Goal: Information Seeking & Learning: Learn about a topic

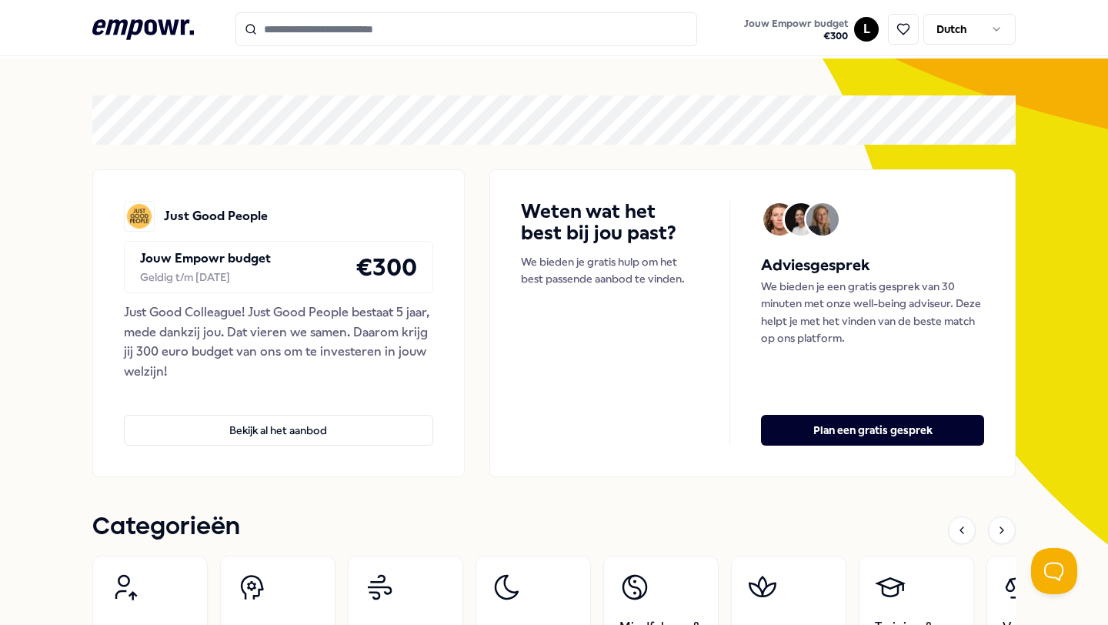
scroll to position [47, 0]
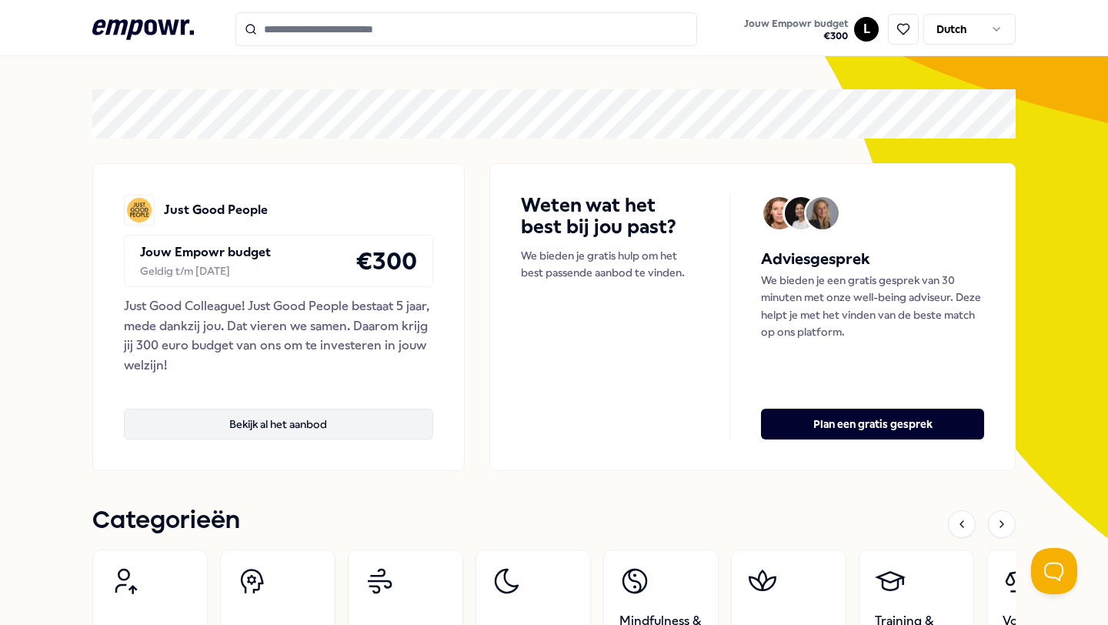
click at [243, 428] on button "Bekijk al het aanbod" at bounding box center [278, 424] width 309 height 31
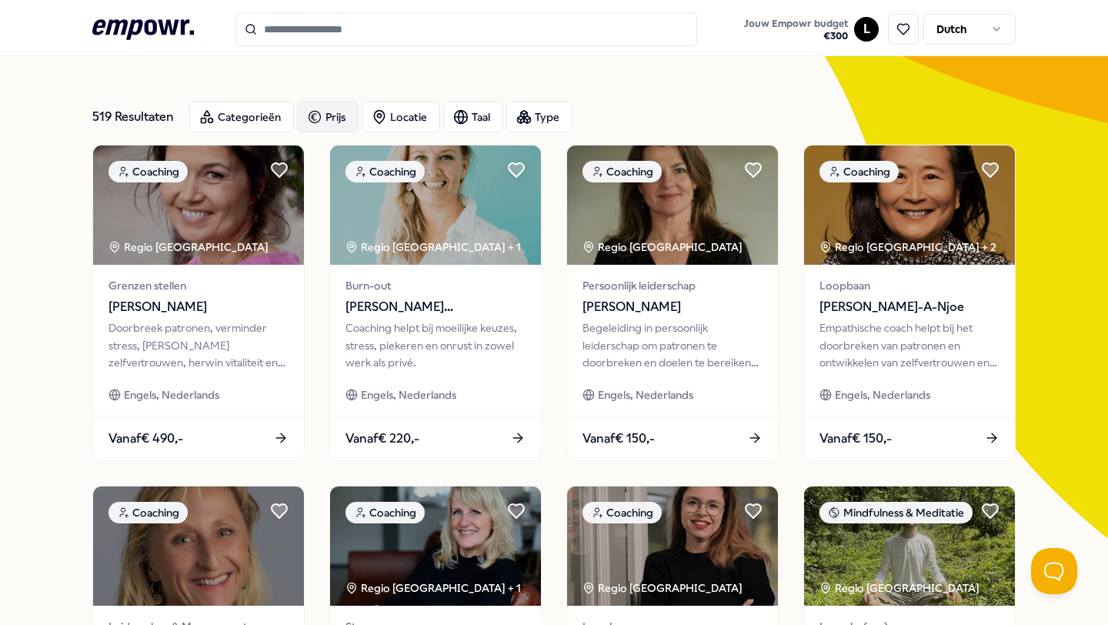
click at [322, 120] on div "Prijs" at bounding box center [328, 117] width 62 height 31
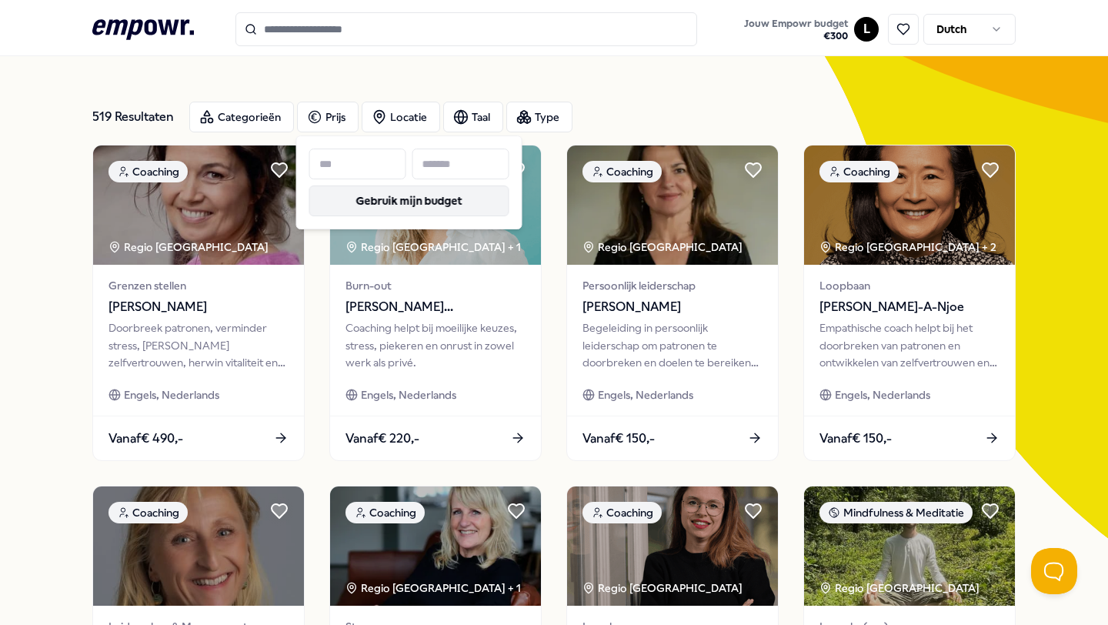
click at [435, 196] on button "Gebruik mijn budget" at bounding box center [409, 200] width 200 height 31
type input "***"
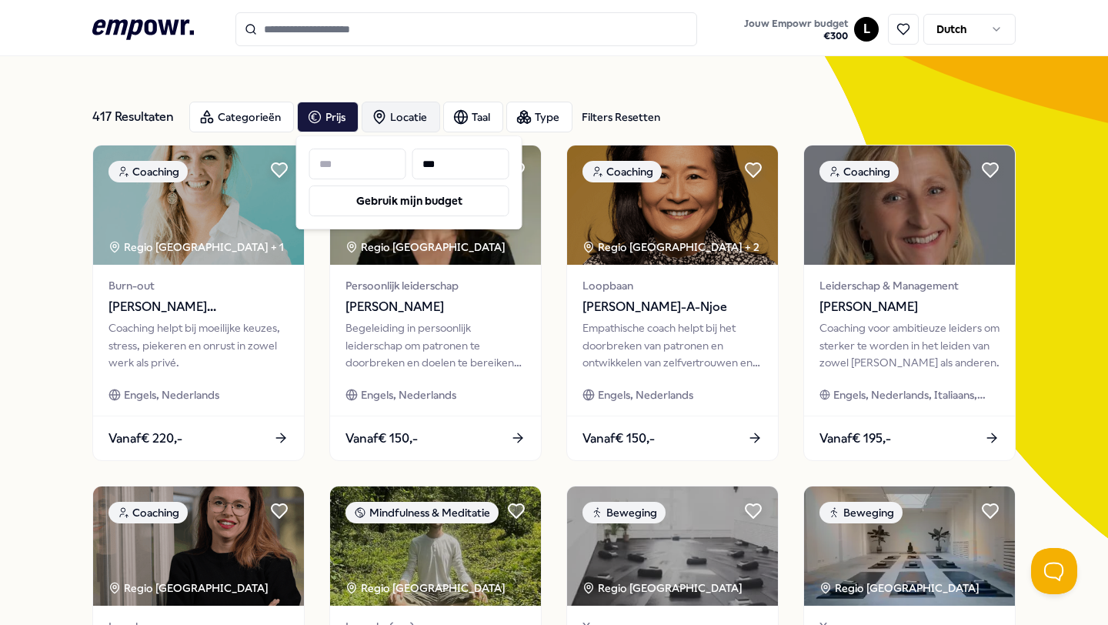
click at [406, 113] on div "Locatie" at bounding box center [401, 117] width 78 height 31
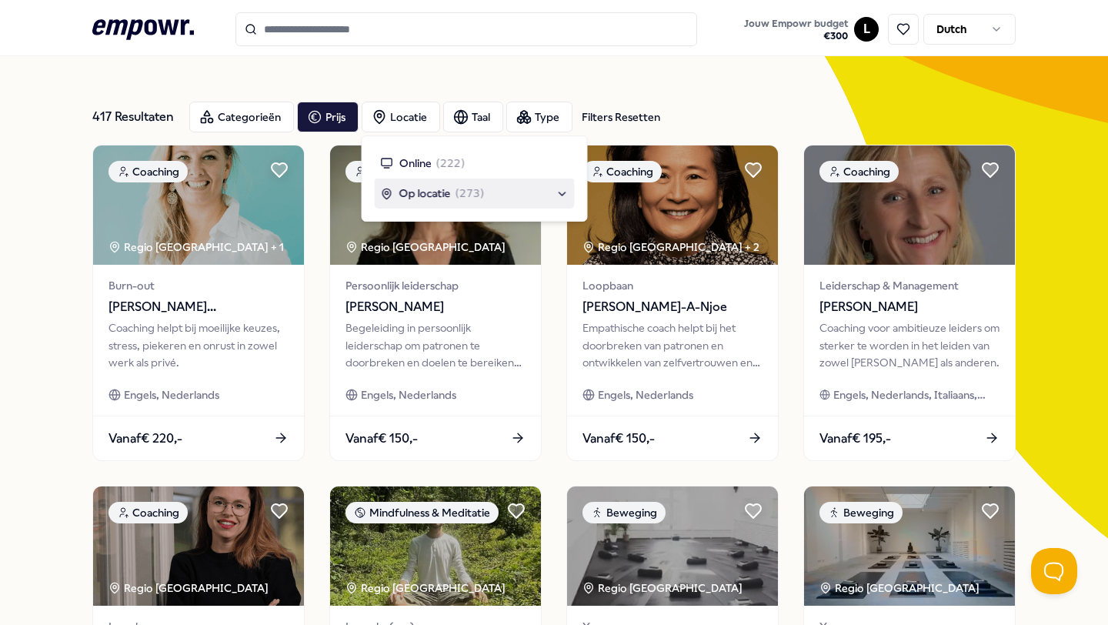
click at [566, 192] on div "Op locatie ( 273 )" at bounding box center [475, 193] width 188 height 17
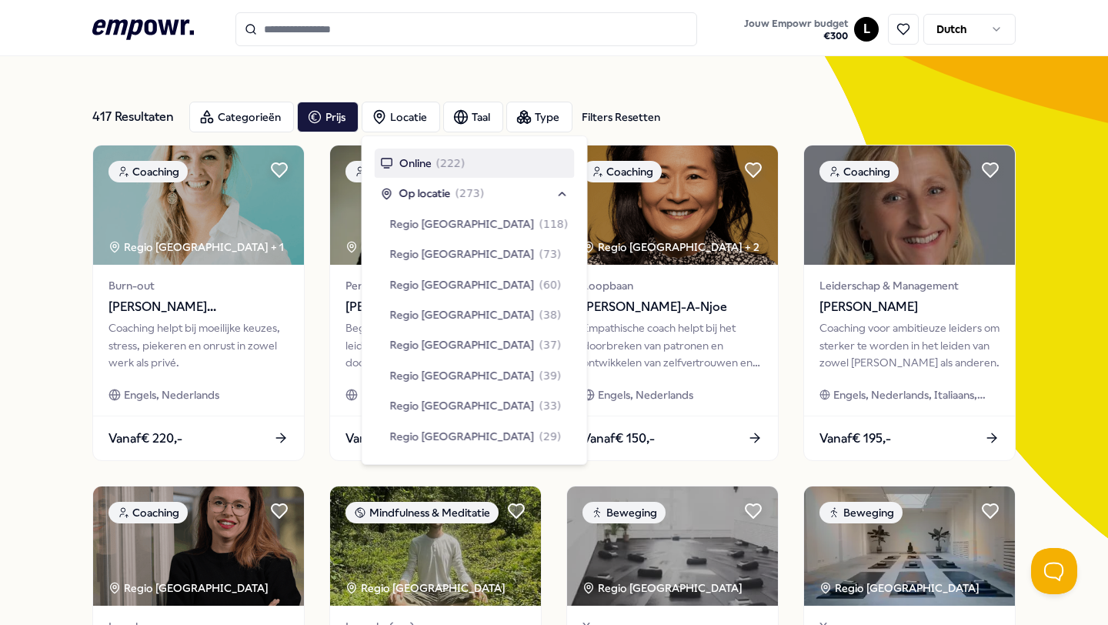
click at [387, 168] on div "Online ( 222 )" at bounding box center [423, 163] width 85 height 17
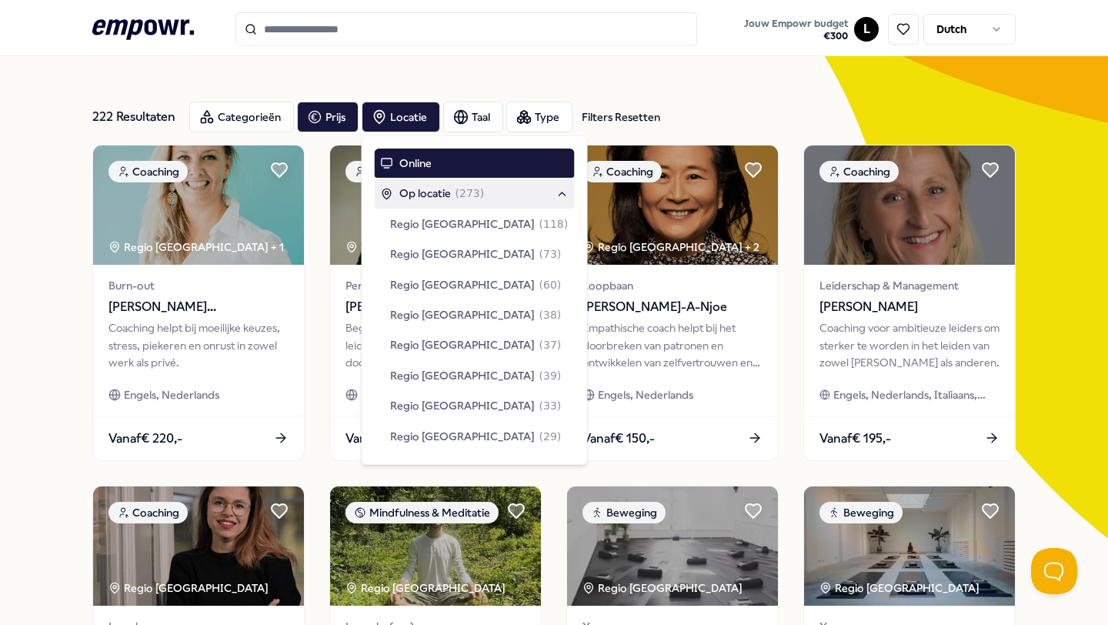
click at [394, 200] on div "Op locatie ( 273 )" at bounding box center [433, 193] width 104 height 17
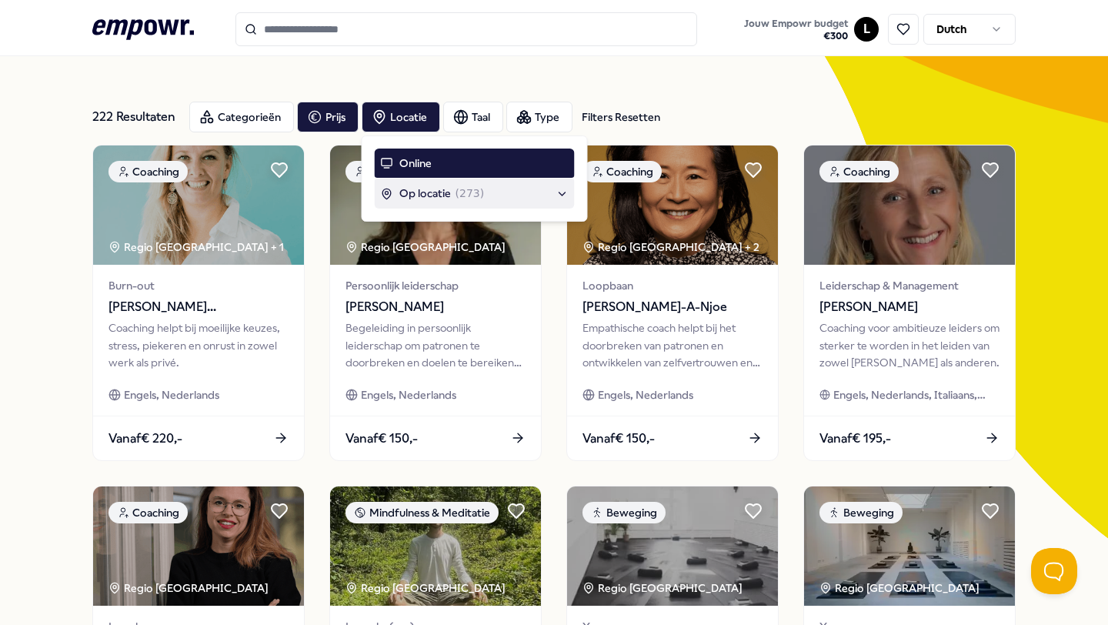
click at [401, 185] on span "Op locatie" at bounding box center [425, 193] width 52 height 17
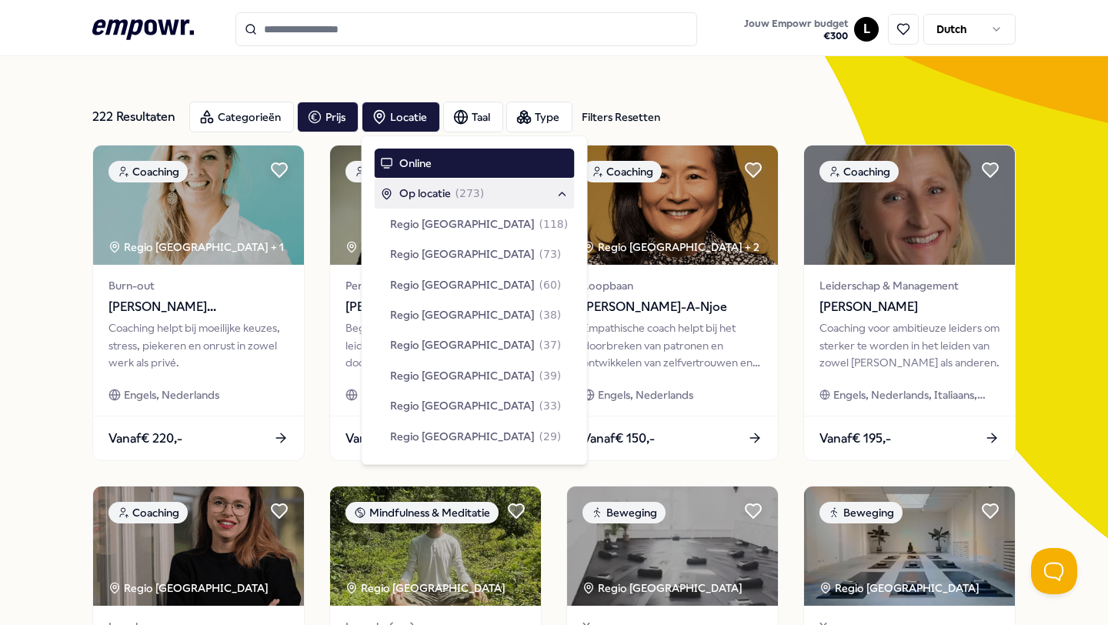
click at [401, 185] on span "Op locatie" at bounding box center [425, 193] width 52 height 17
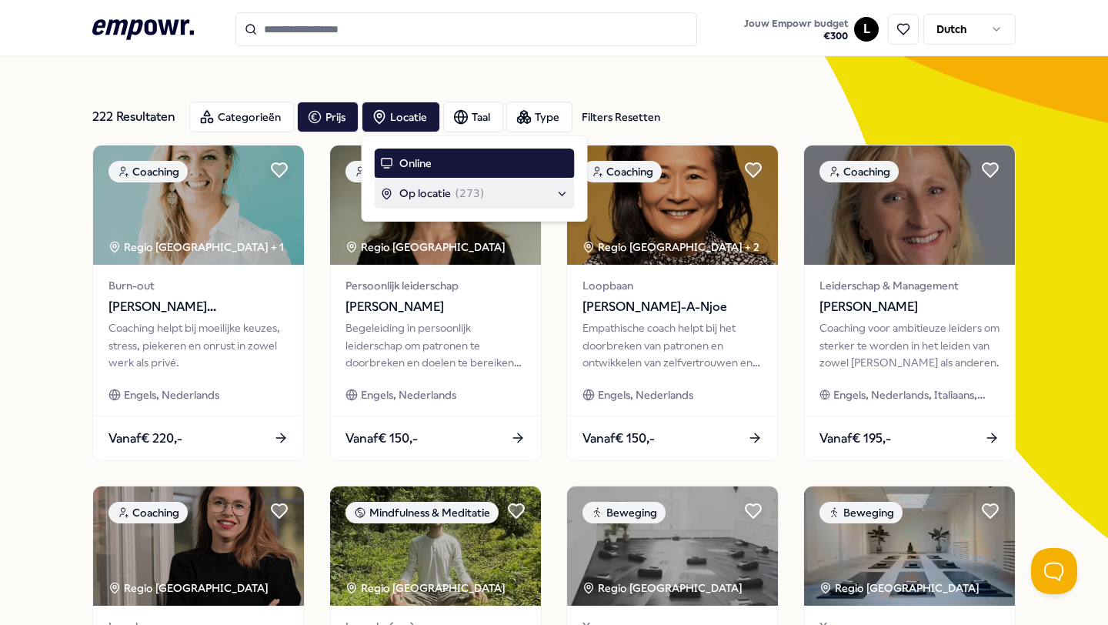
click at [401, 185] on span "Op locatie" at bounding box center [425, 193] width 52 height 17
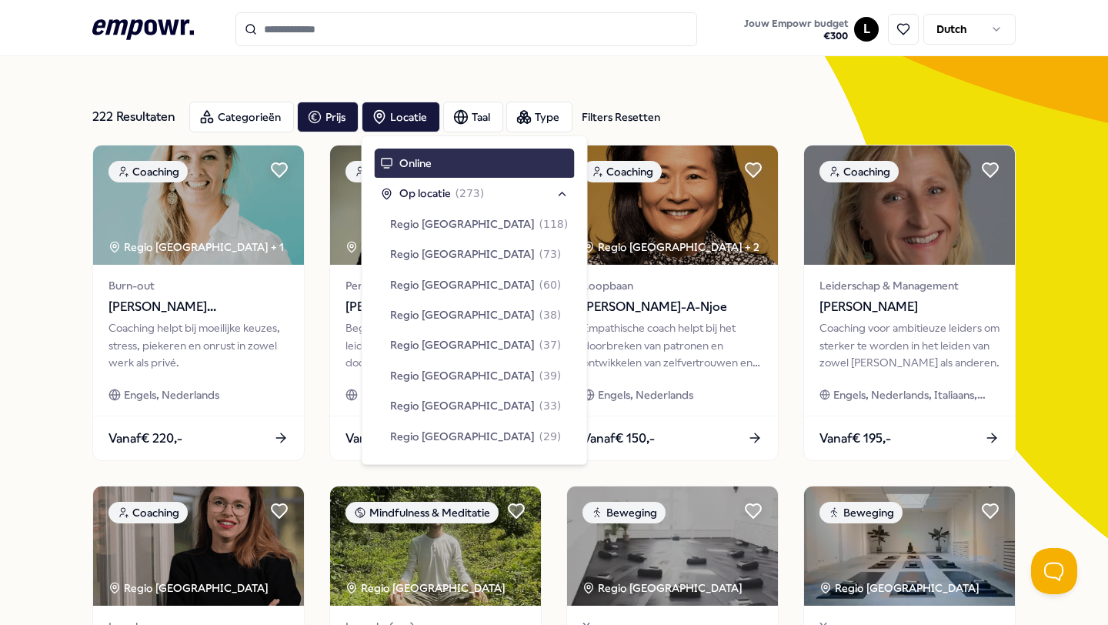
click at [407, 157] on span "Online" at bounding box center [415, 163] width 32 height 17
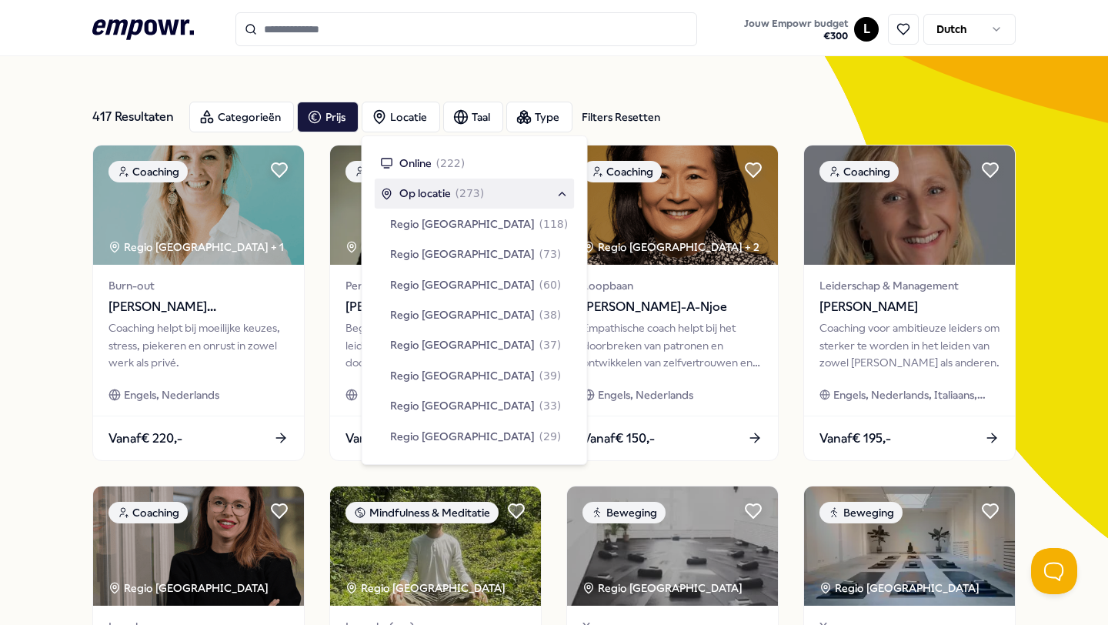
click at [510, 179] on div "Op locatie ( 273 )" at bounding box center [475, 193] width 200 height 29
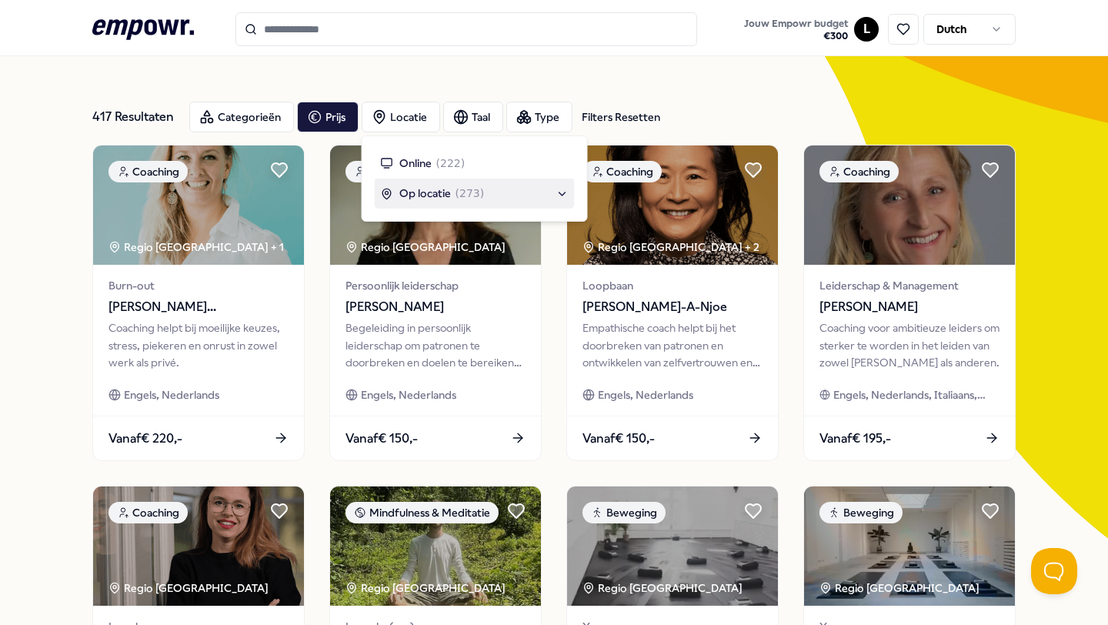
click at [472, 187] on span "( 273 )" at bounding box center [470, 193] width 29 height 17
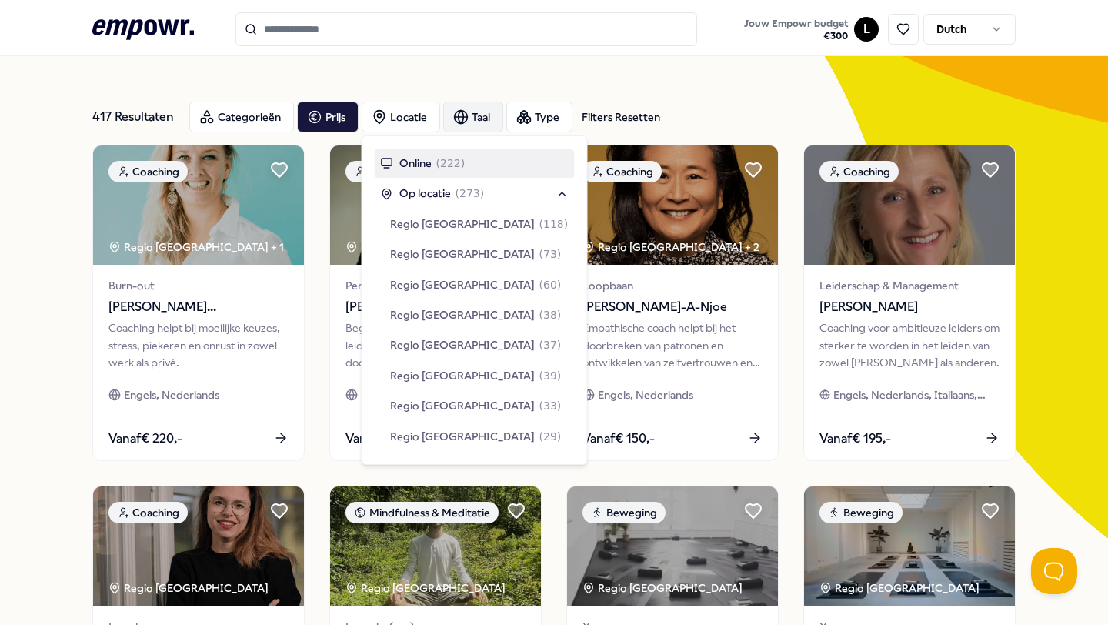
click at [466, 117] on icon "button" at bounding box center [461, 117] width 13 height 0
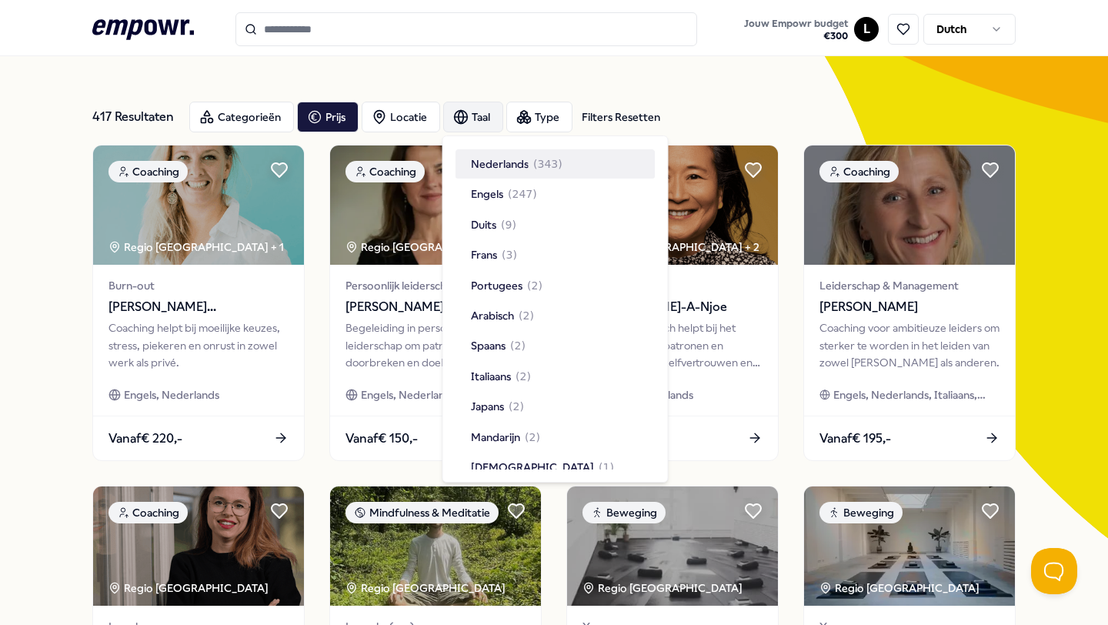
click at [479, 155] on span "Nederlands" at bounding box center [500, 163] width 58 height 17
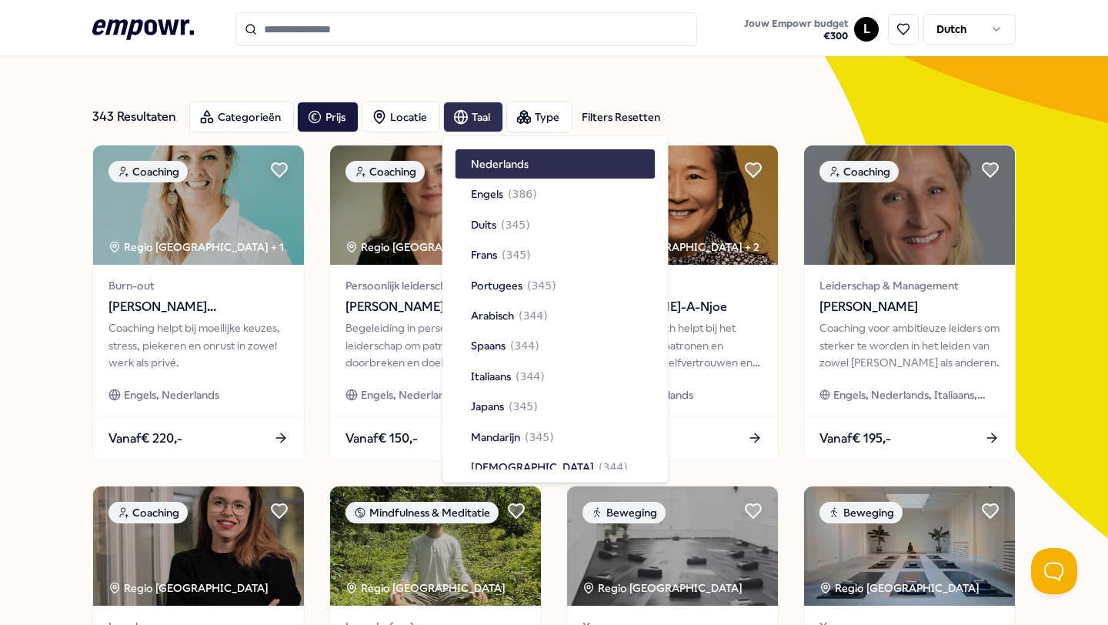
click at [479, 161] on span "Nederlands" at bounding box center [500, 163] width 58 height 17
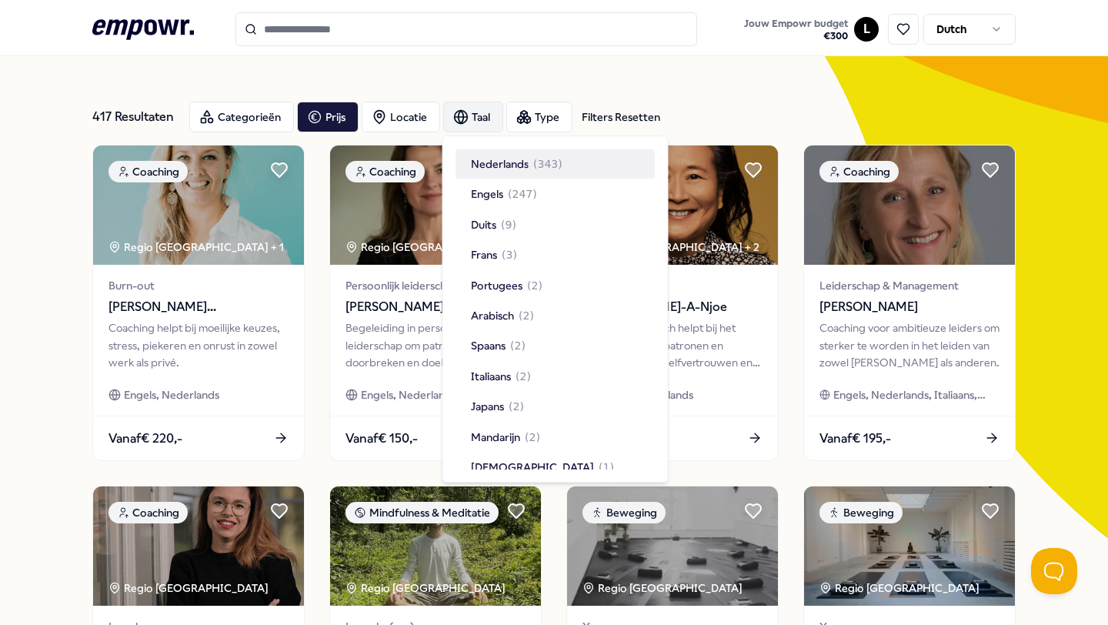
click at [479, 163] on span "Nederlands" at bounding box center [500, 163] width 58 height 17
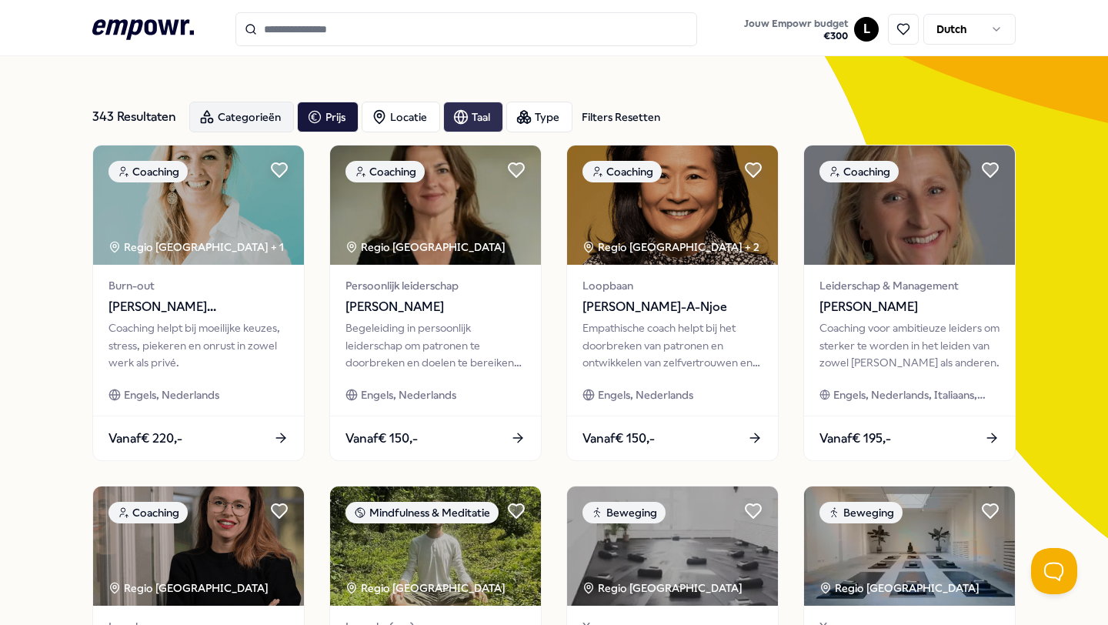
click at [224, 121] on div "Categorieën" at bounding box center [241, 117] width 105 height 31
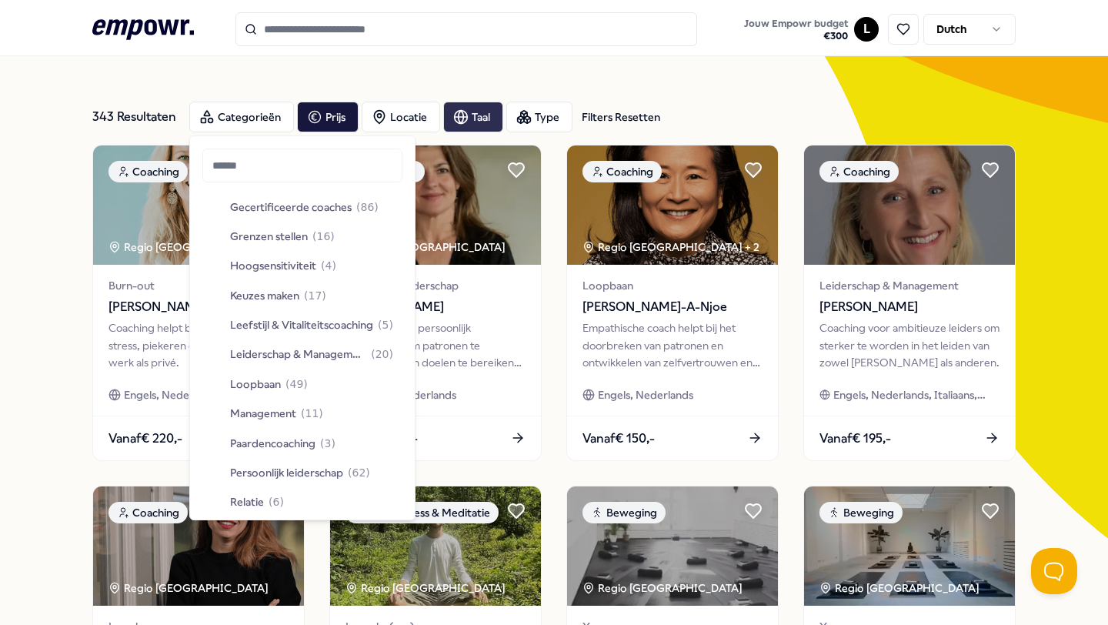
scroll to position [272, 0]
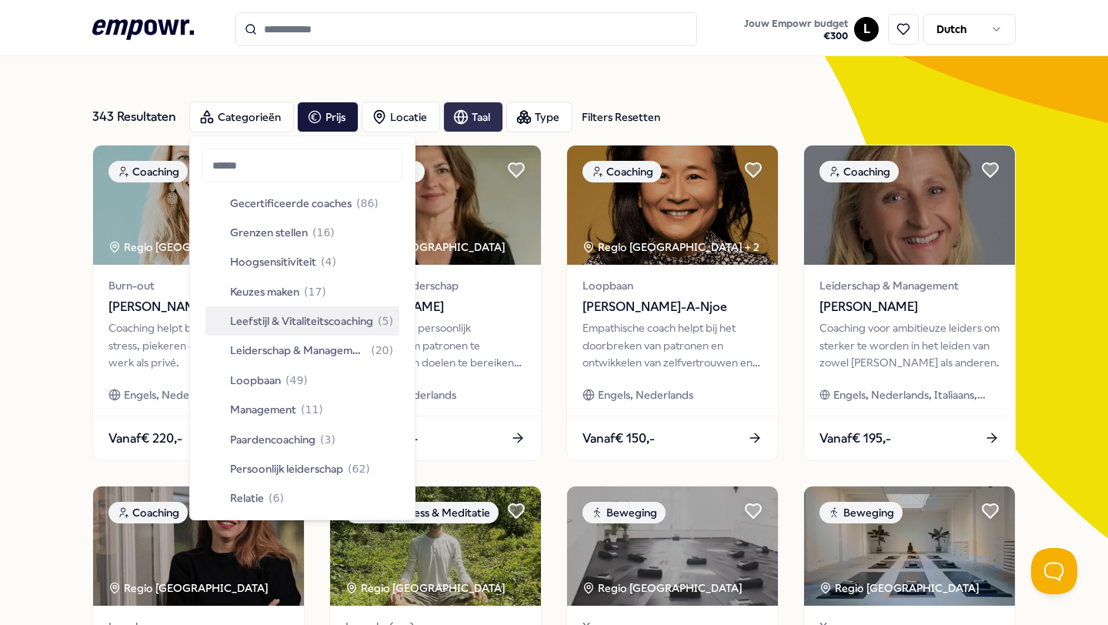
click at [355, 322] on span "Leefstijl & Vitaliteitscoaching" at bounding box center [301, 320] width 143 height 17
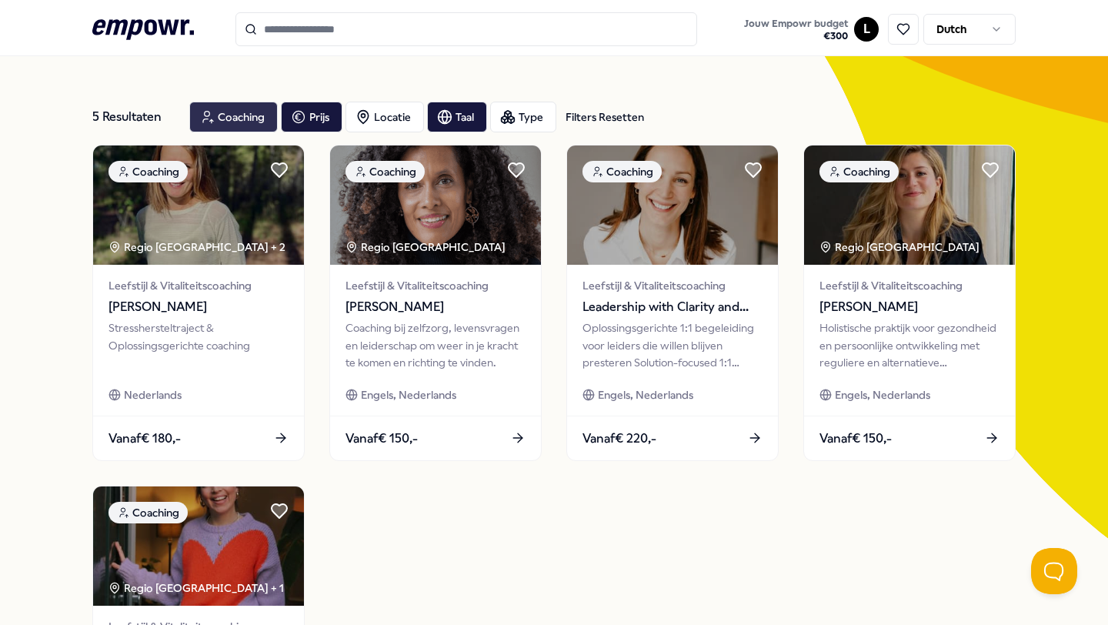
click at [249, 115] on div "Coaching" at bounding box center [233, 117] width 89 height 31
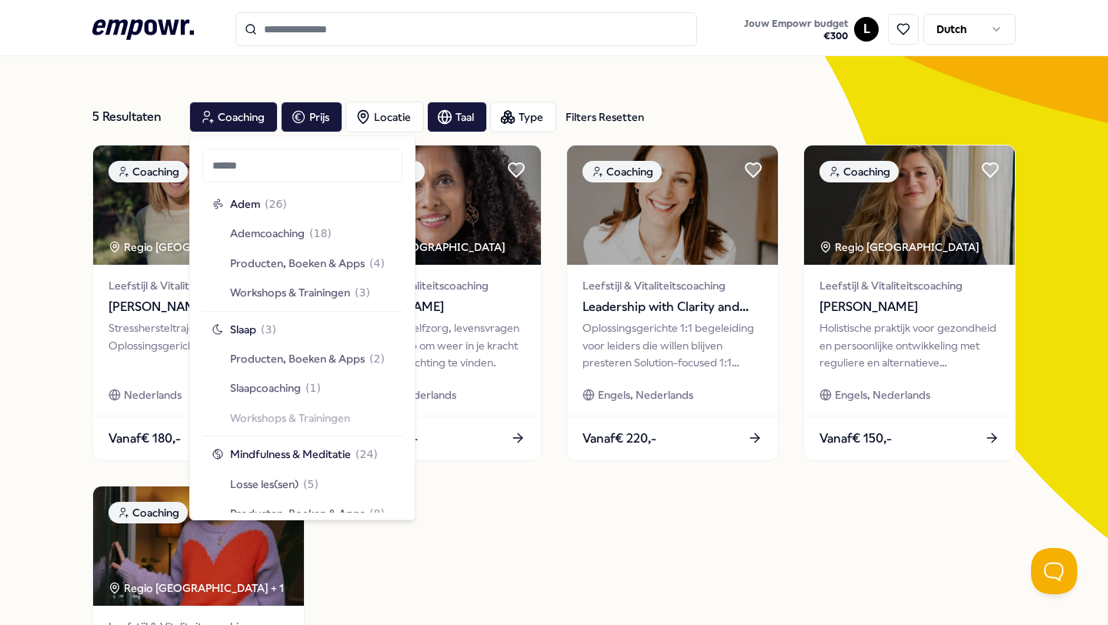
scroll to position [1084, 0]
click at [346, 391] on div "Slaapcoaching ( 1 )" at bounding box center [302, 386] width 194 height 29
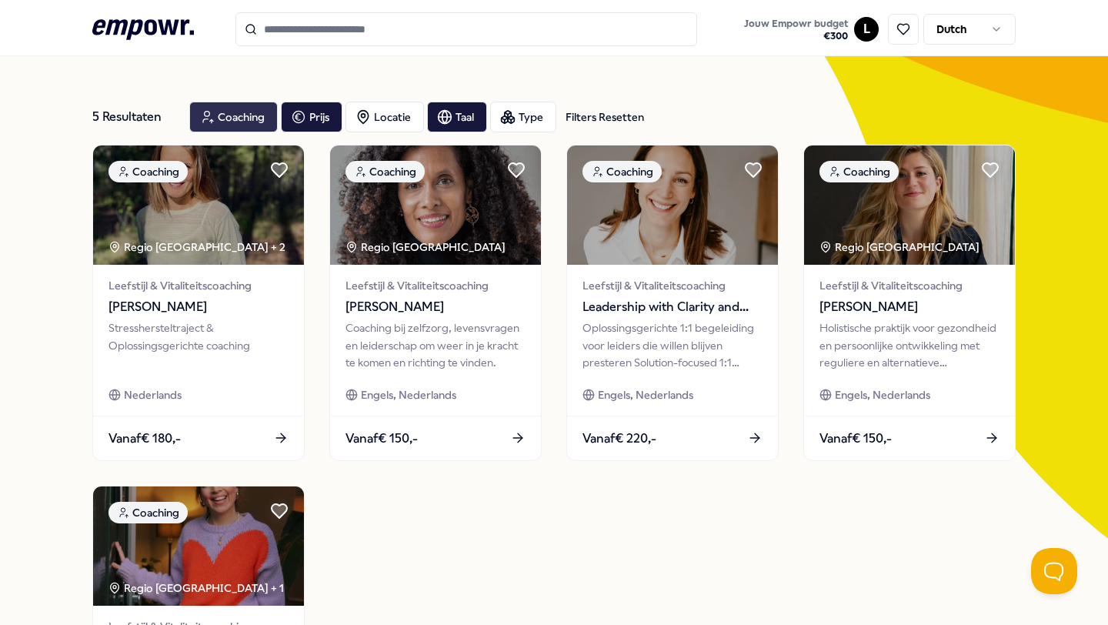
click at [240, 113] on div "Coaching" at bounding box center [233, 117] width 89 height 31
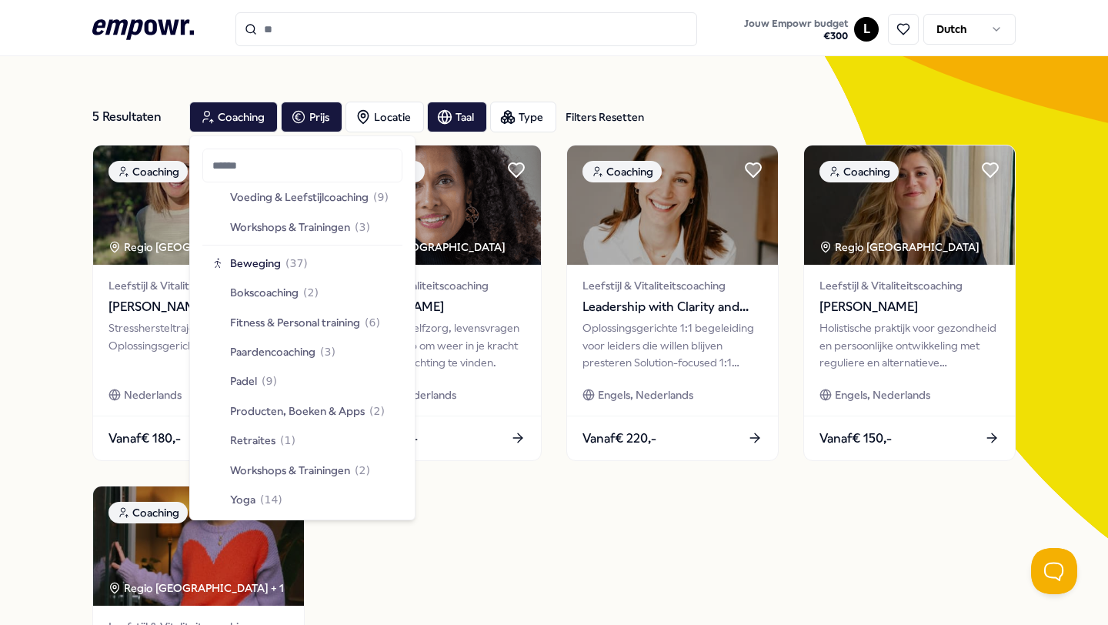
scroll to position [2181, 0]
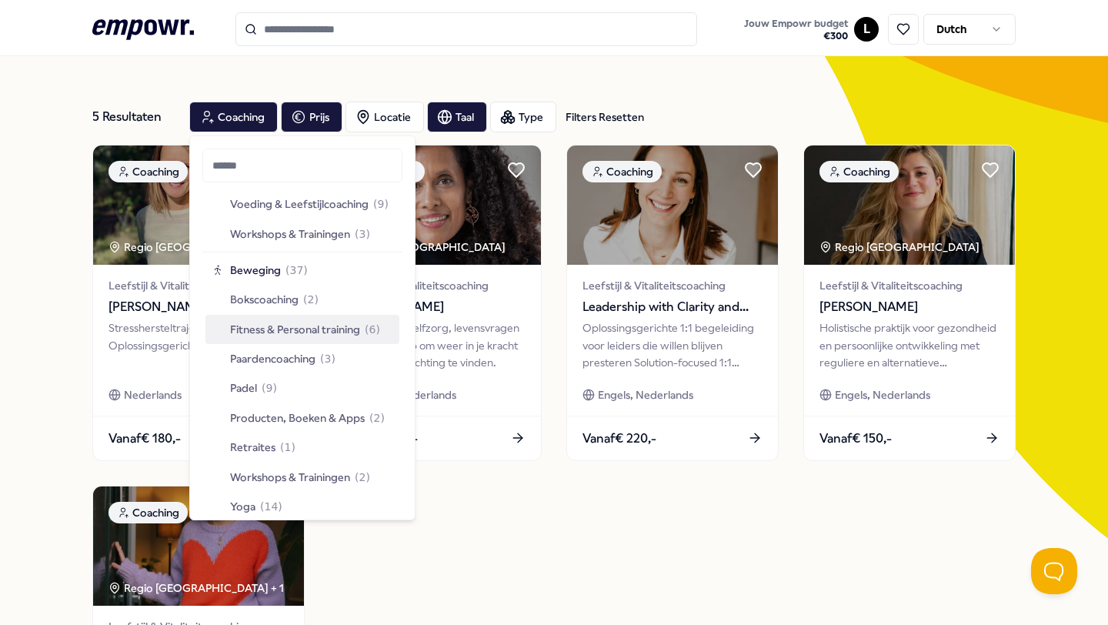
click at [378, 331] on span "( 6 )" at bounding box center [372, 329] width 15 height 17
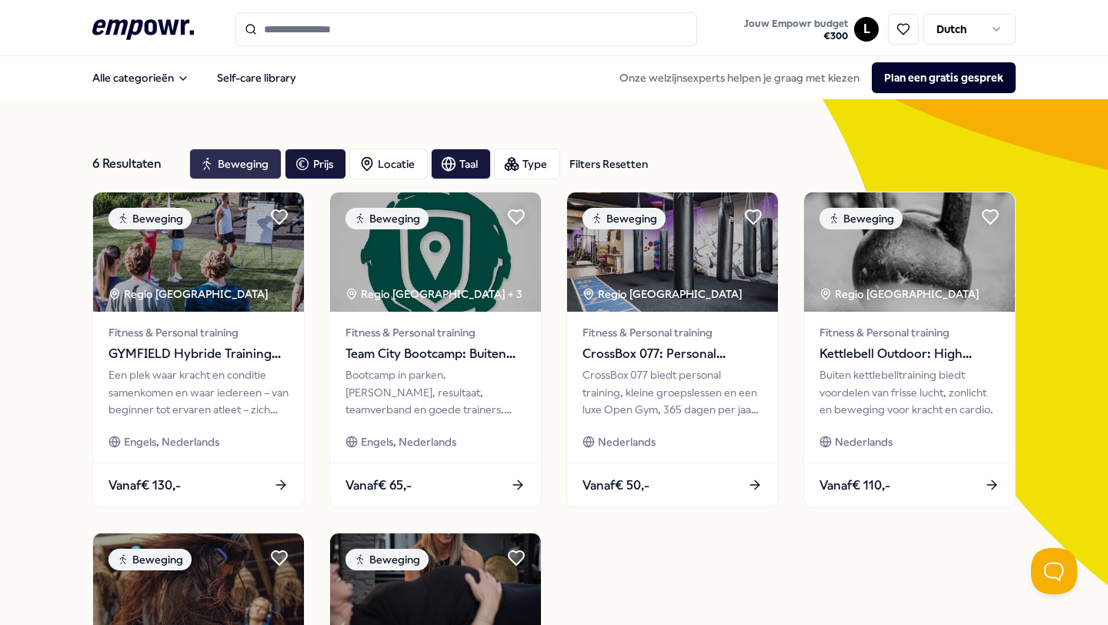
click at [235, 167] on div "Beweging" at bounding box center [235, 164] width 92 height 31
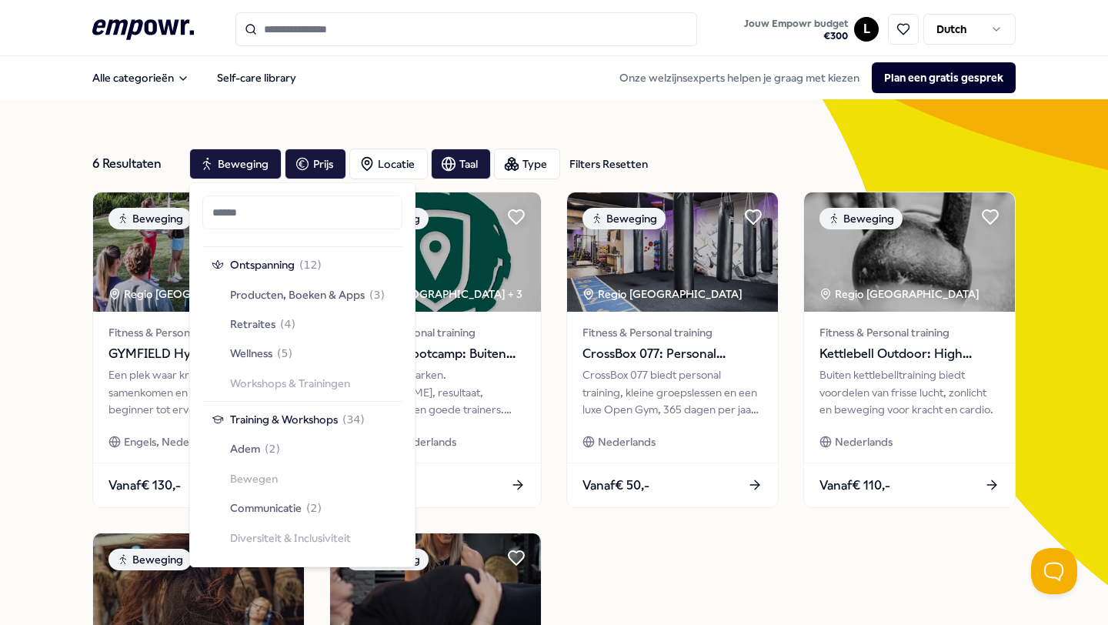
scroll to position [1475, 0]
click at [322, 334] on div "Retraites ( 4 )" at bounding box center [302, 322] width 194 height 29
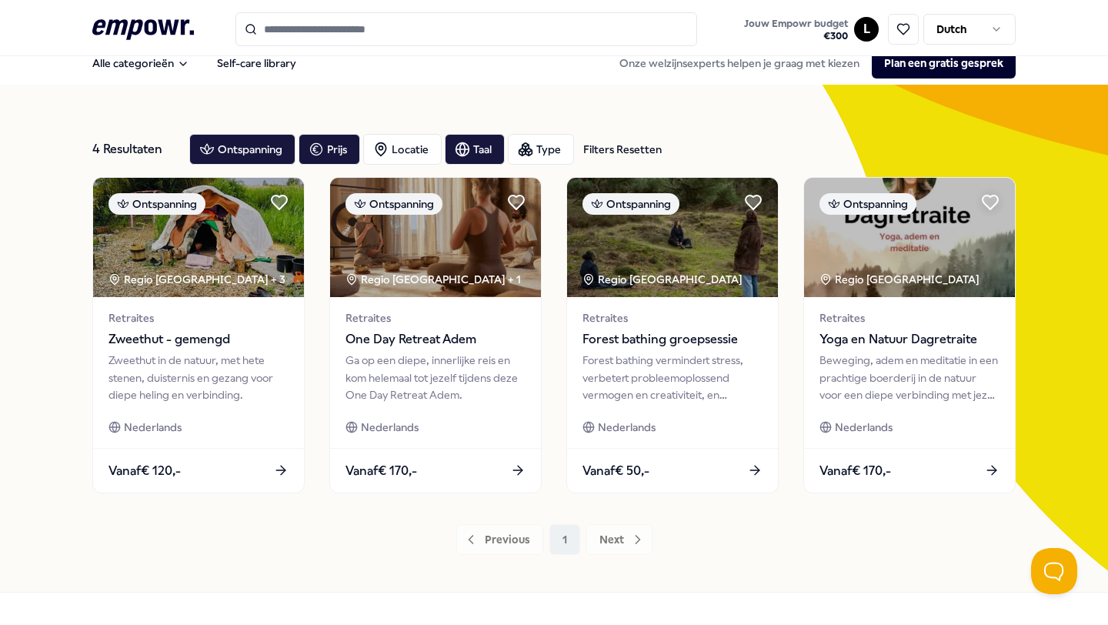
scroll to position [15, 0]
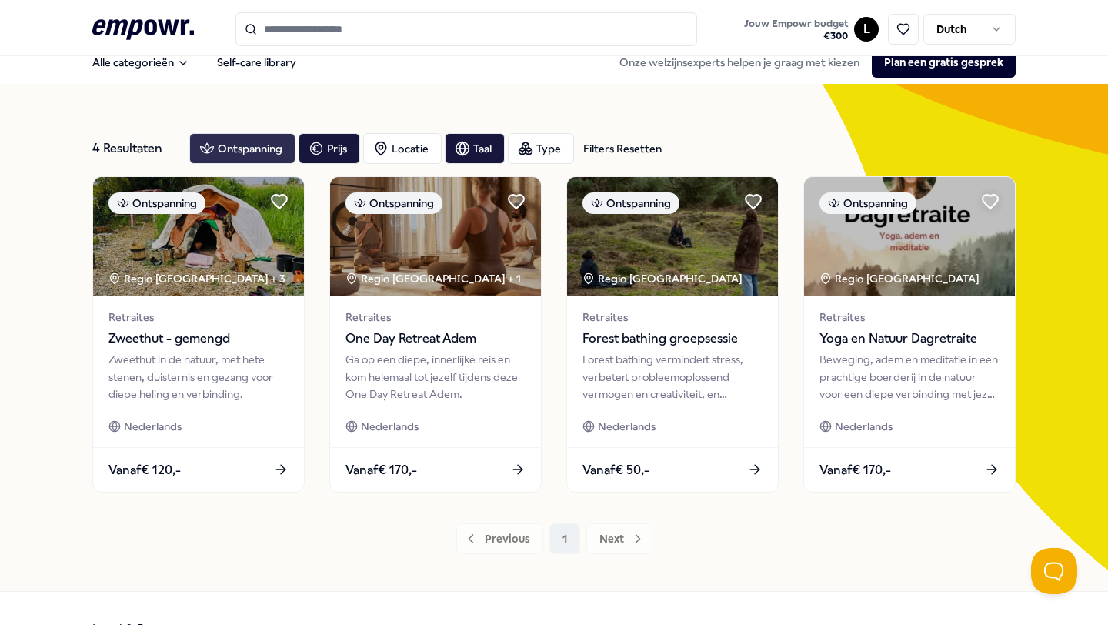
click at [220, 150] on div "Ontspanning" at bounding box center [242, 148] width 106 height 31
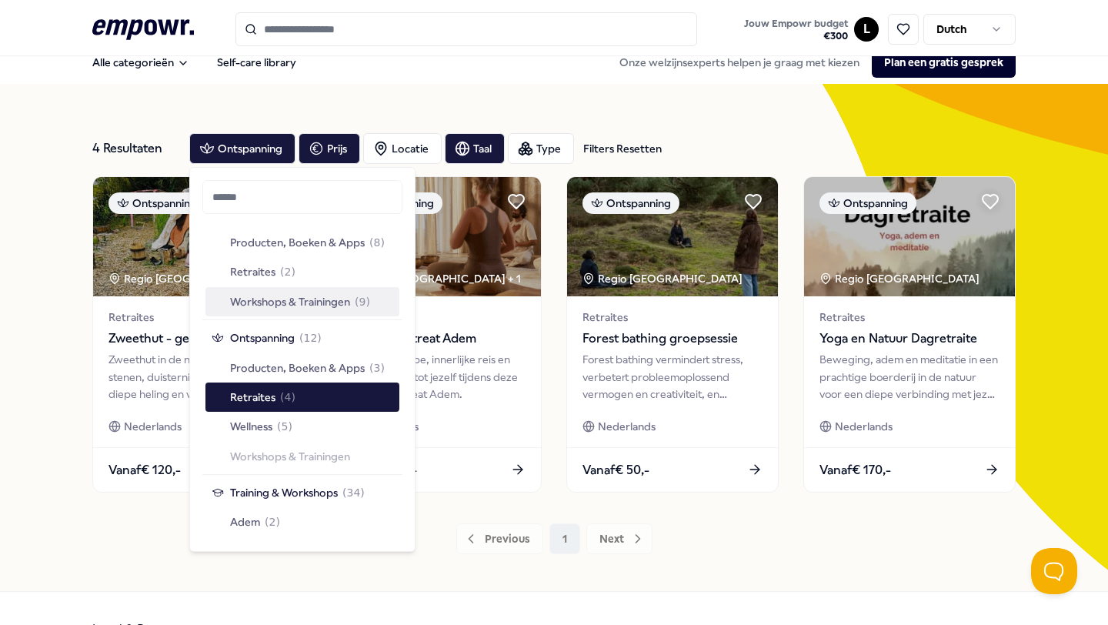
scroll to position [1388, 0]
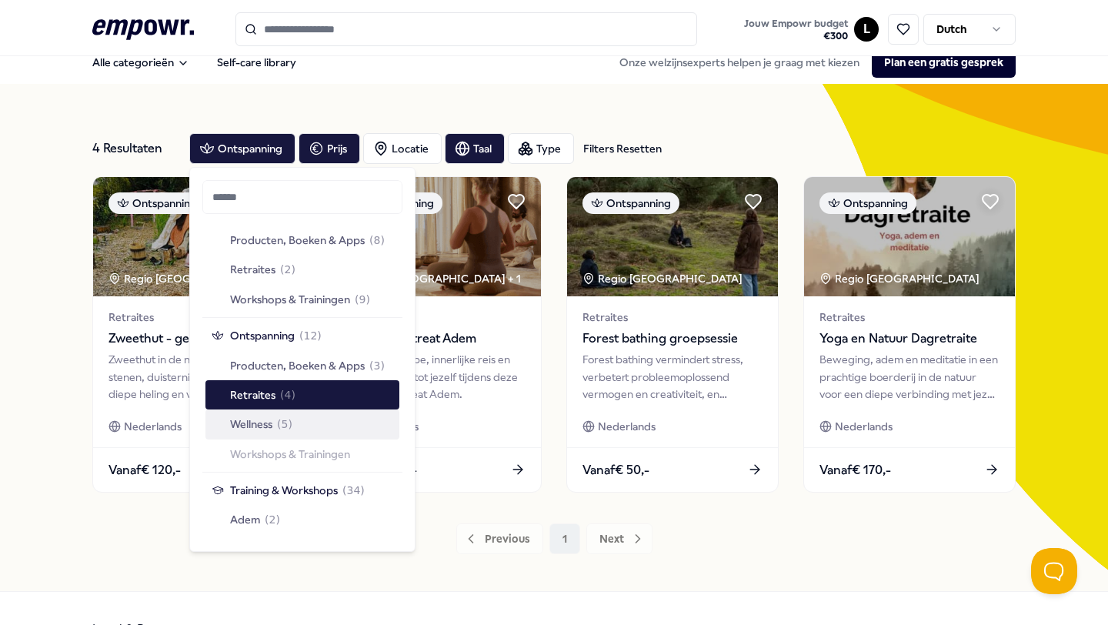
click at [301, 426] on div "Wellness ( 5 )" at bounding box center [302, 423] width 194 height 29
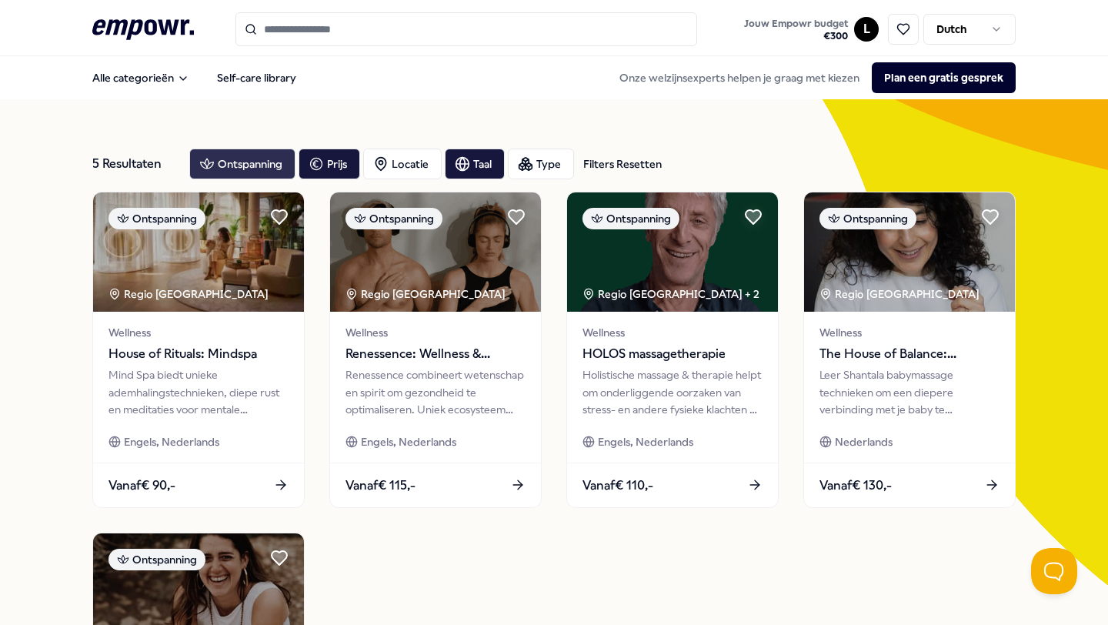
click at [249, 155] on div "Ontspanning" at bounding box center [242, 164] width 106 height 31
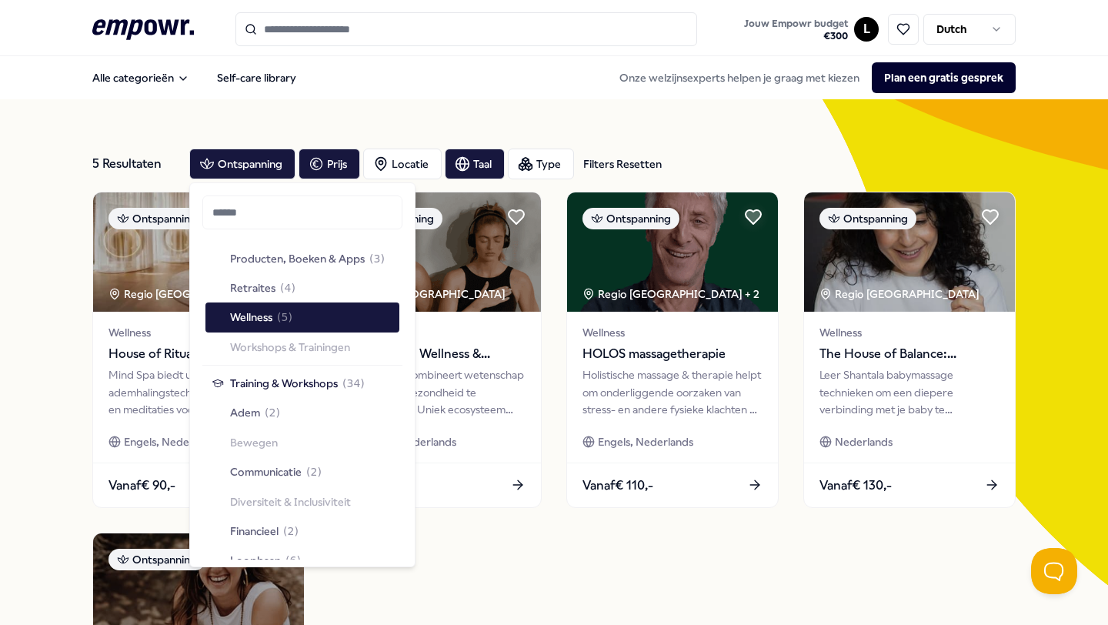
scroll to position [1509, 0]
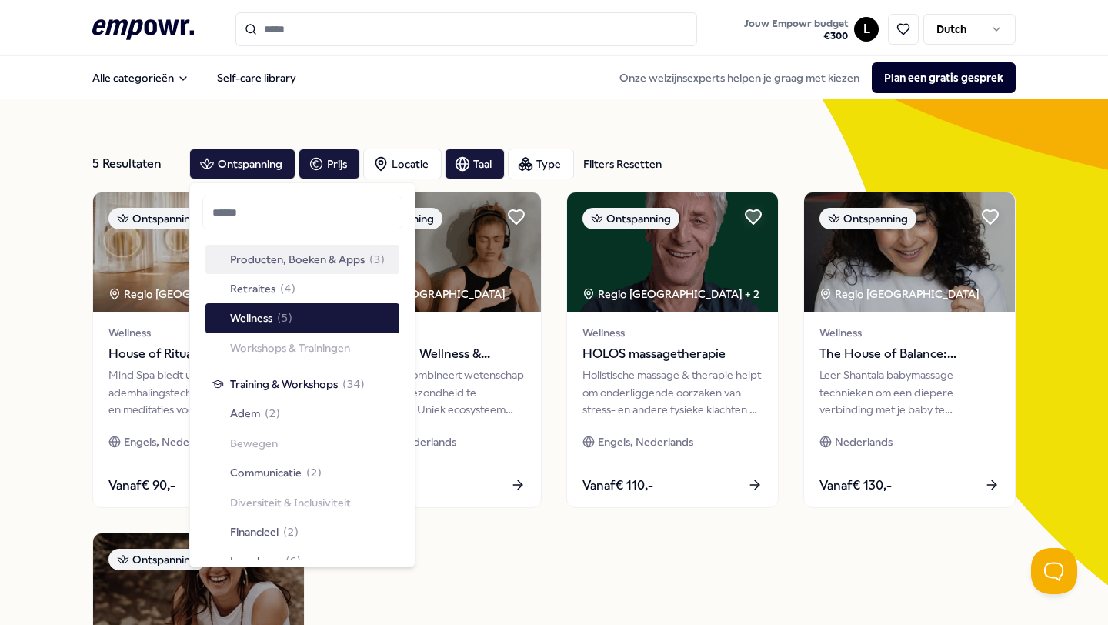
click at [326, 25] on input "Search for products, categories or subcategories" at bounding box center [466, 29] width 462 height 34
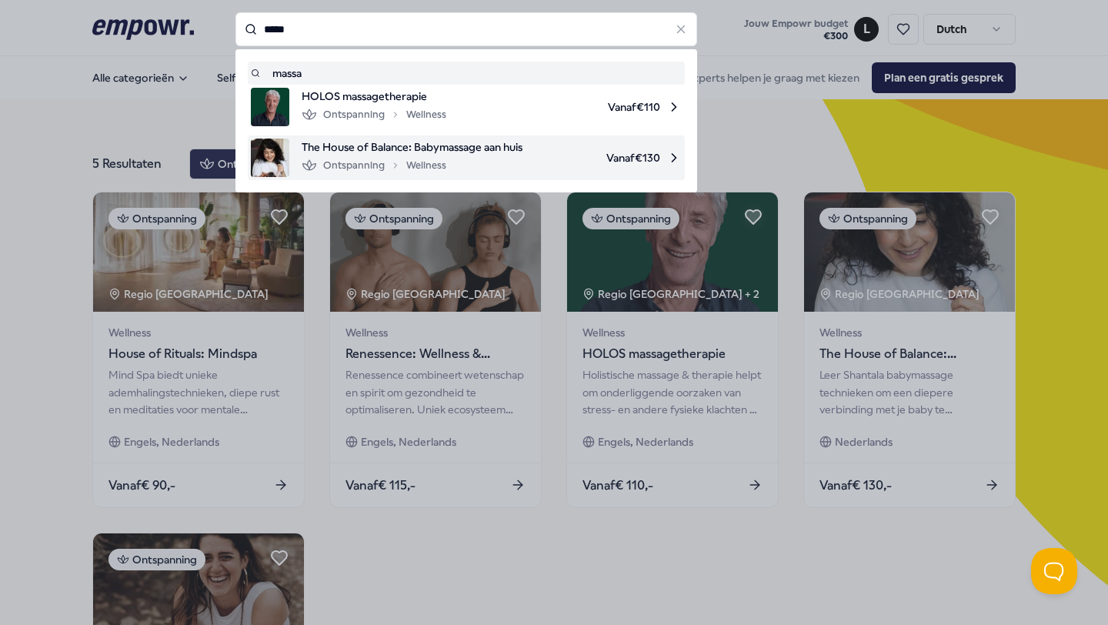
click at [433, 162] on div "Ontspanning Wellness" at bounding box center [374, 165] width 145 height 18
type input "*****"
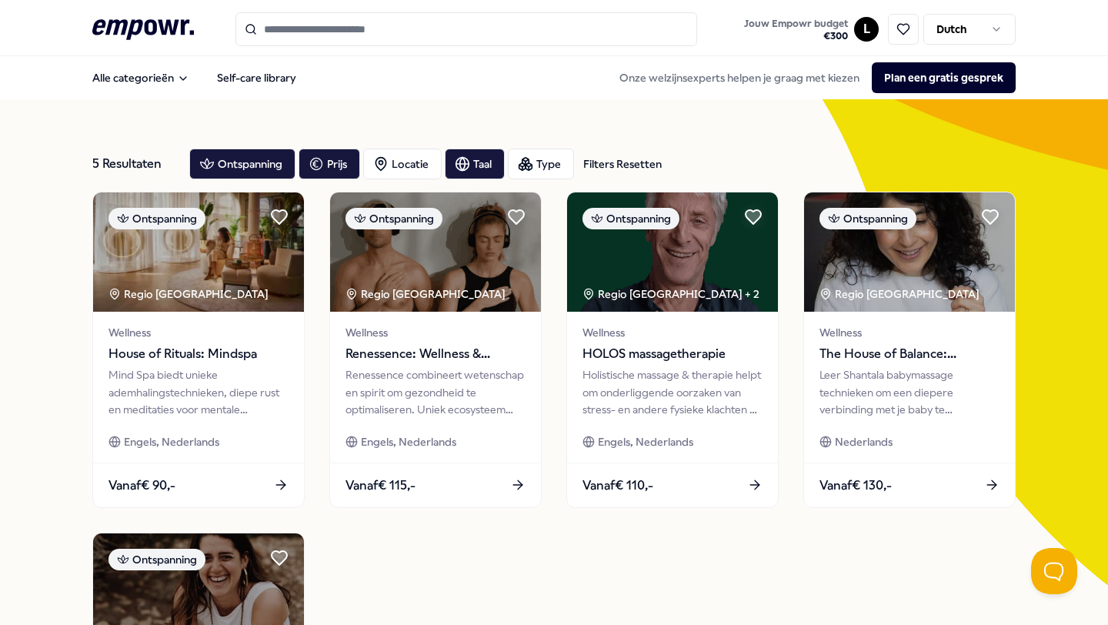
click at [292, 23] on input "Search for products, categories or subcategories" at bounding box center [466, 29] width 462 height 34
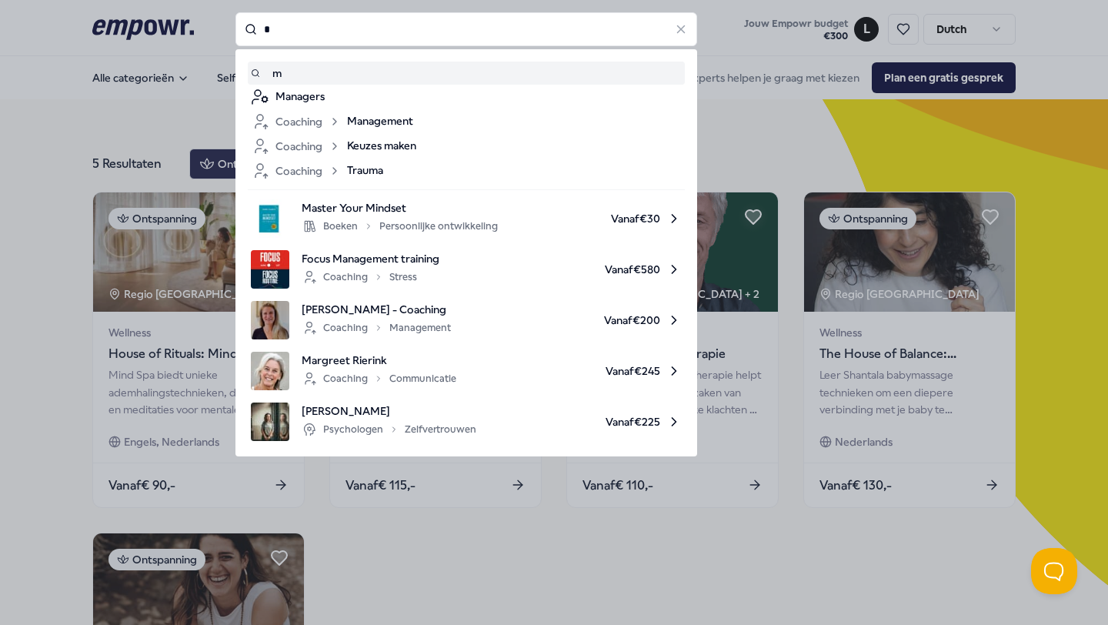
type input "*"
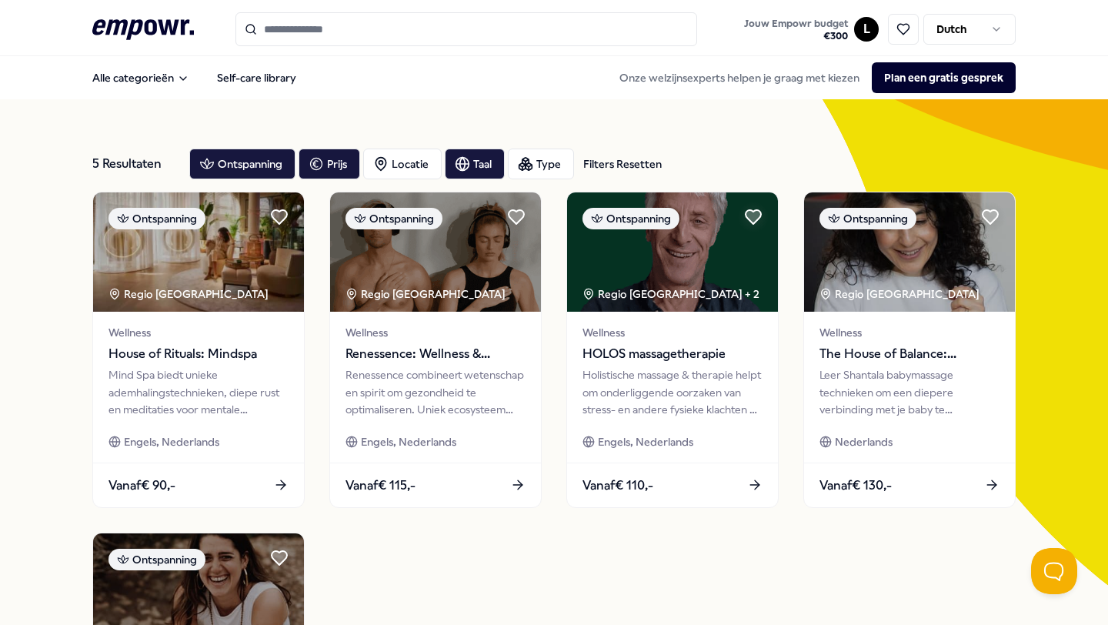
click at [46, 118] on div "5 Resultaten Filters Resetten Ontspanning Prijs Locatie Taal Type Filters Reset…" at bounding box center [554, 523] width 1108 height 849
click at [219, 173] on div "Ontspanning" at bounding box center [242, 164] width 106 height 31
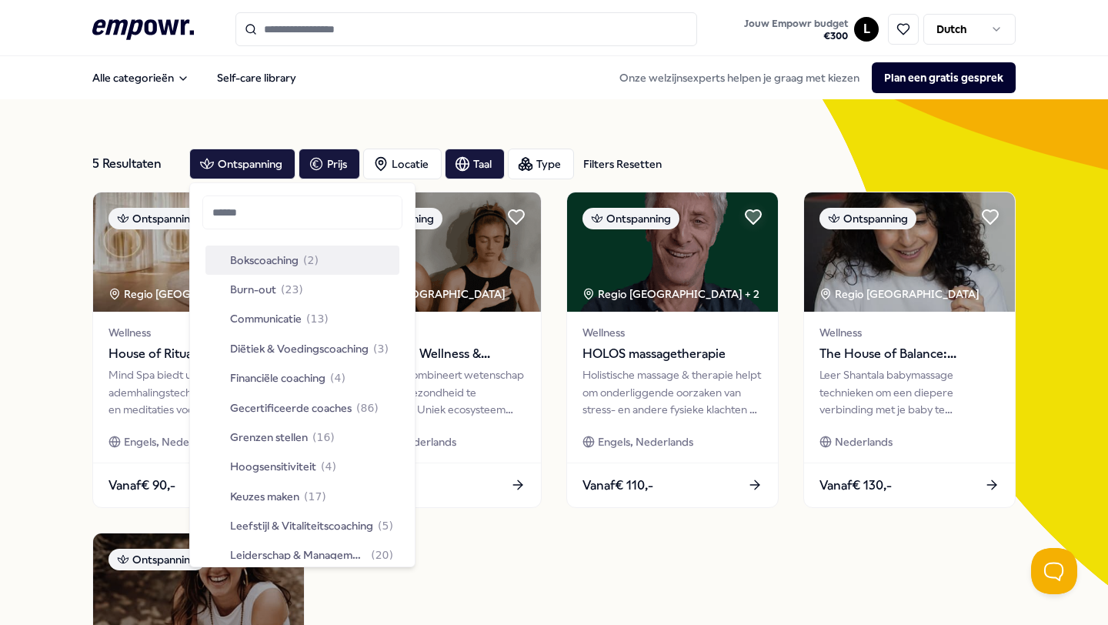
scroll to position [115, 0]
click at [272, 334] on div "Diëtiek & Voedingscoaching ( 3 )" at bounding box center [302, 347] width 194 height 29
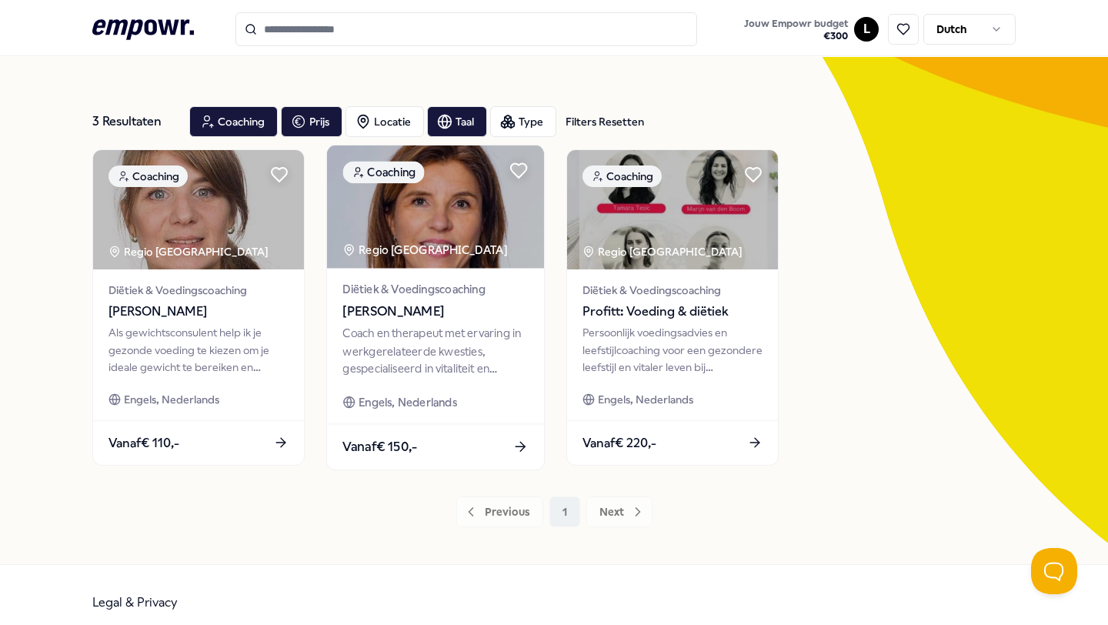
scroll to position [44, 0]
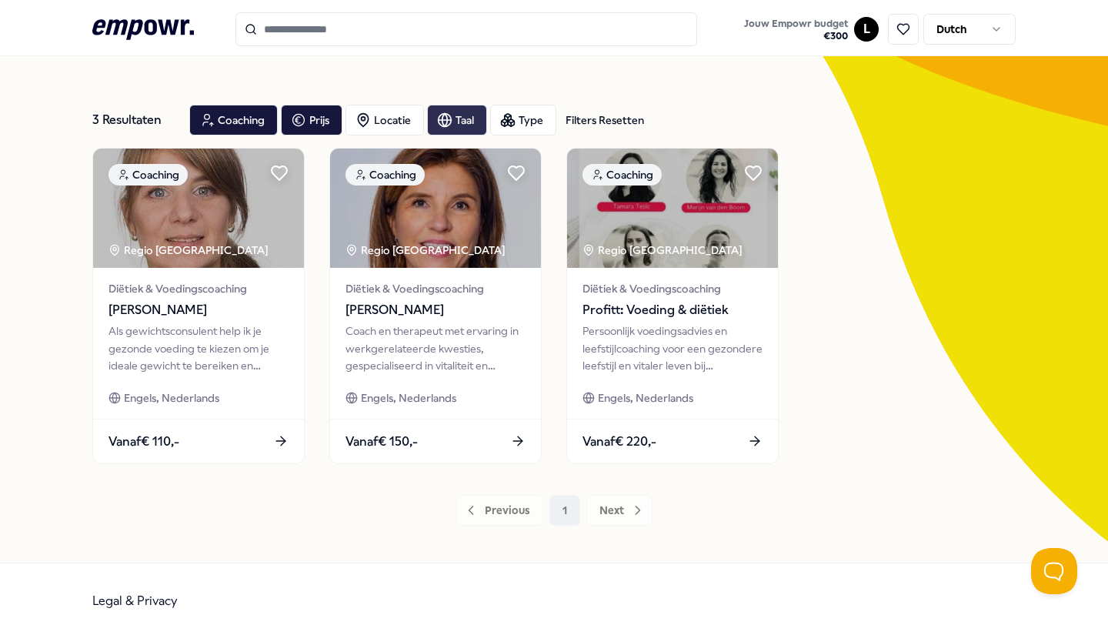
click at [477, 115] on div "Taal" at bounding box center [457, 120] width 60 height 31
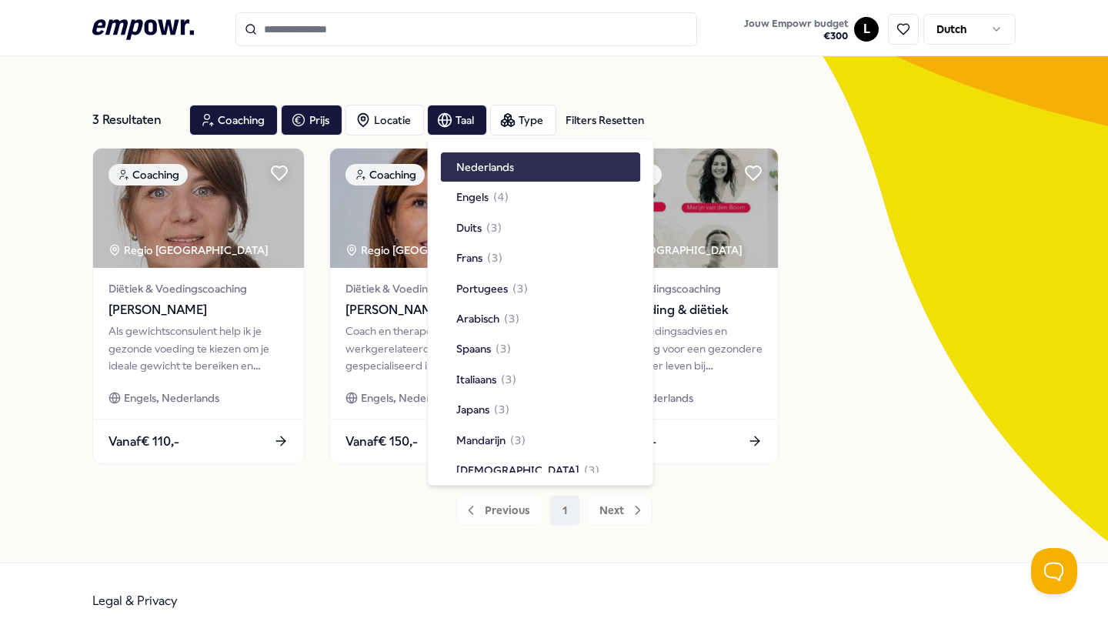
click at [473, 177] on div "Nederlands" at bounding box center [541, 166] width 200 height 29
click at [474, 172] on span "Nederlands" at bounding box center [485, 167] width 58 height 17
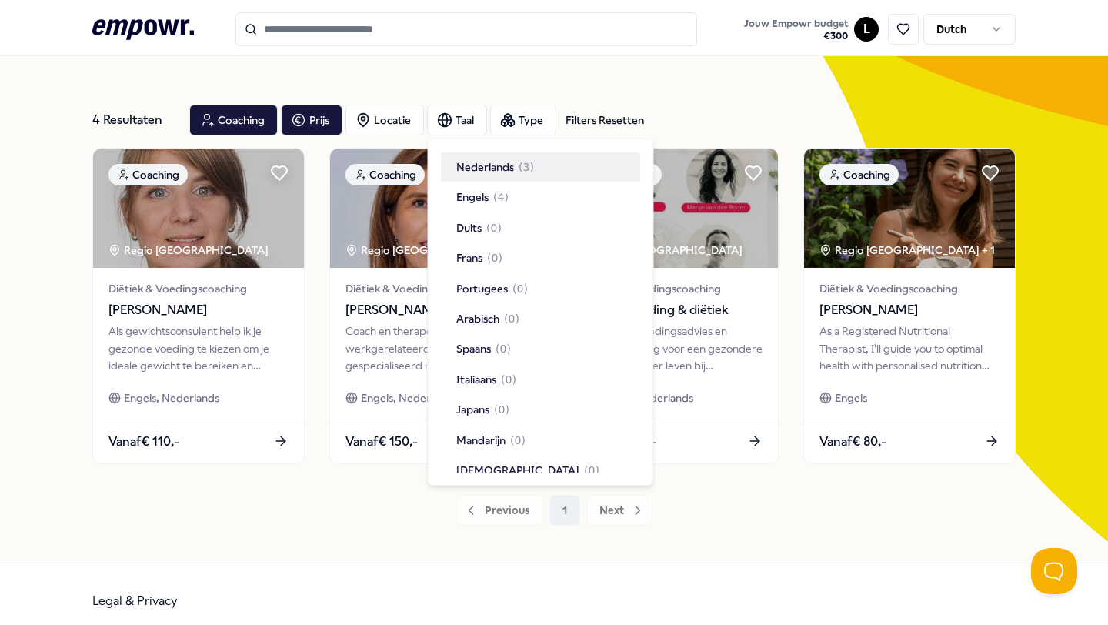
click at [493, 157] on div "Nederlands ( 3 )" at bounding box center [541, 166] width 200 height 29
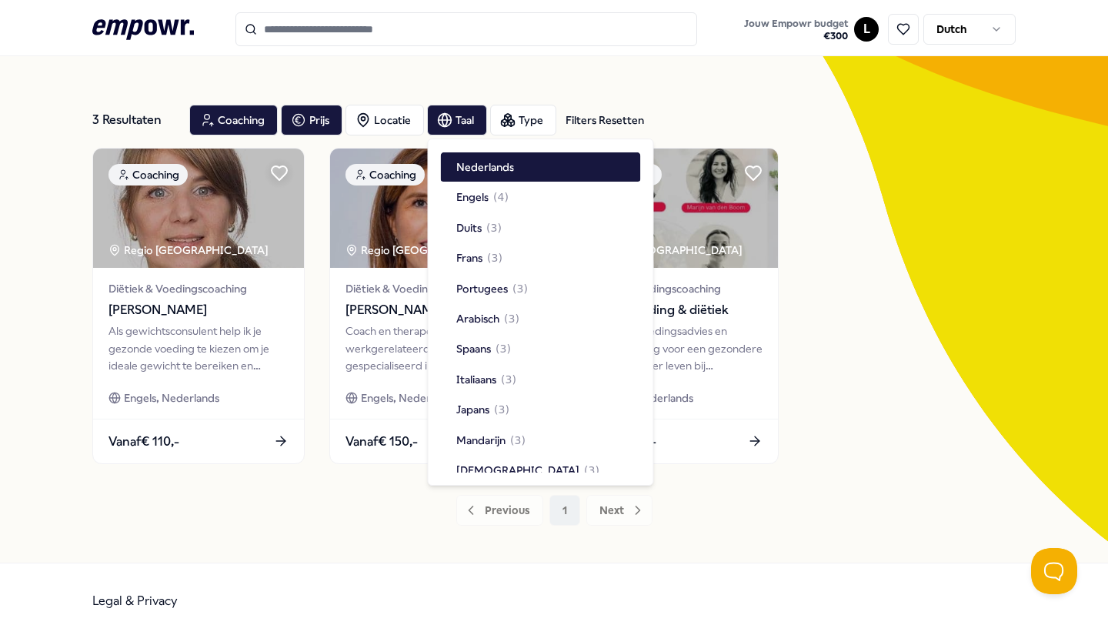
click at [606, 86] on div "3 Resultaten Filters Resetten Coaching Prijs Locatie Taal Type Filters Resetten…" at bounding box center [554, 308] width 924 height 507
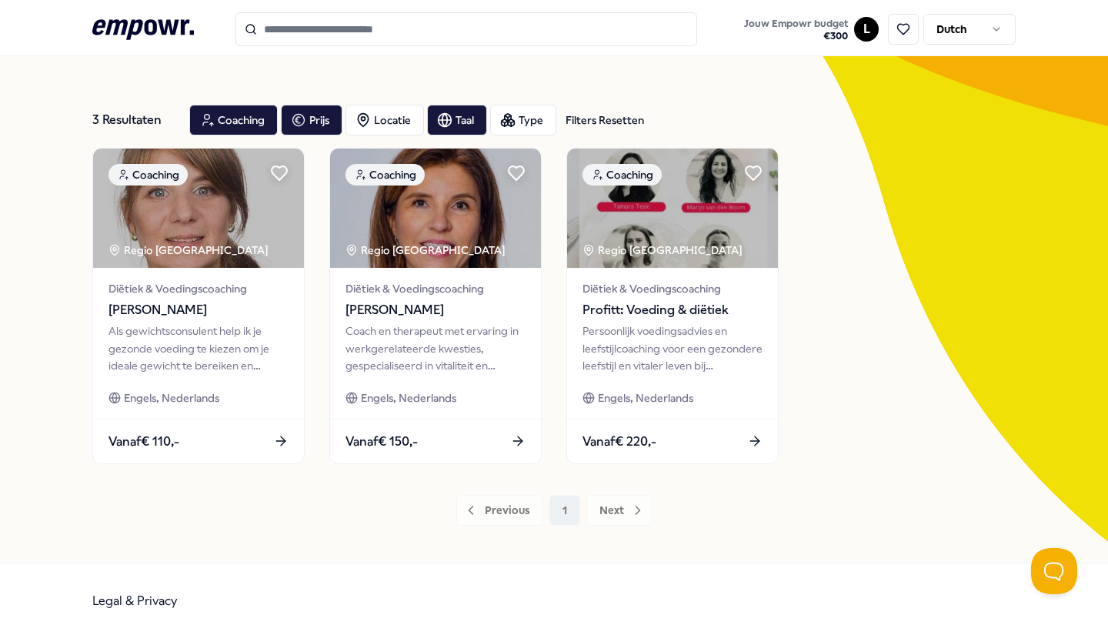
click at [148, 5] on header ".empowr-logo_svg__cls-1{fill:#03032f} Jouw Empowr budget € 300 L Dutch" at bounding box center [554, 28] width 1108 height 56
click at [148, 30] on icon at bounding box center [143, 29] width 102 height 20
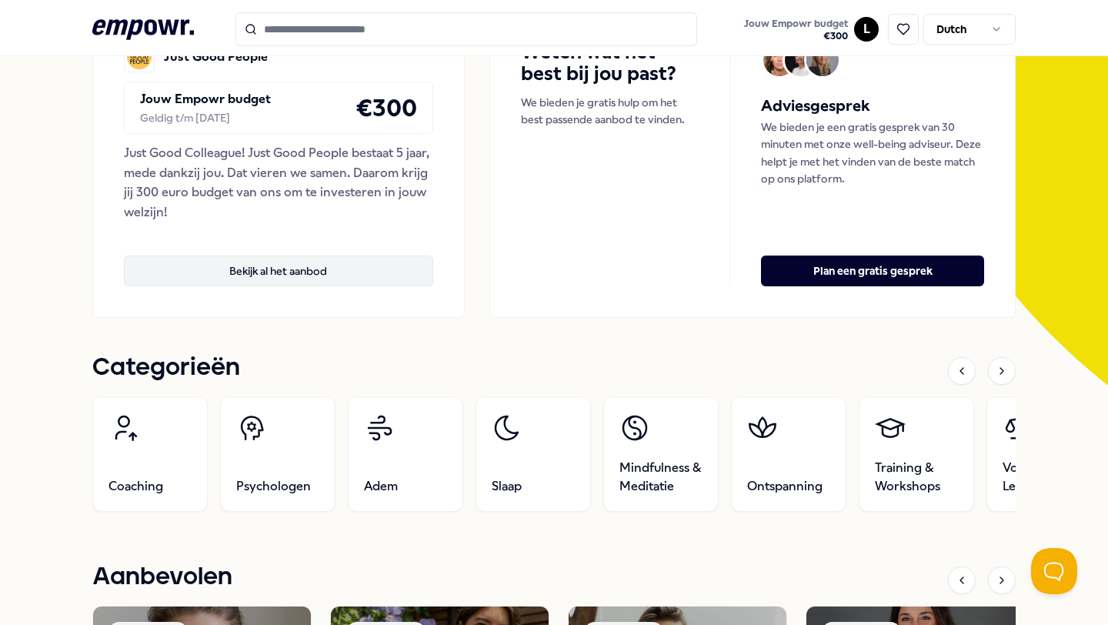
click at [319, 273] on button "Bekijk al het aanbod" at bounding box center [278, 271] width 309 height 31
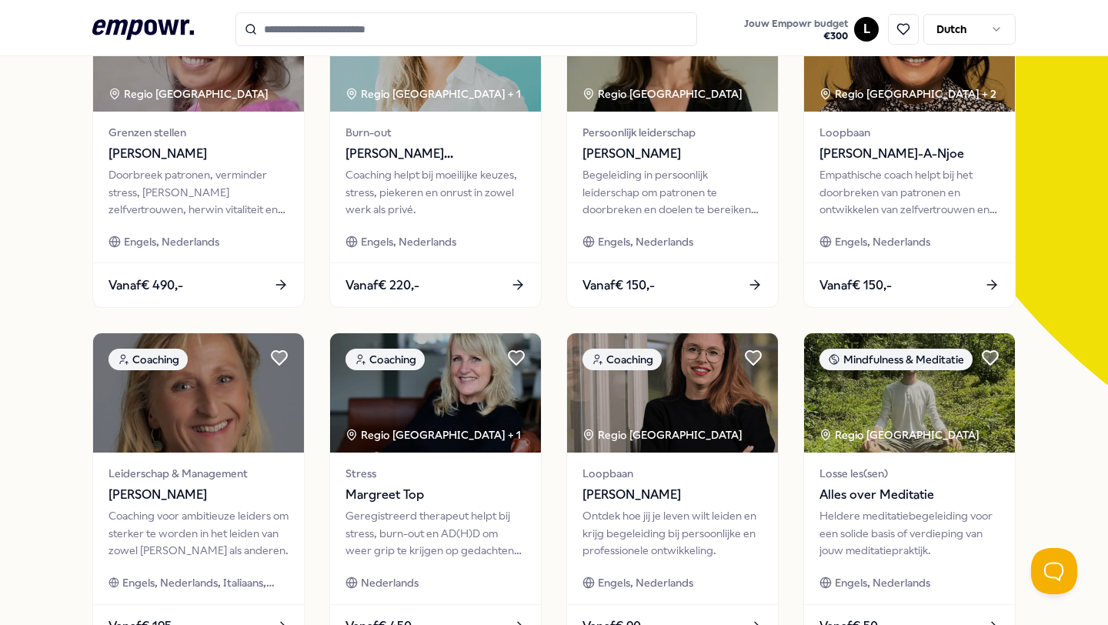
scroll to position [99, 0]
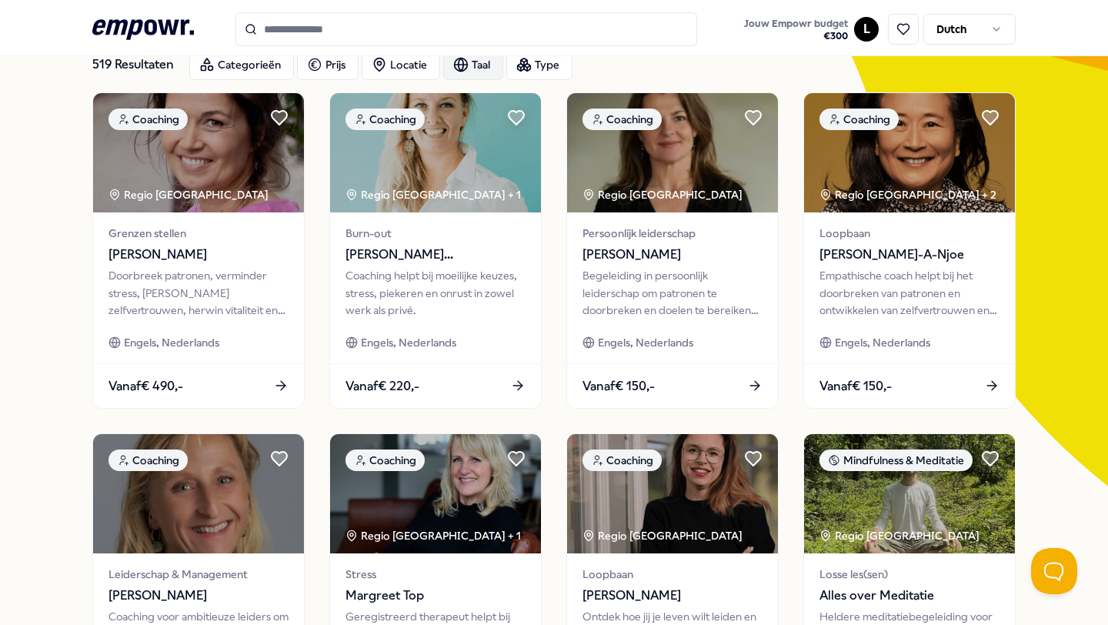
click at [473, 61] on div "Taal" at bounding box center [473, 64] width 60 height 31
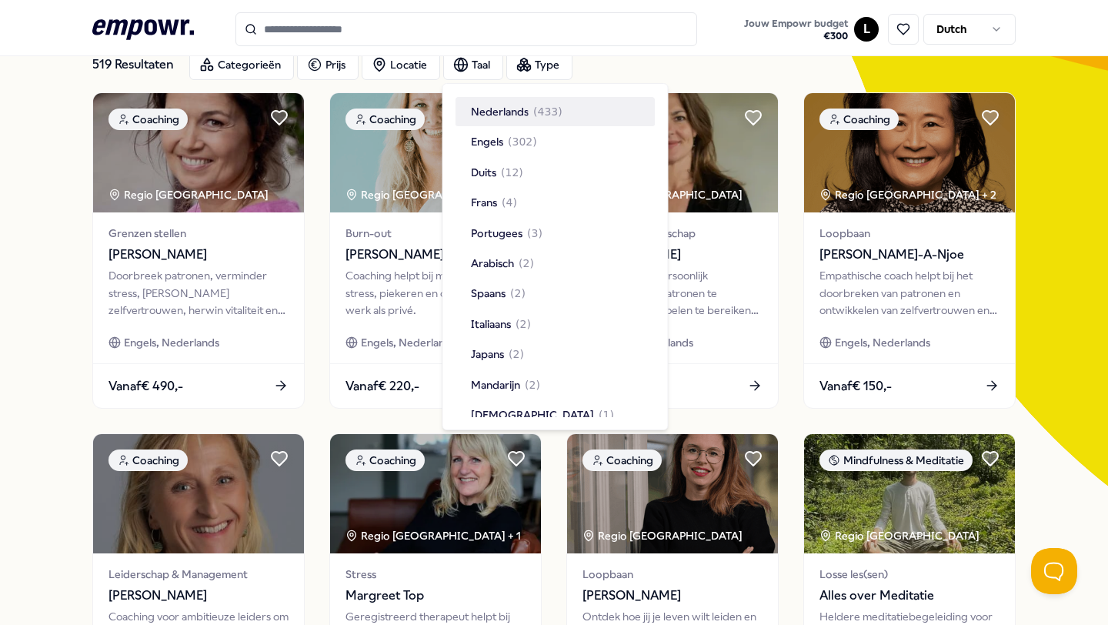
click at [486, 111] on span "Nederlands" at bounding box center [500, 111] width 58 height 17
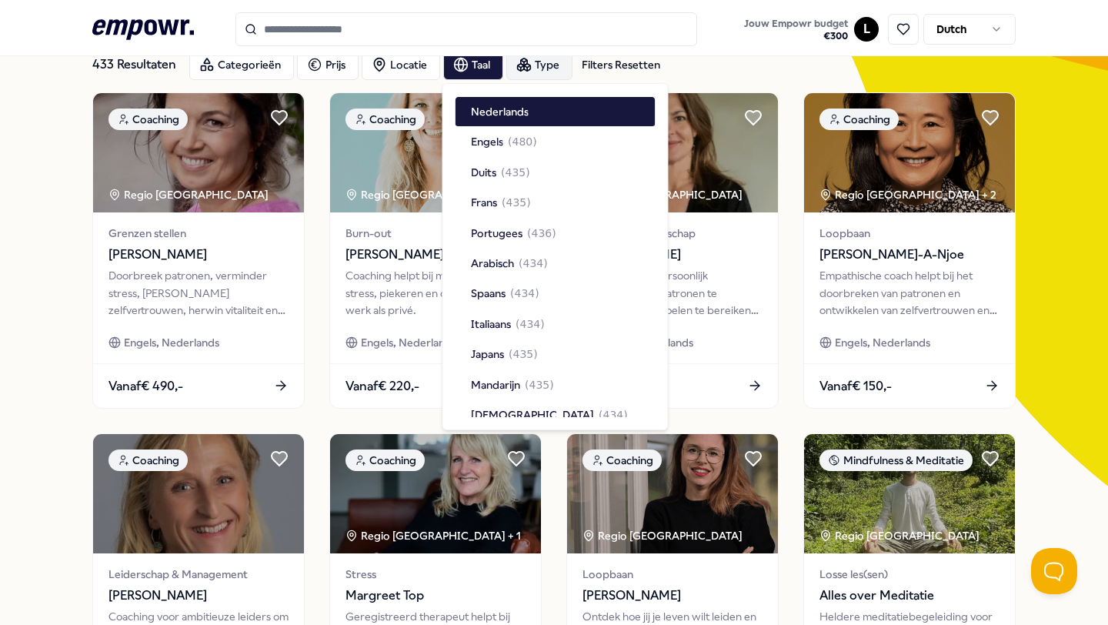
click at [532, 72] on div "Type" at bounding box center [539, 64] width 66 height 31
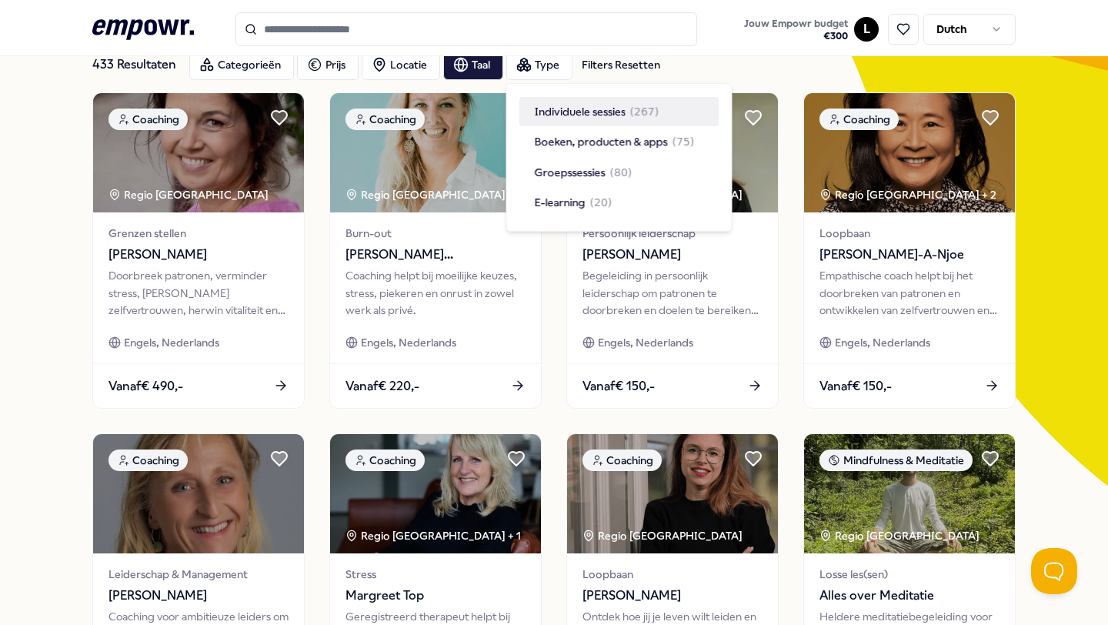
click at [539, 105] on span "Individuele sessies" at bounding box center [580, 111] width 91 height 17
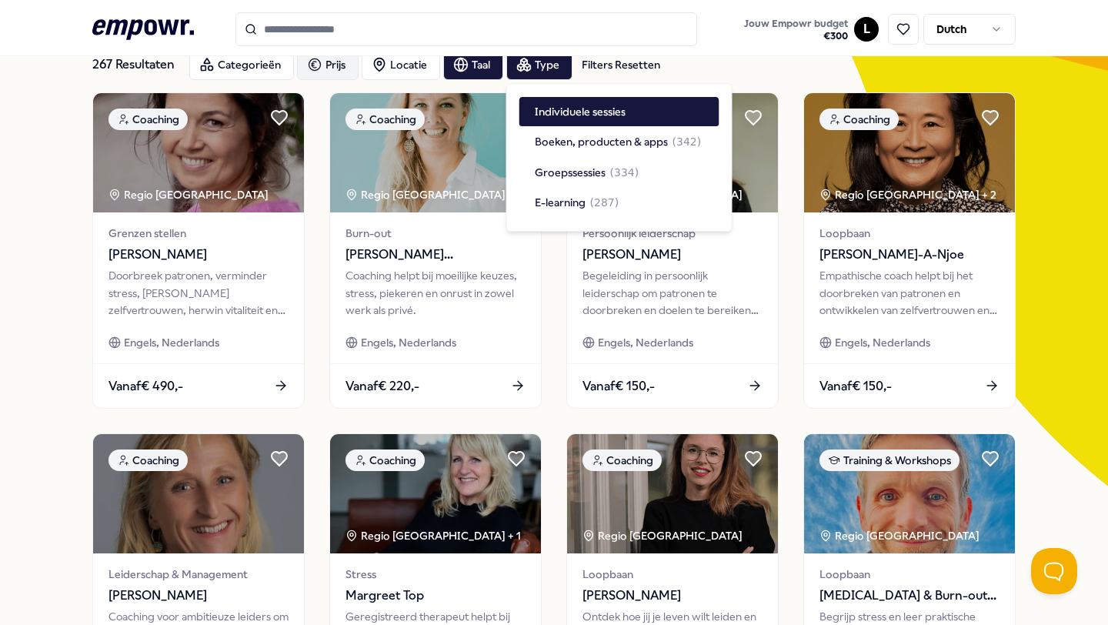
click at [322, 70] on div "Prijs" at bounding box center [328, 64] width 62 height 31
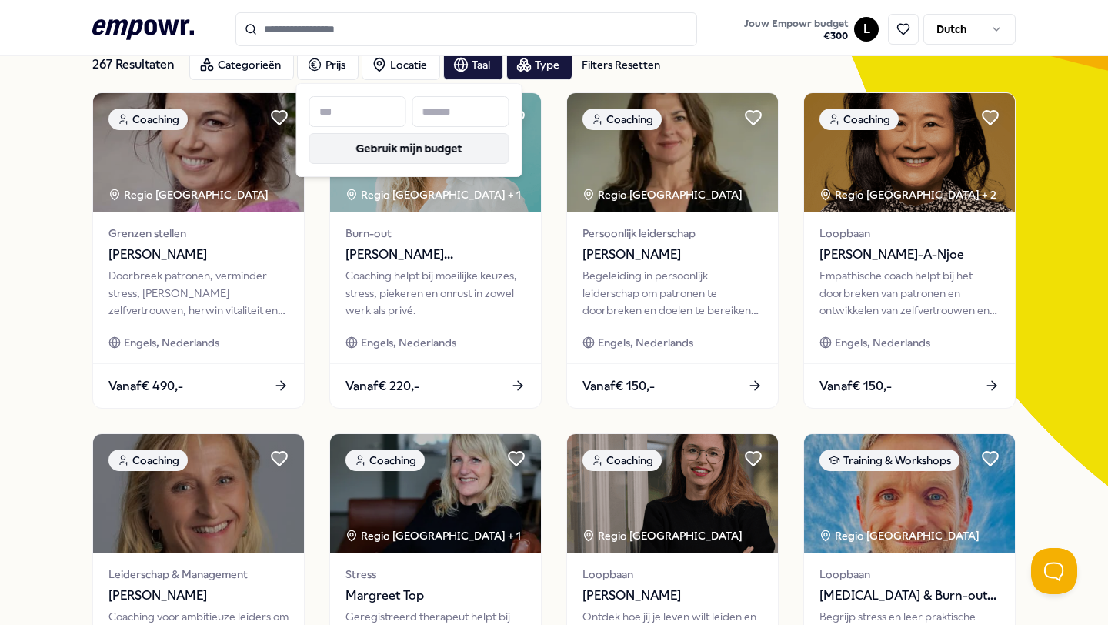
click at [358, 159] on button "Gebruik mijn budget" at bounding box center [409, 148] width 200 height 31
type input "***"
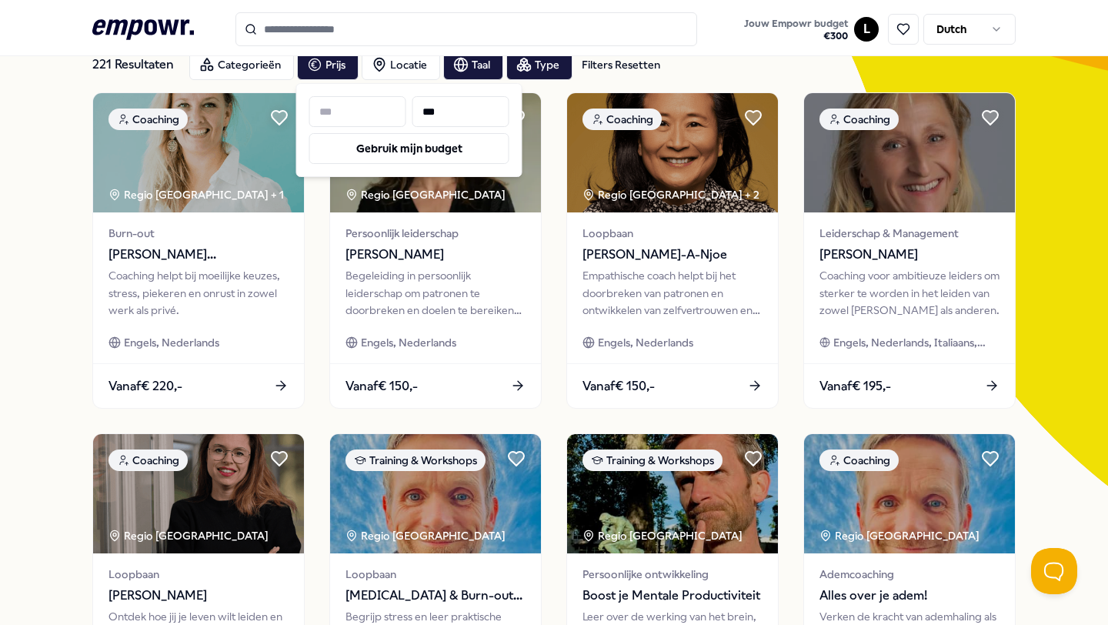
click at [1, 257] on div "221 Resultaten Filters Resetten Categorieën Prijs Locatie Taal Type Filters Res…" at bounding box center [554, 595] width 1108 height 1190
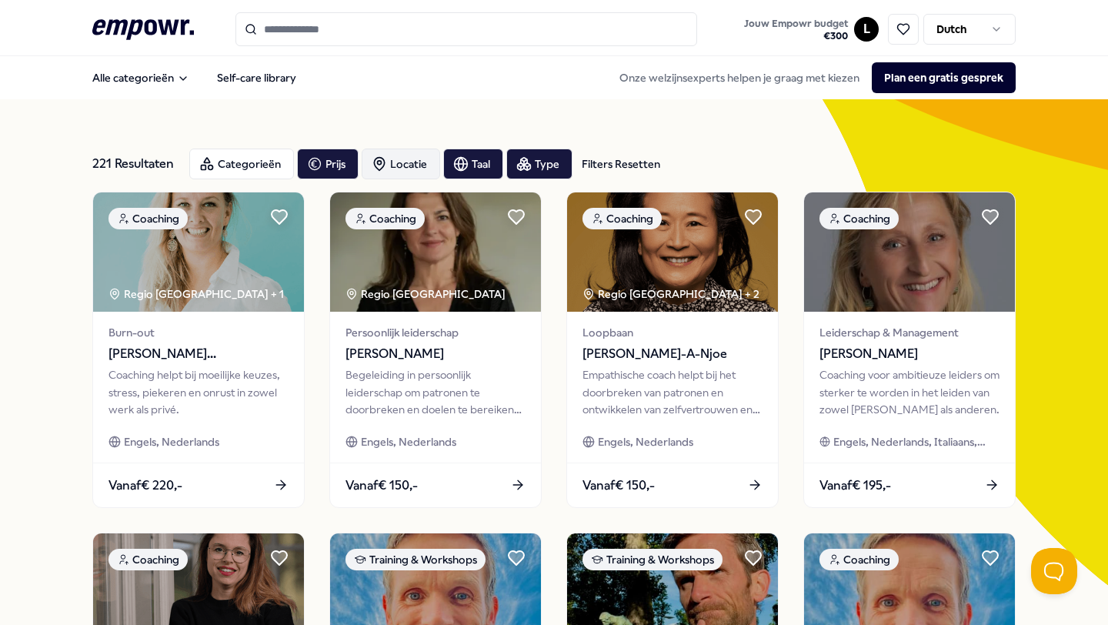
click at [391, 168] on div "Locatie" at bounding box center [401, 164] width 78 height 31
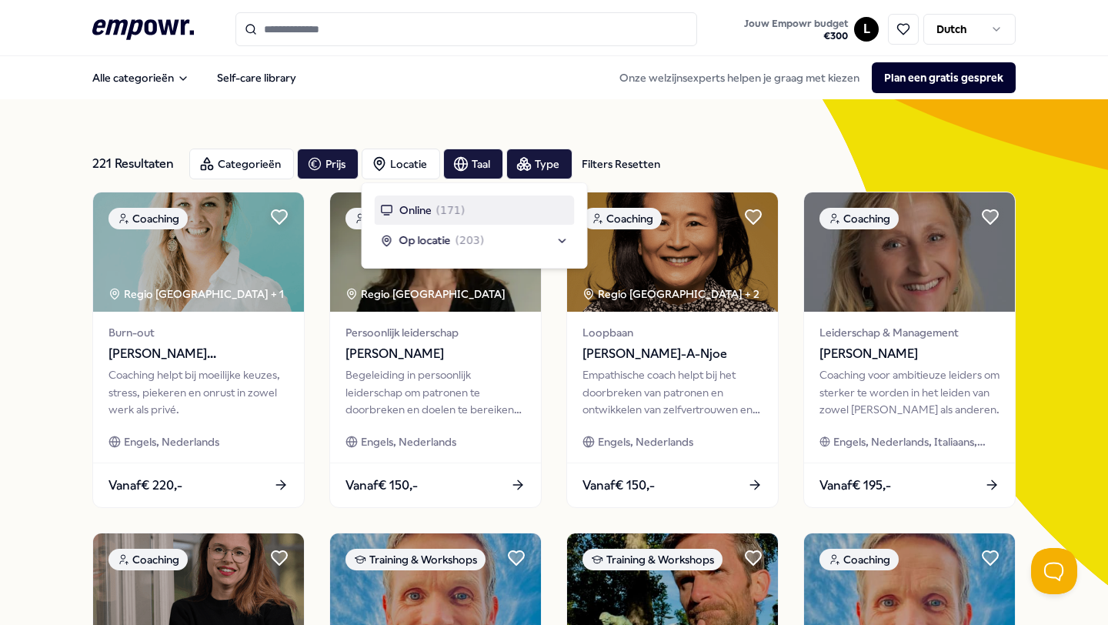
click at [406, 205] on span "Online" at bounding box center [415, 210] width 32 height 17
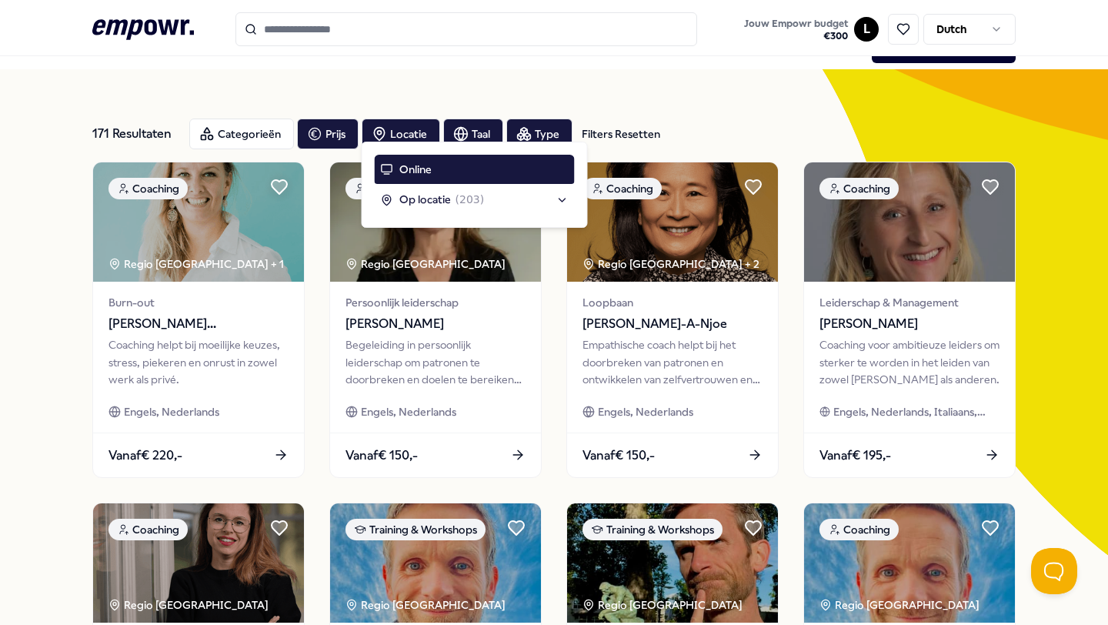
scroll to position [42, 0]
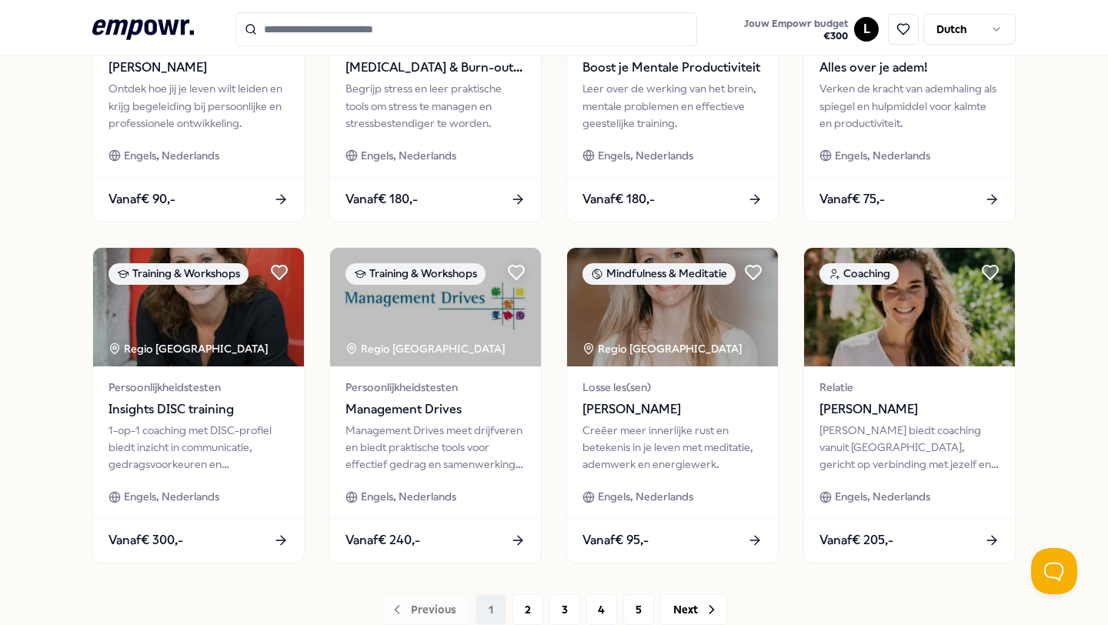
scroll to position [740, 0]
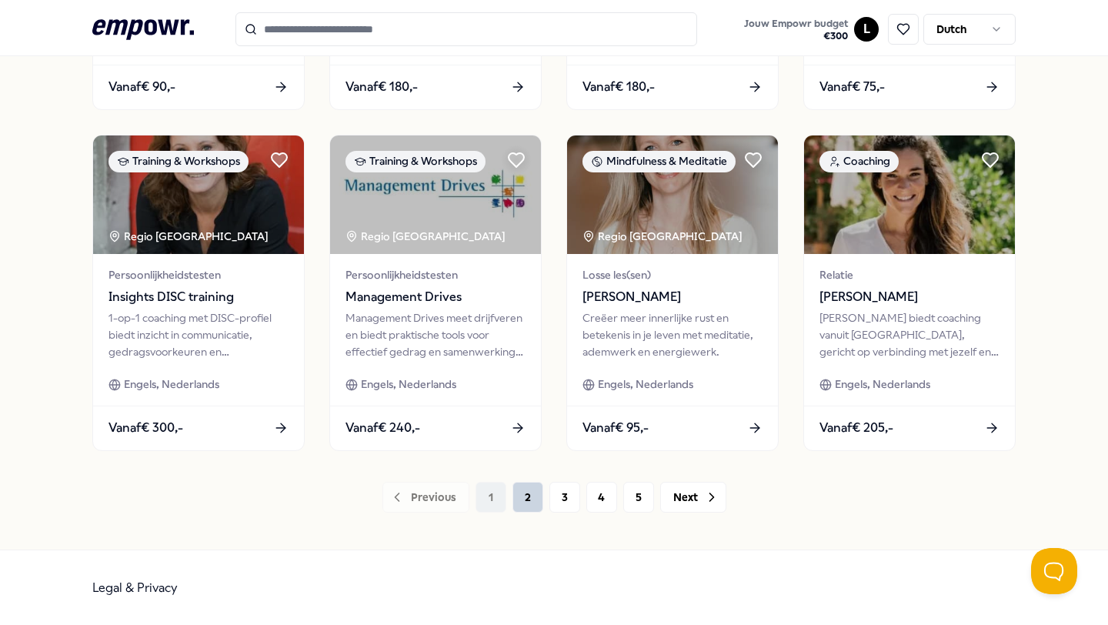
click at [524, 489] on button "2" at bounding box center [528, 497] width 31 height 31
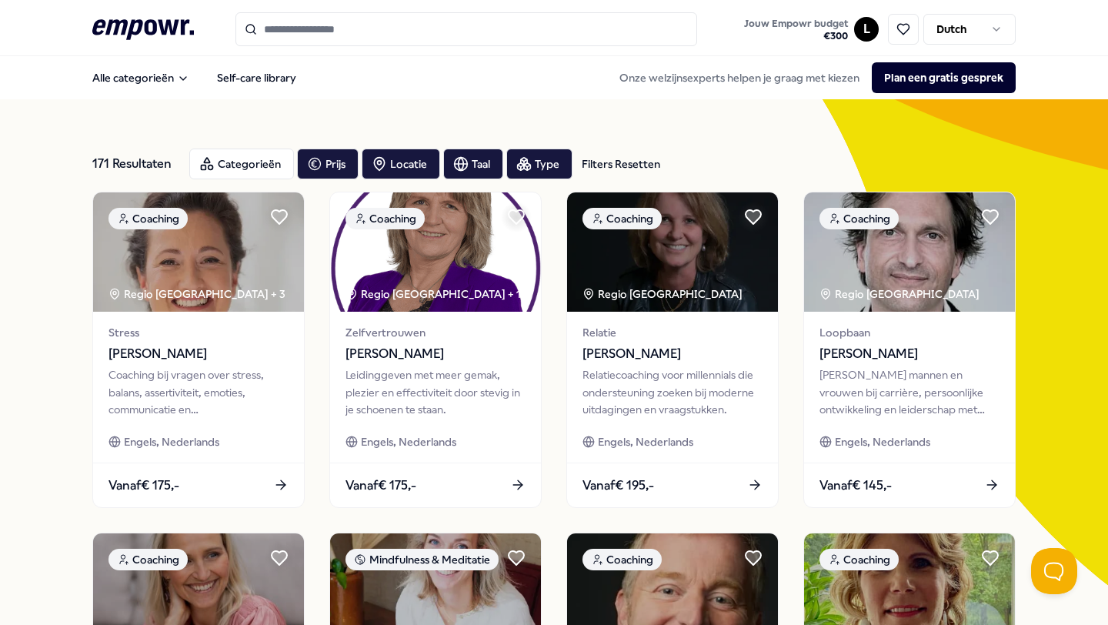
click at [586, 162] on div "Filters Resetten" at bounding box center [621, 163] width 78 height 17
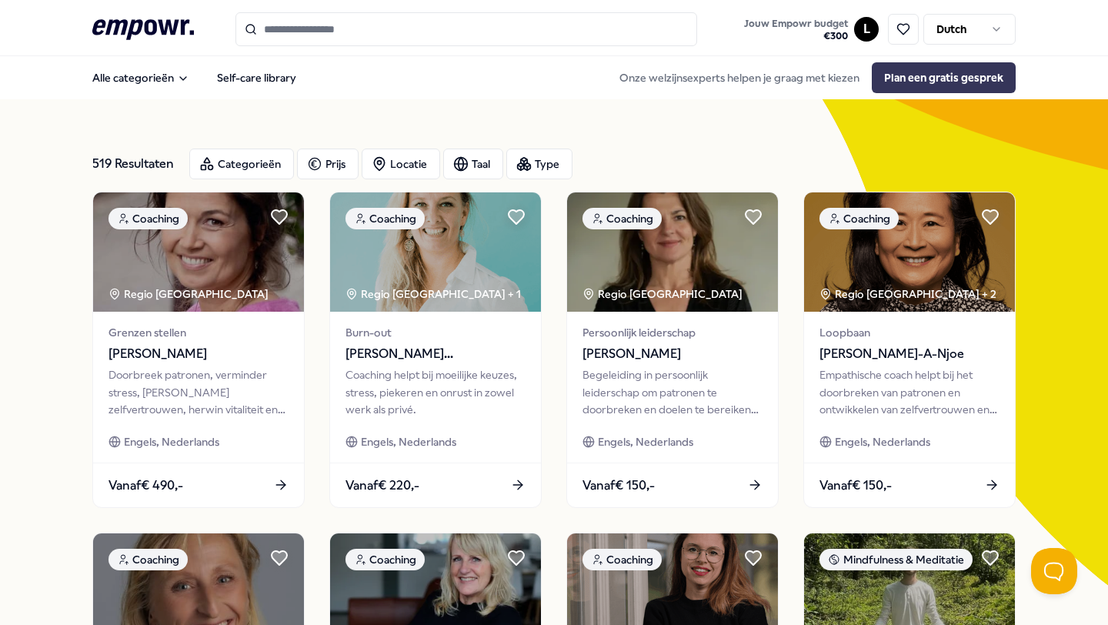
click at [937, 64] on button "Plan een gratis gesprek" at bounding box center [944, 77] width 144 height 31
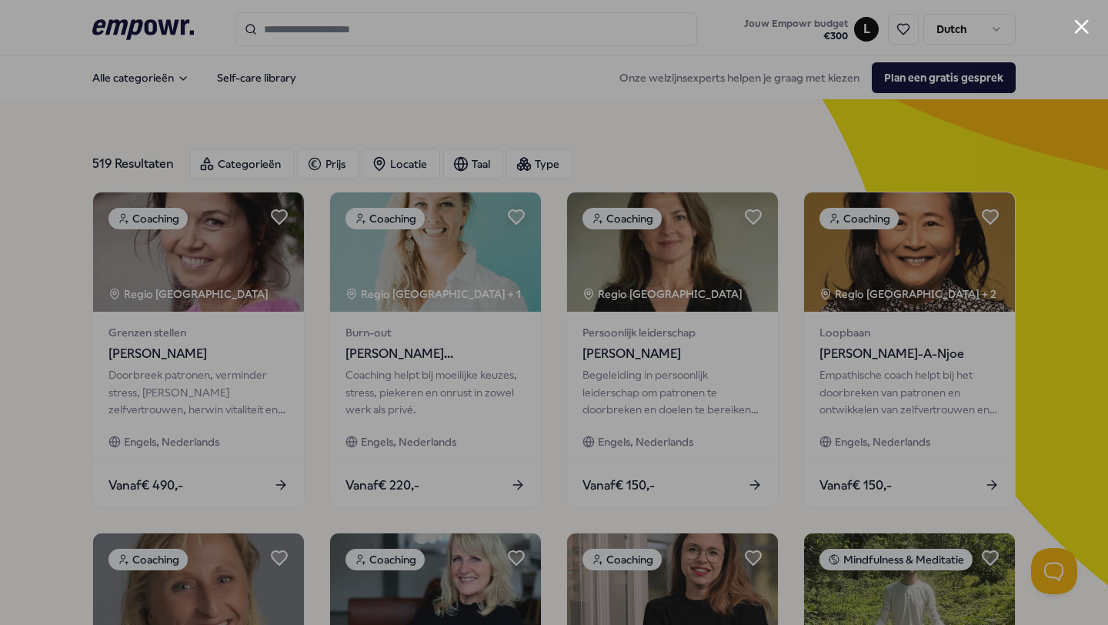
click at [1081, 31] on button "Close modal" at bounding box center [1081, 26] width 15 height 15
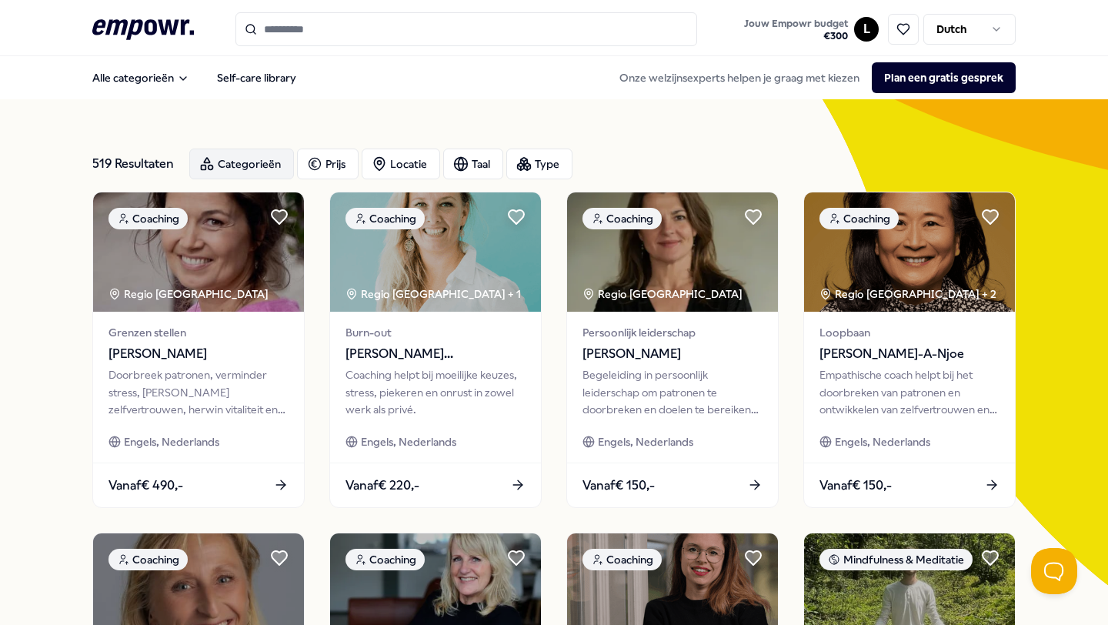
click at [239, 172] on div "Categorieën" at bounding box center [241, 164] width 105 height 31
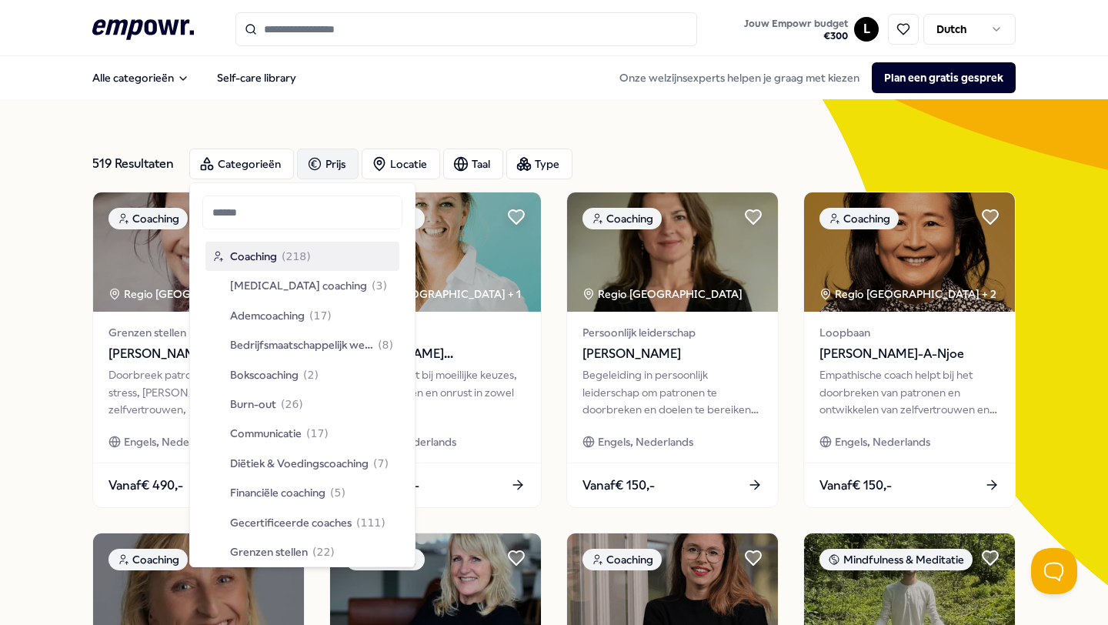
click at [326, 166] on div "Prijs" at bounding box center [328, 164] width 62 height 31
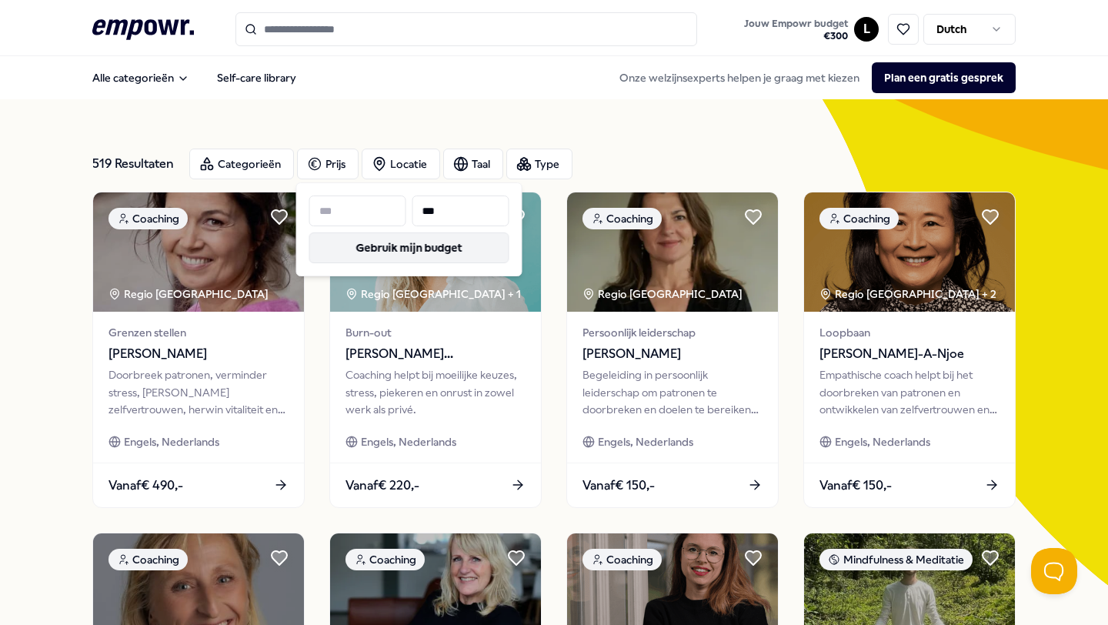
click at [366, 254] on button "Gebruik mijn budget" at bounding box center [409, 247] width 200 height 31
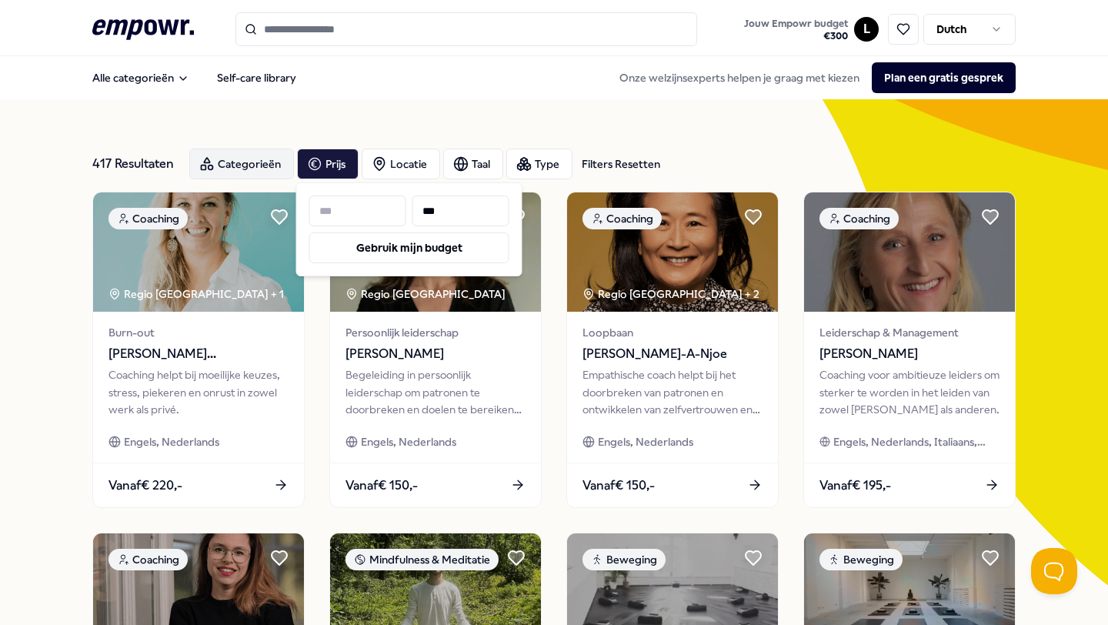
click at [238, 157] on div "Categorieën" at bounding box center [241, 164] width 105 height 31
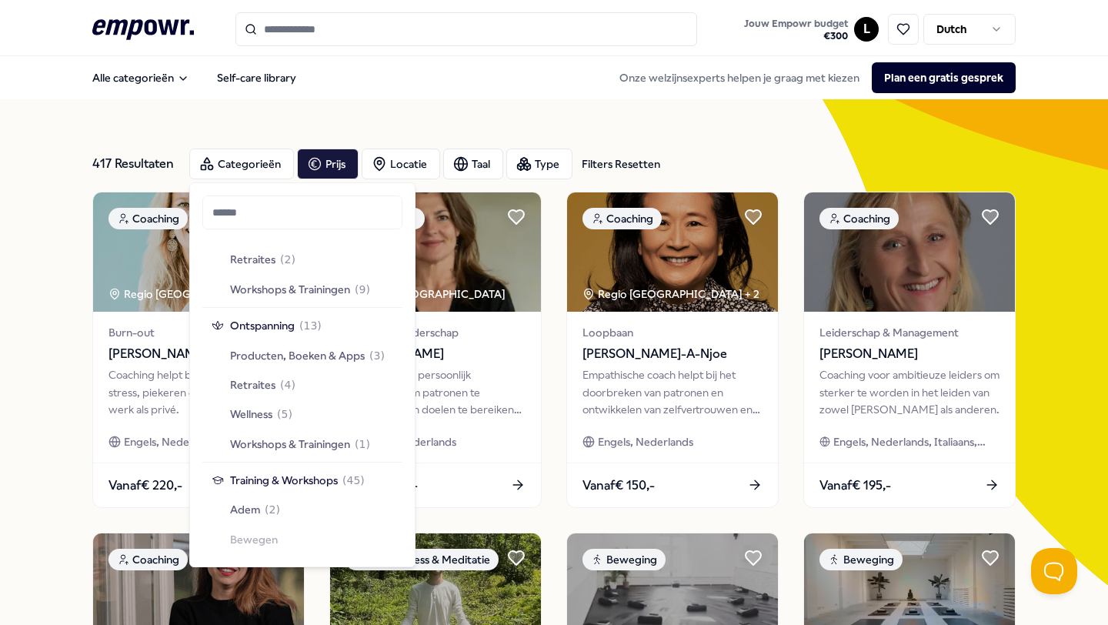
scroll to position [1415, 0]
click at [343, 413] on div "Wellness ( 5 )" at bounding box center [302, 412] width 194 height 29
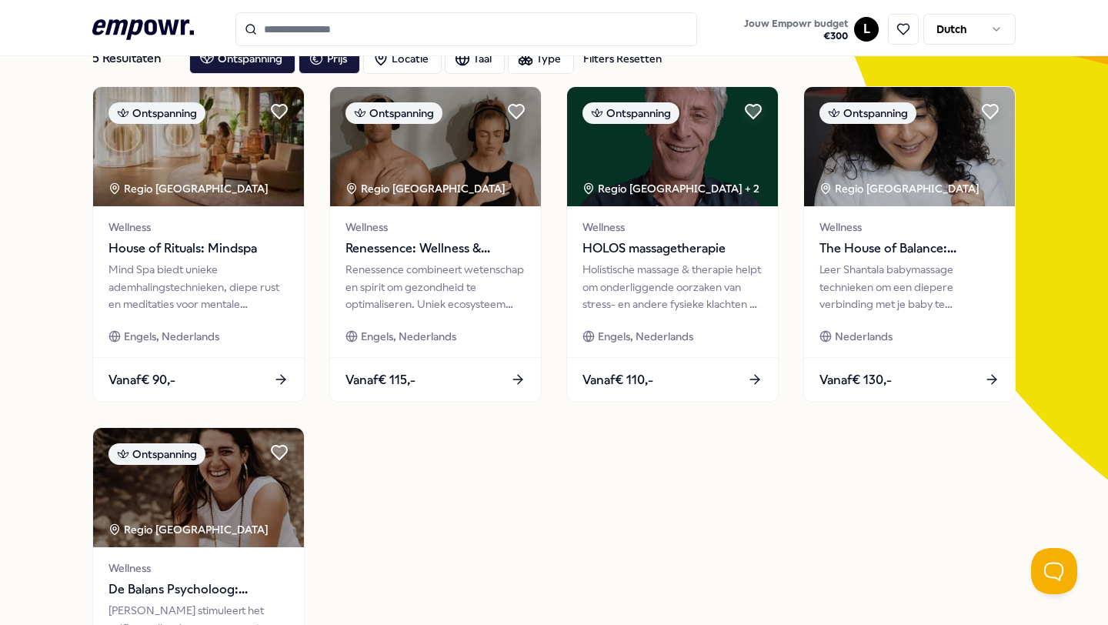
scroll to position [81, 0]
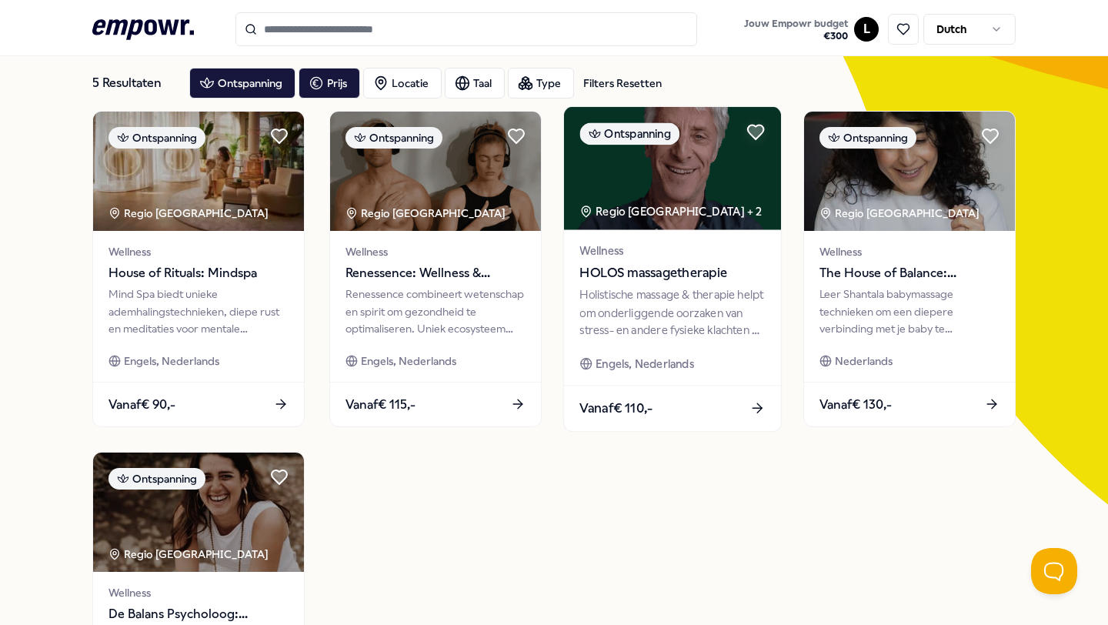
click at [627, 346] on div "Wellness HOLOS massagetherapie Holistische massage & therapie helpt om onderlig…" at bounding box center [672, 306] width 217 height 155
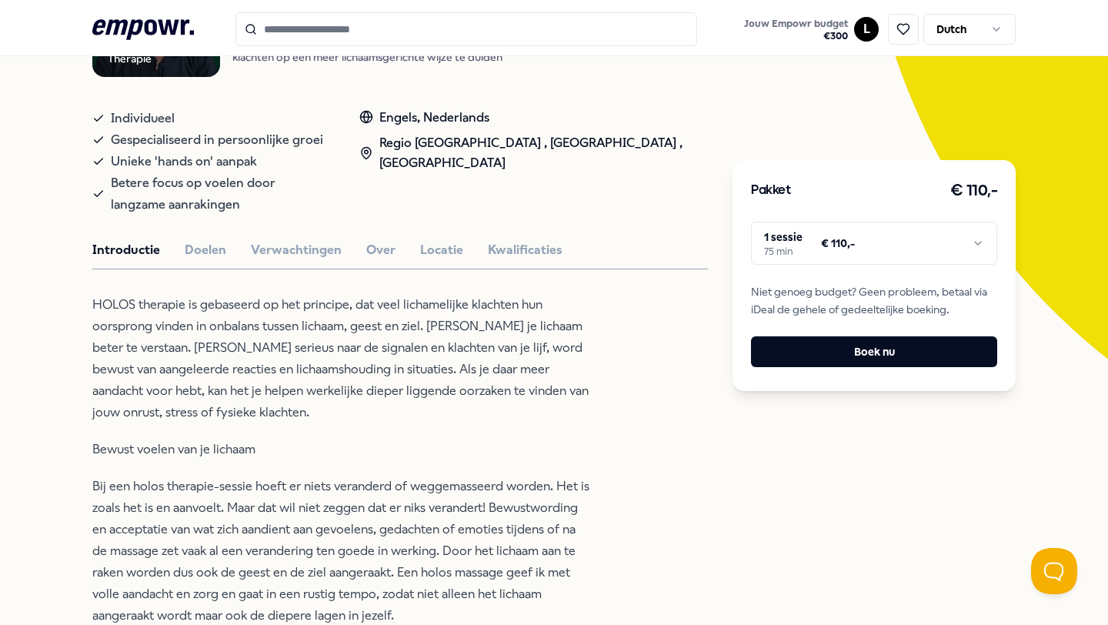
scroll to position [225, 0]
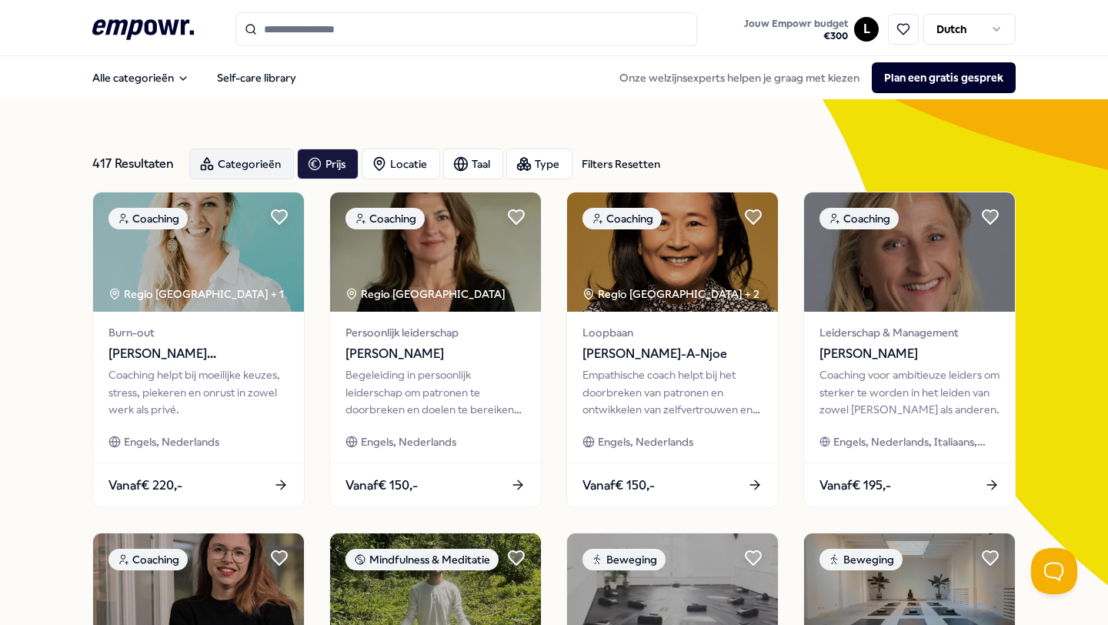
click at [239, 161] on div "Categorieën" at bounding box center [241, 164] width 105 height 31
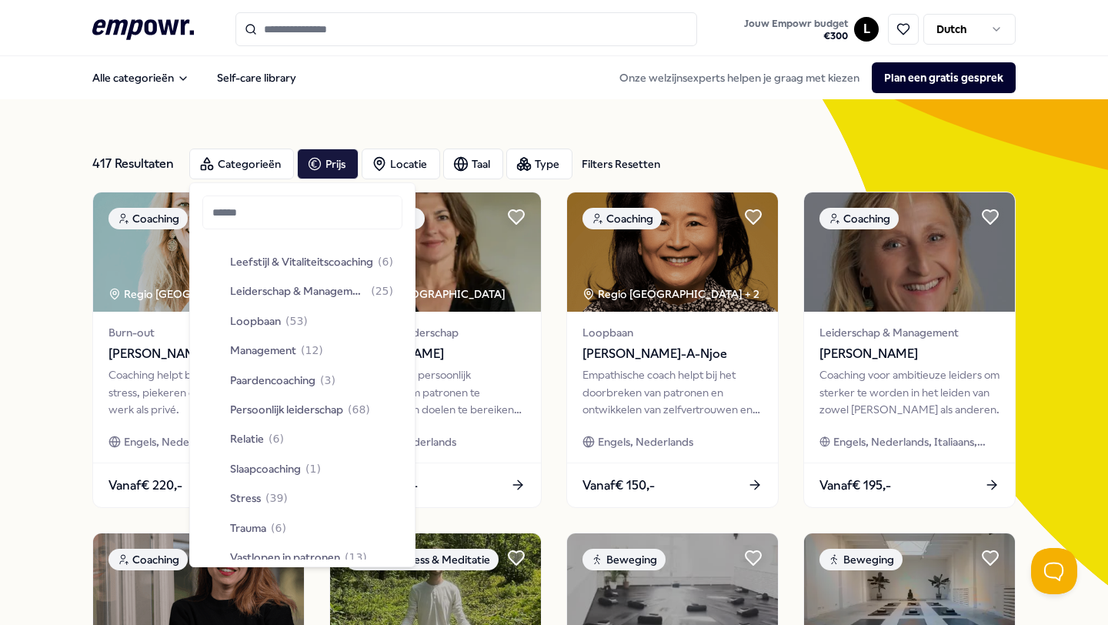
scroll to position [380, 0]
click at [319, 423] on div "Relatie ( 6 )" at bounding box center [302, 437] width 194 height 29
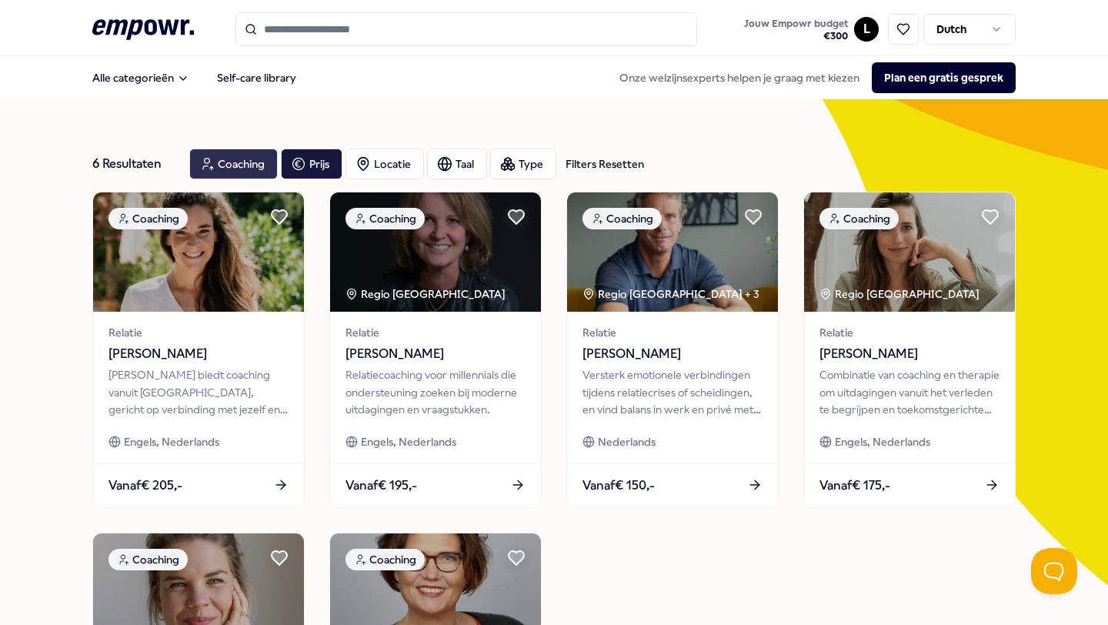
click at [220, 162] on div "Coaching" at bounding box center [233, 164] width 89 height 31
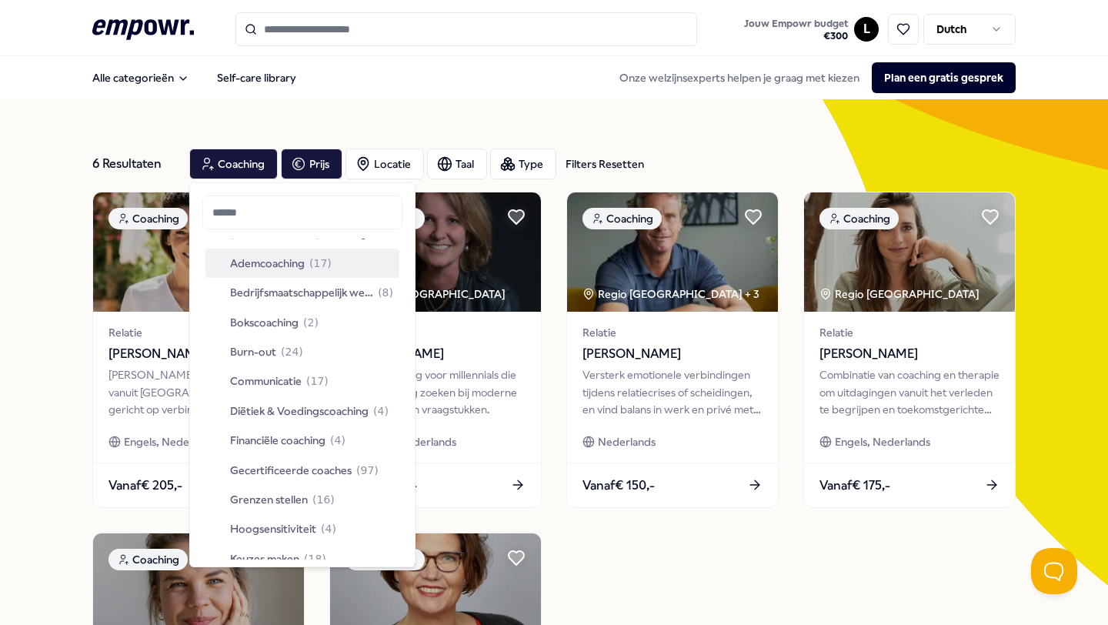
scroll to position [53, 0]
click at [278, 321] on span "Bokscoaching" at bounding box center [264, 321] width 68 height 17
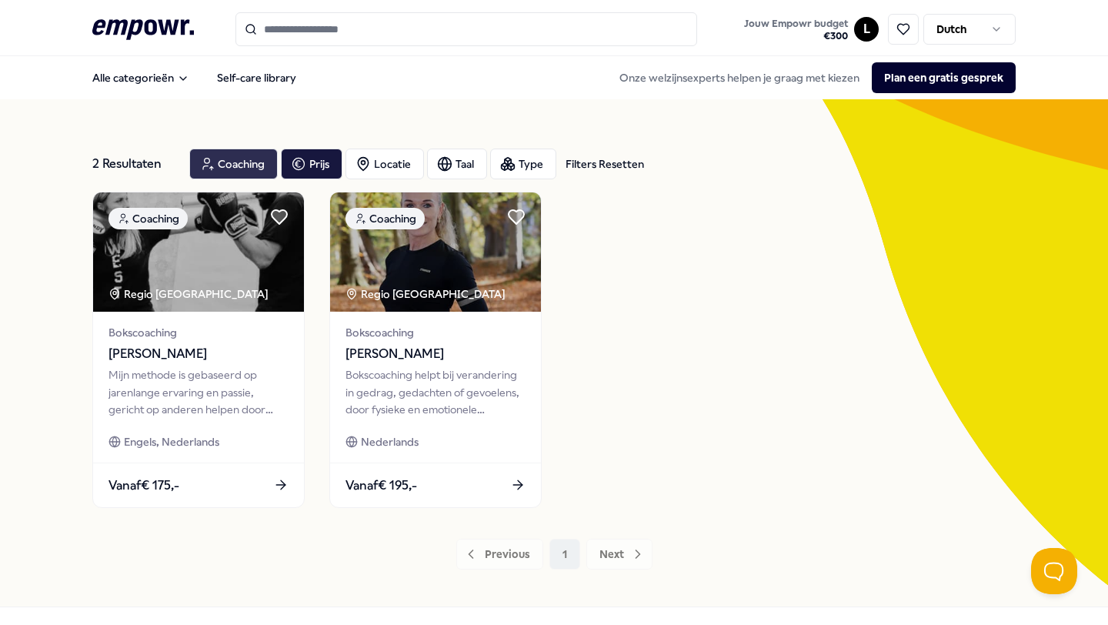
click at [240, 162] on div "Coaching" at bounding box center [233, 164] width 89 height 31
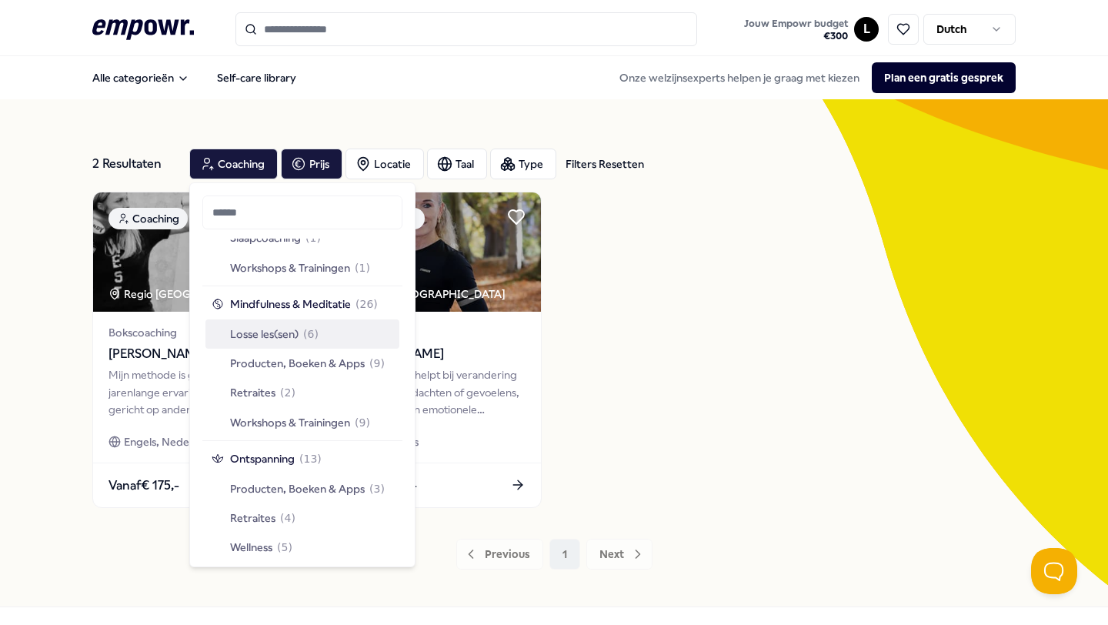
scroll to position [1281, 0]
click at [316, 413] on span "Workshops & Trainingen" at bounding box center [290, 421] width 120 height 17
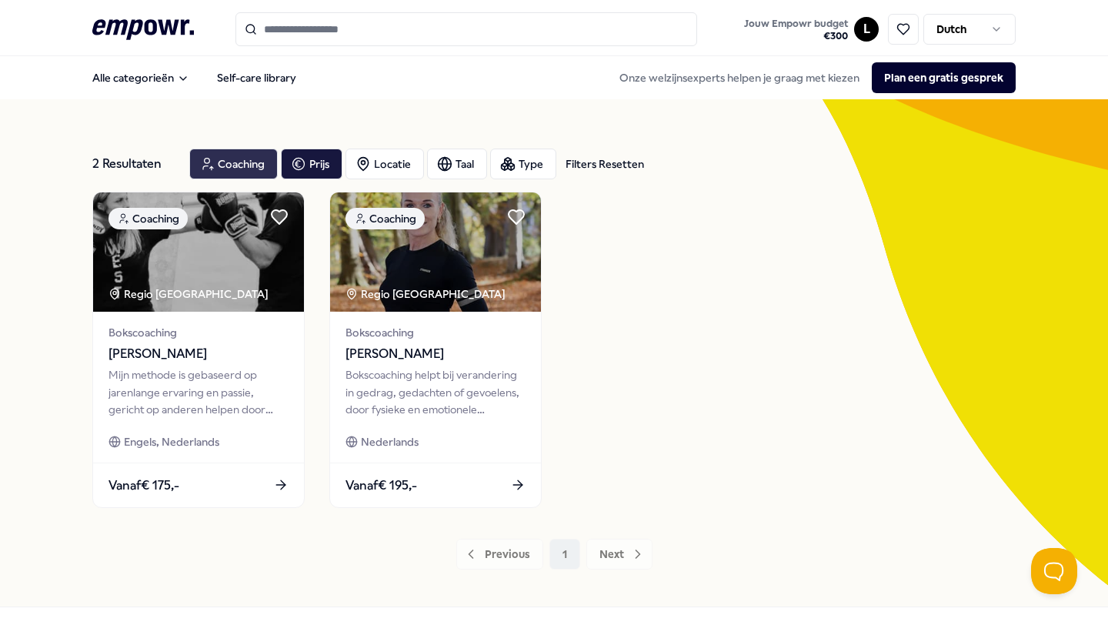
click at [238, 164] on div "Coaching" at bounding box center [233, 164] width 89 height 31
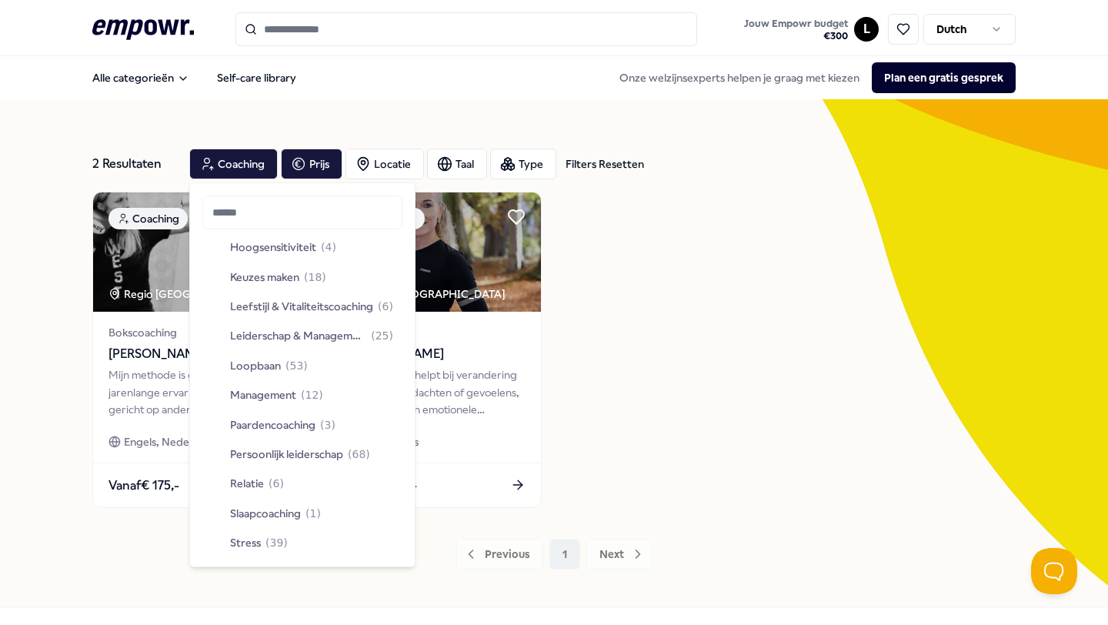
scroll to position [335, 0]
click at [259, 395] on span "Management" at bounding box center [263, 394] width 66 height 17
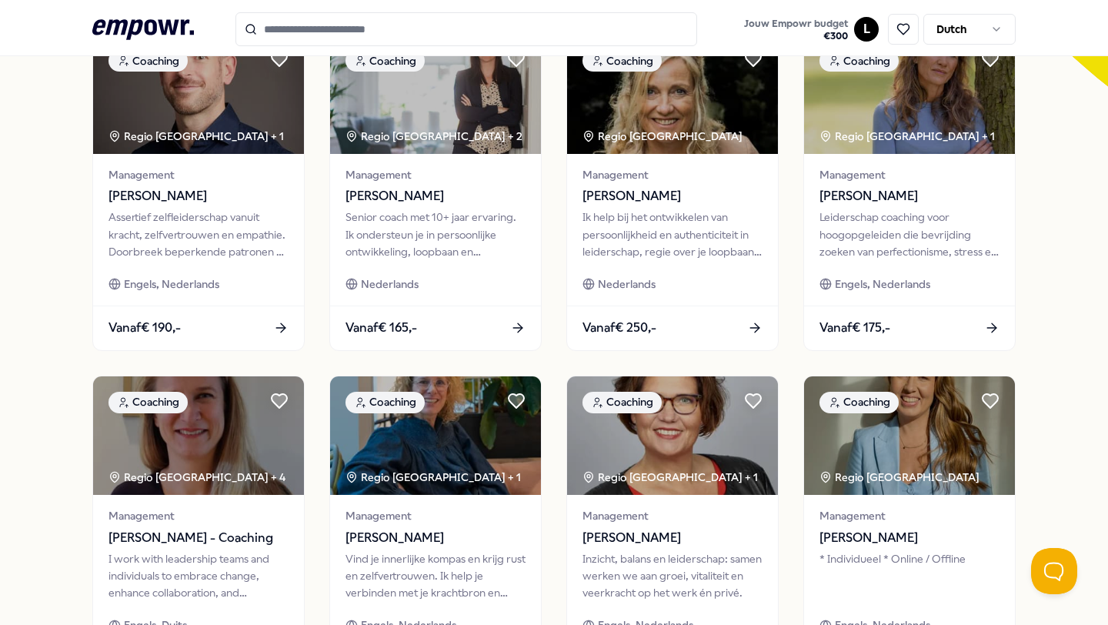
scroll to position [366, 0]
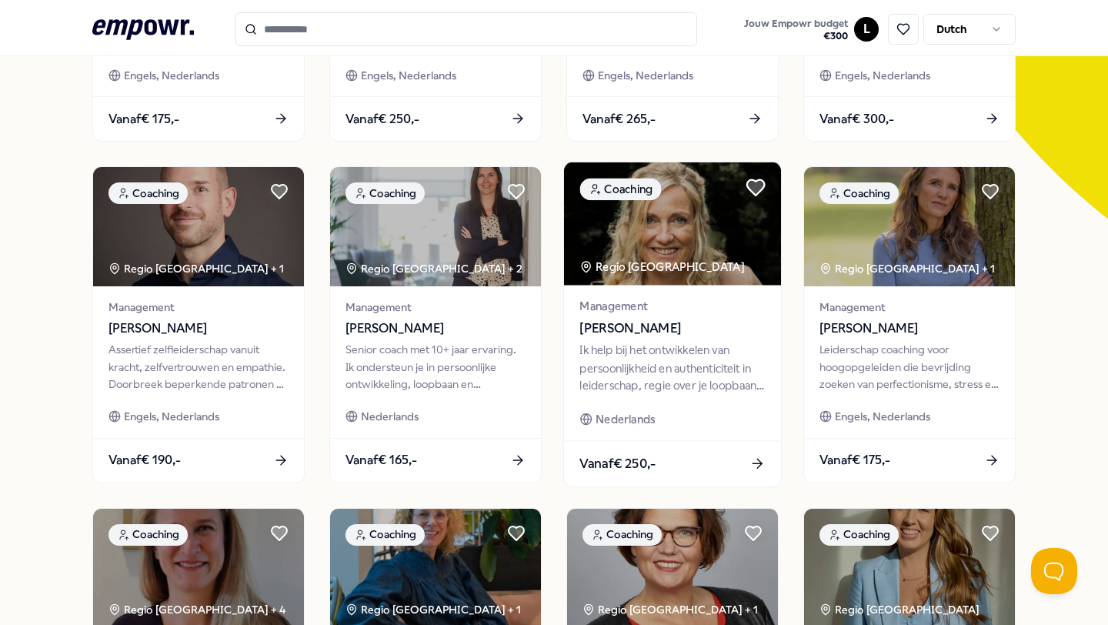
click at [748, 190] on icon at bounding box center [756, 187] width 21 height 21
click at [683, 211] on img at bounding box center [672, 223] width 217 height 123
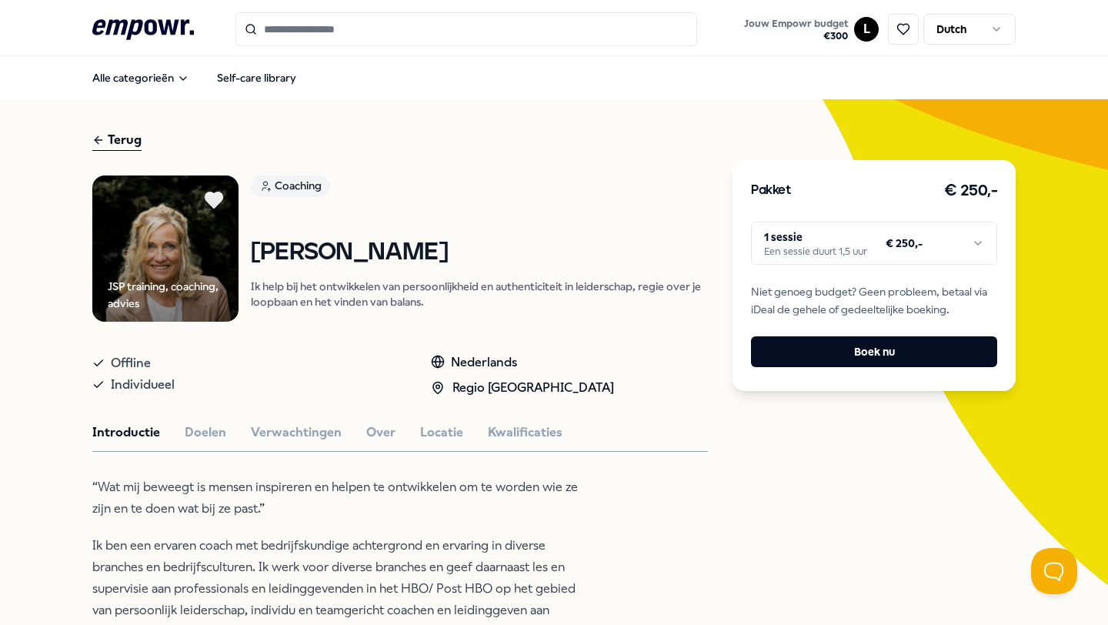
click at [215, 199] on icon at bounding box center [213, 199] width 17 height 15
click at [215, 201] on icon at bounding box center [213, 199] width 17 height 15
click at [101, 136] on icon at bounding box center [98, 140] width 12 height 18
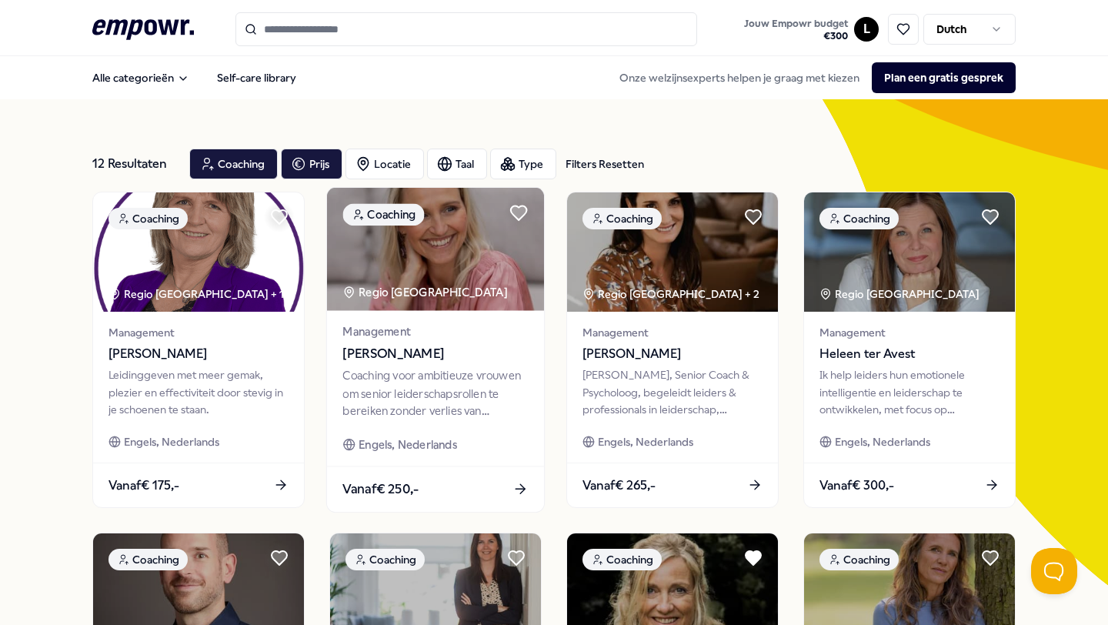
scroll to position [12, 0]
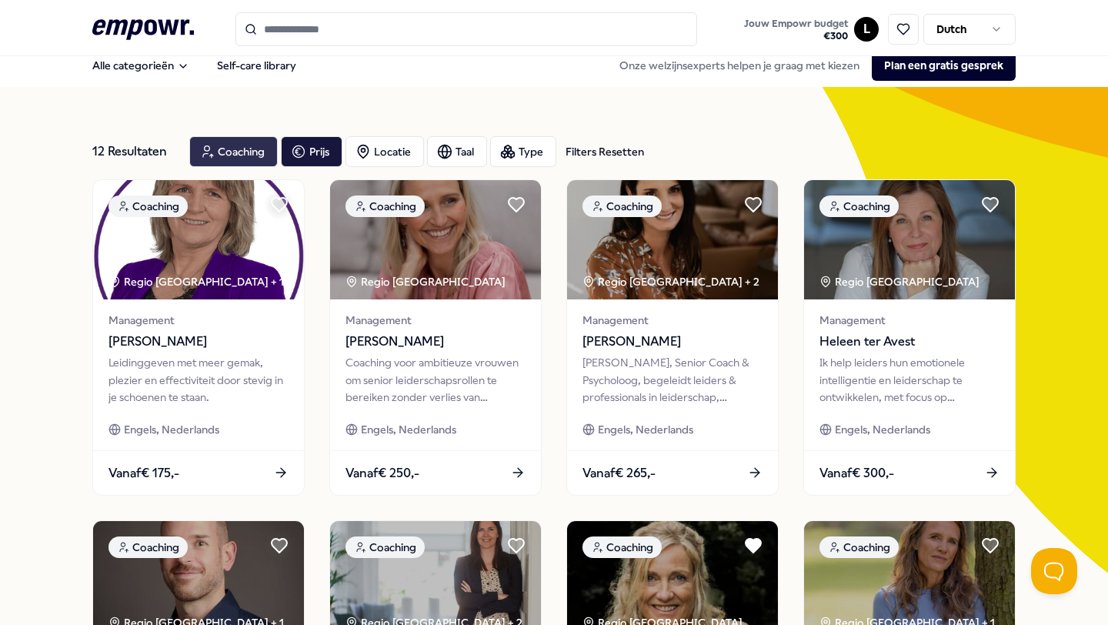
click at [242, 143] on div "Coaching" at bounding box center [233, 151] width 89 height 31
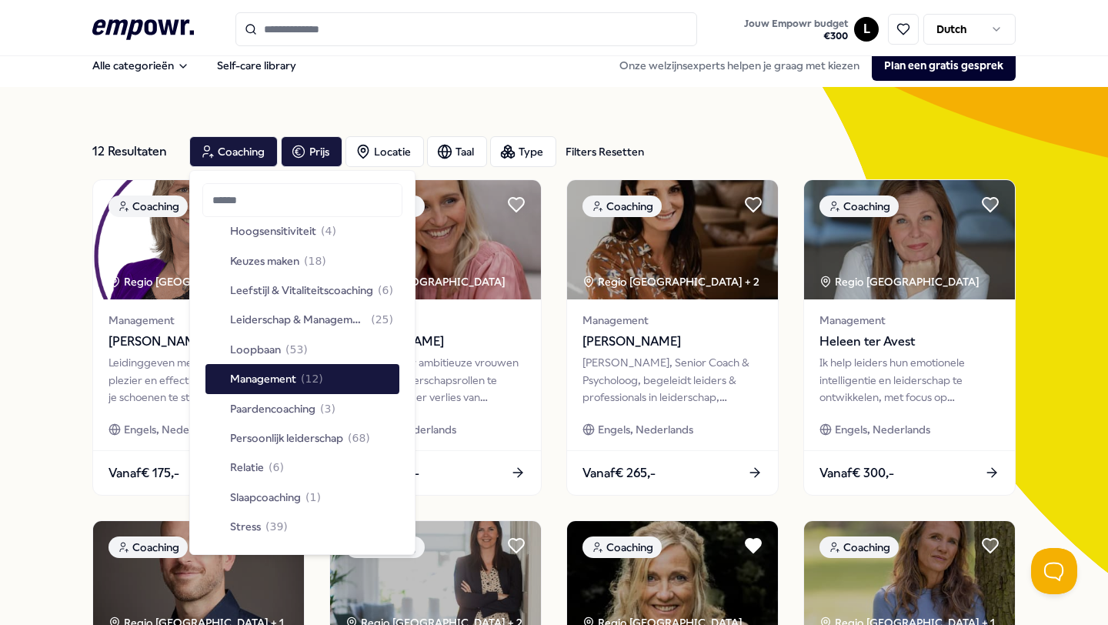
scroll to position [339, 0]
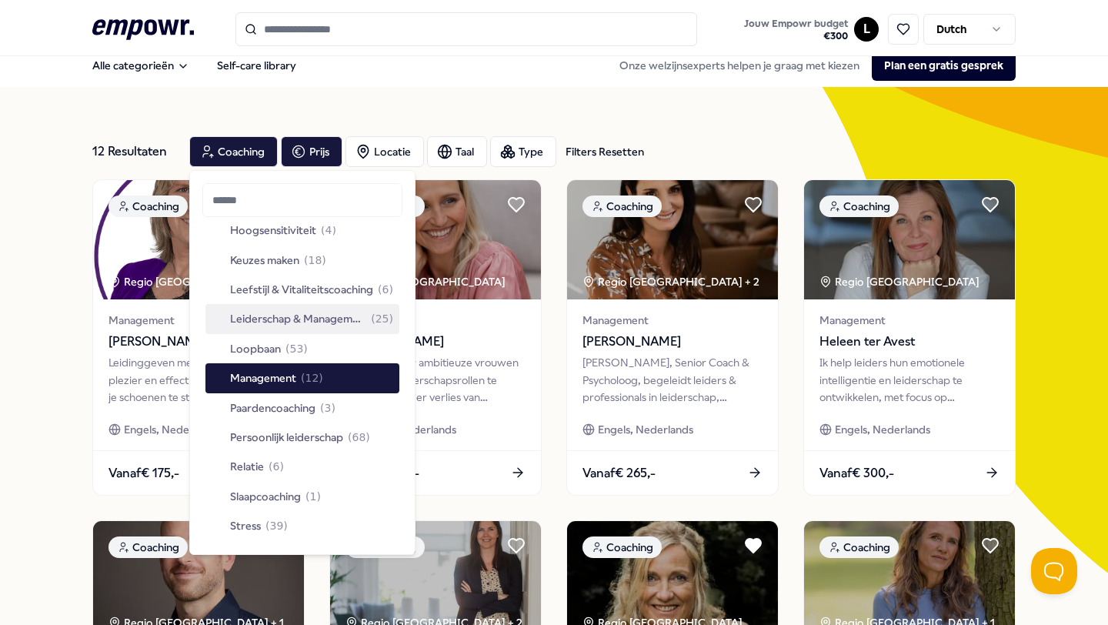
click at [318, 310] on span "Leiderschap & Management" at bounding box center [298, 318] width 137 height 17
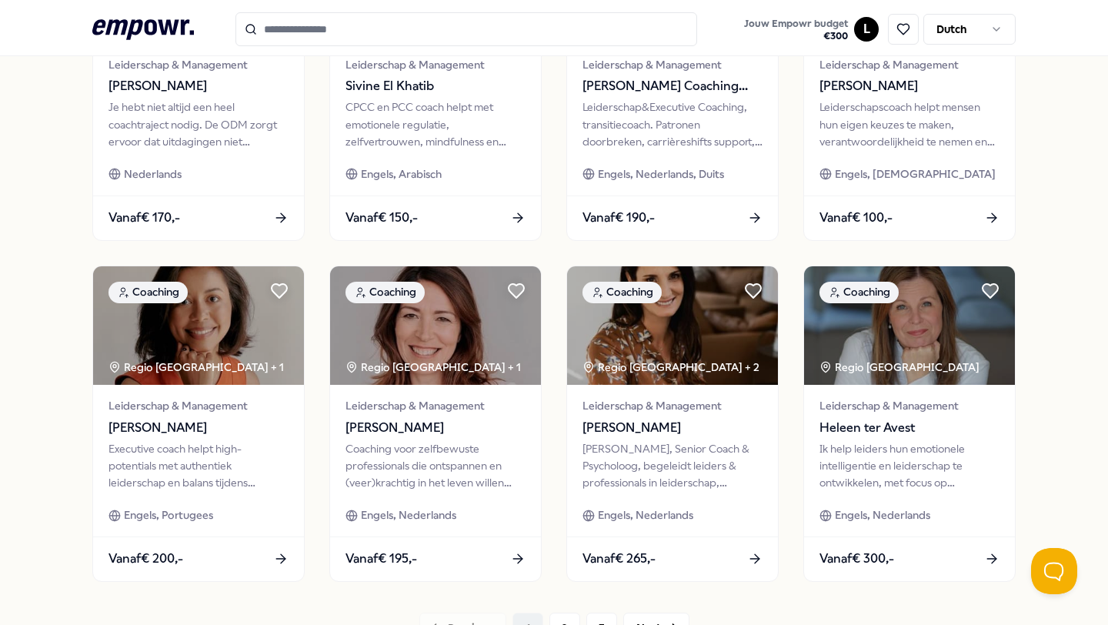
scroll to position [740, 0]
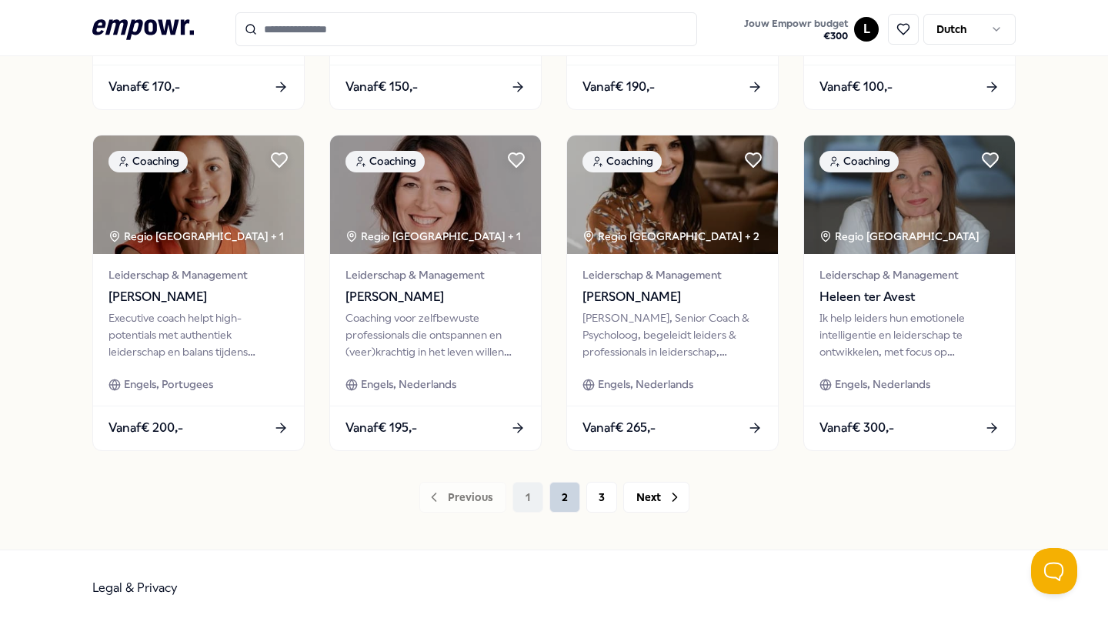
click at [556, 493] on button "2" at bounding box center [564, 497] width 31 height 31
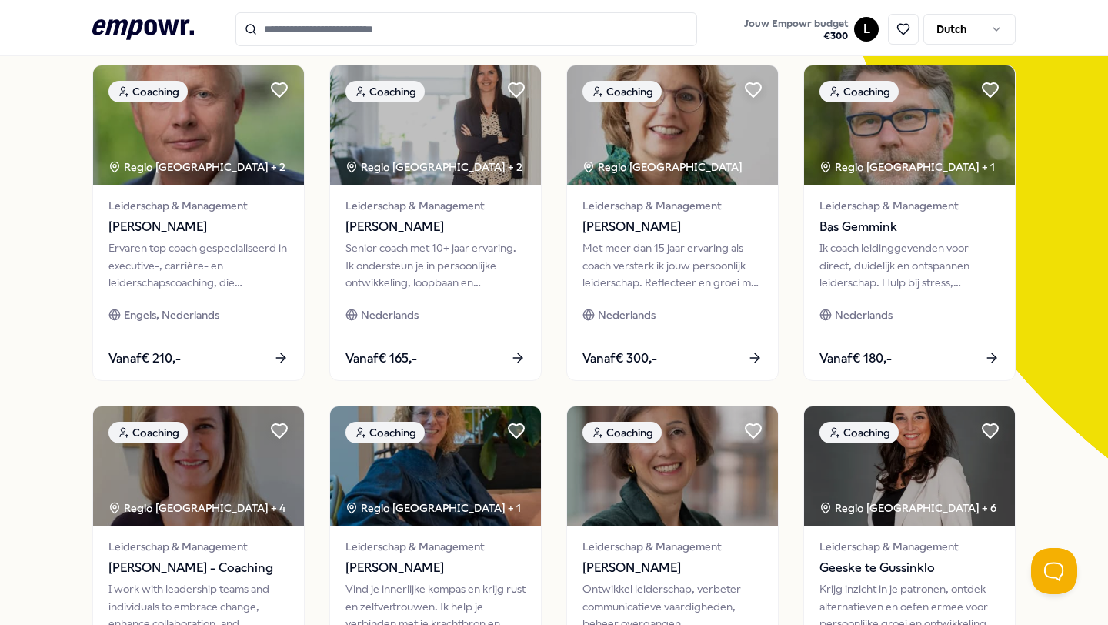
scroll to position [115, 0]
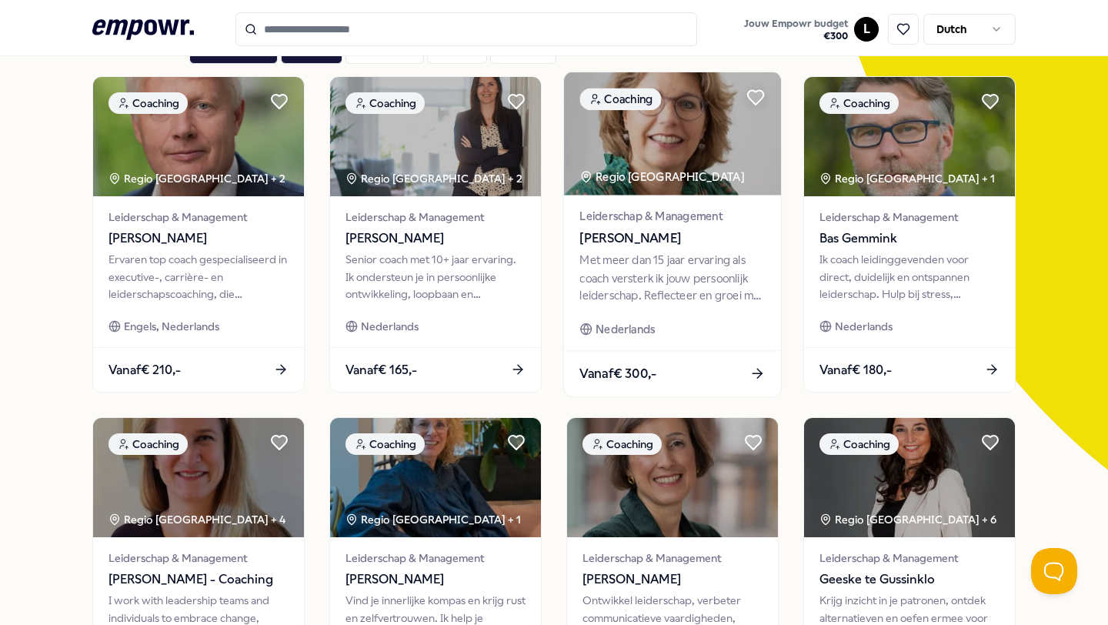
click at [703, 249] on div "Leiderschap & Management [PERSON_NAME] Met meer dan 15 jaar ervaring als coach …" at bounding box center [672, 272] width 217 height 155
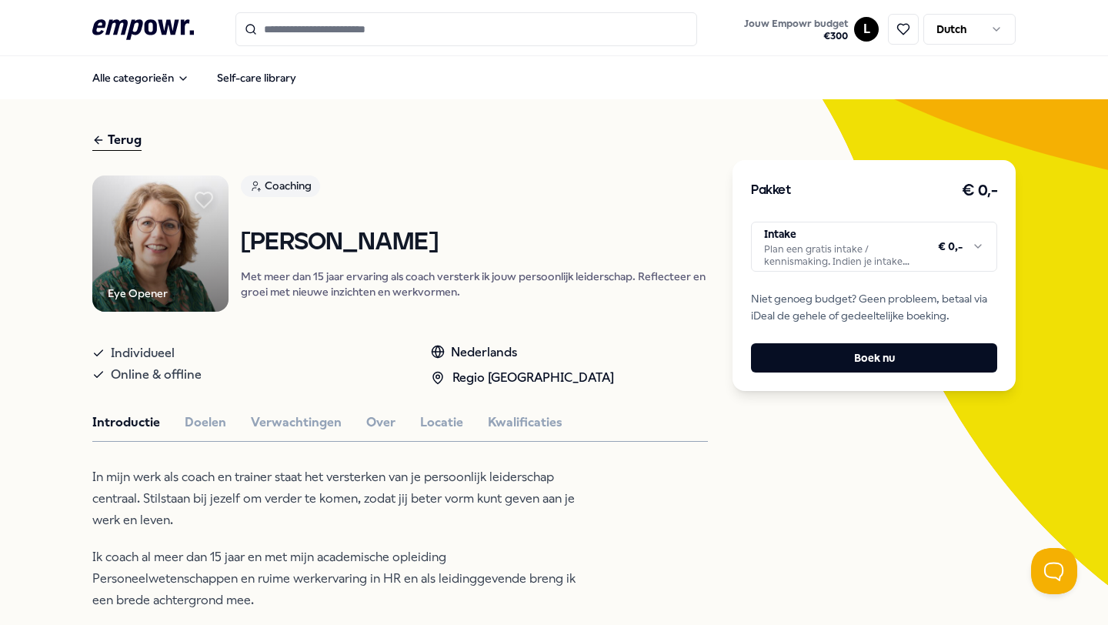
click at [205, 191] on icon at bounding box center [204, 199] width 20 height 20
click at [87, 139] on div "Terug Eye Opener Coaching [PERSON_NAME] Met meer dan 15 jaar ervaring als coach…" at bounding box center [554, 625] width 1108 height 1053
click at [92, 139] on icon at bounding box center [98, 140] width 12 height 18
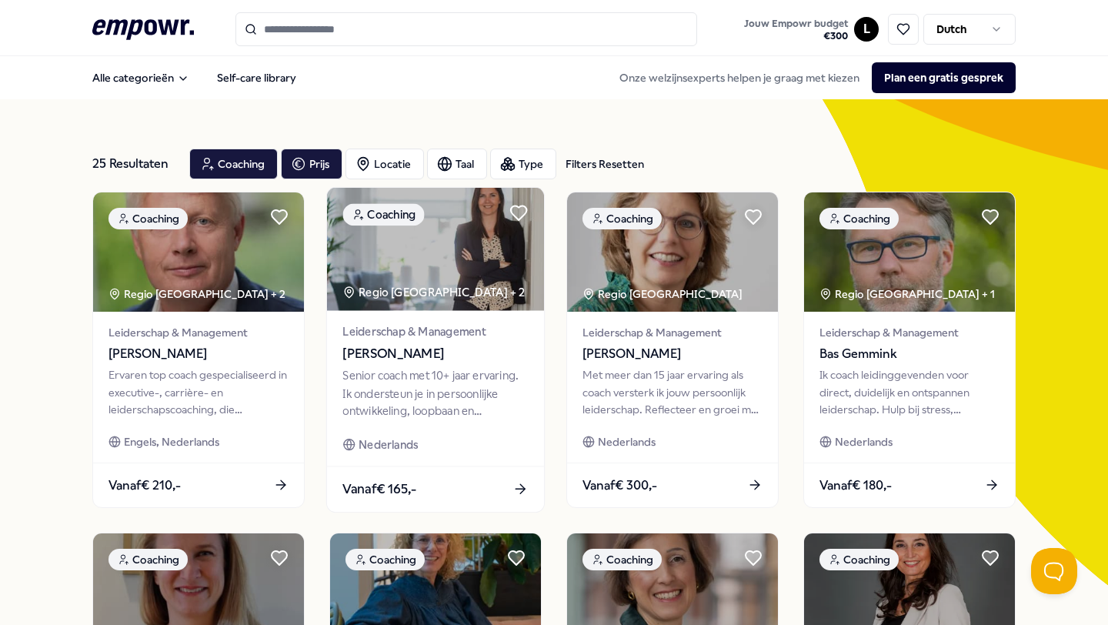
click at [406, 284] on div "Regio [GEOGRAPHIC_DATA] + 2" at bounding box center [433, 292] width 182 height 18
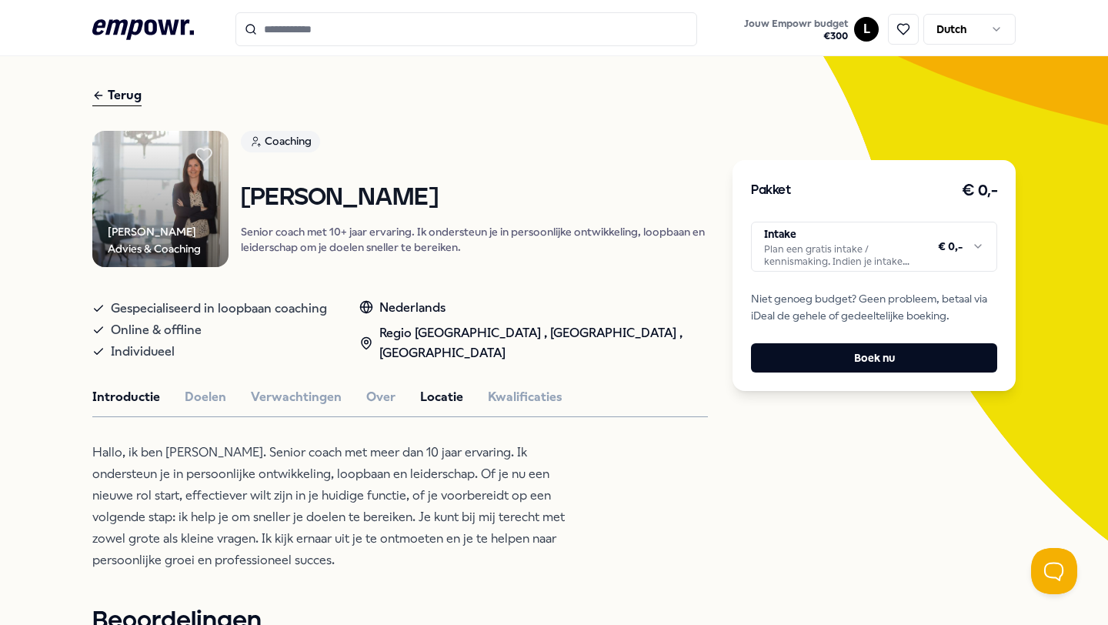
click at [437, 393] on button "Locatie" at bounding box center [441, 397] width 43 height 20
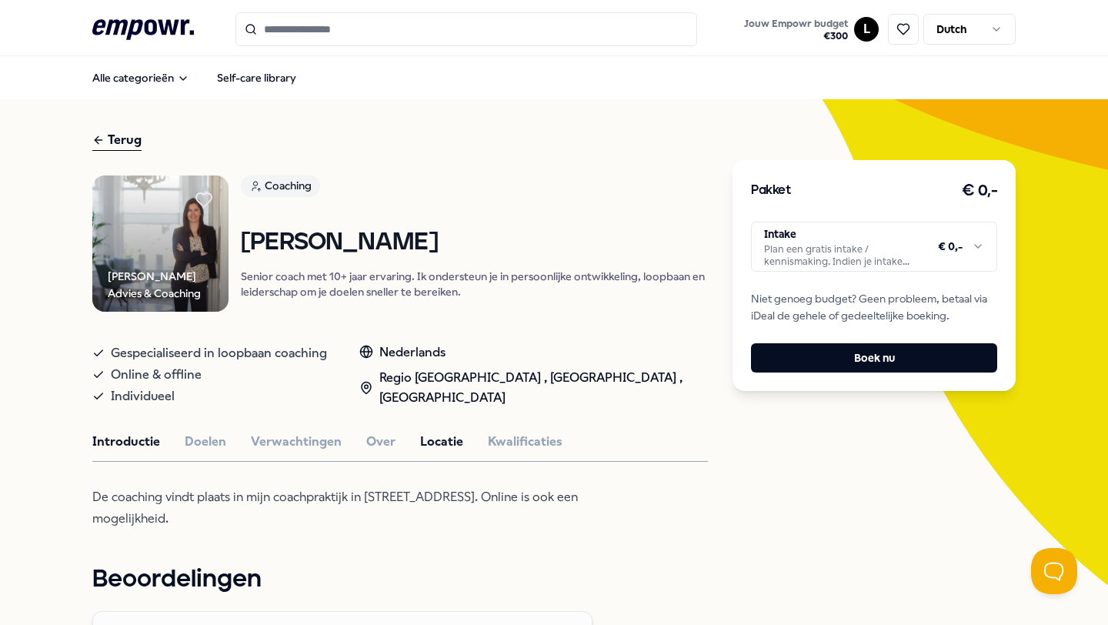
click at [139, 432] on button "Introductie" at bounding box center [126, 442] width 68 height 20
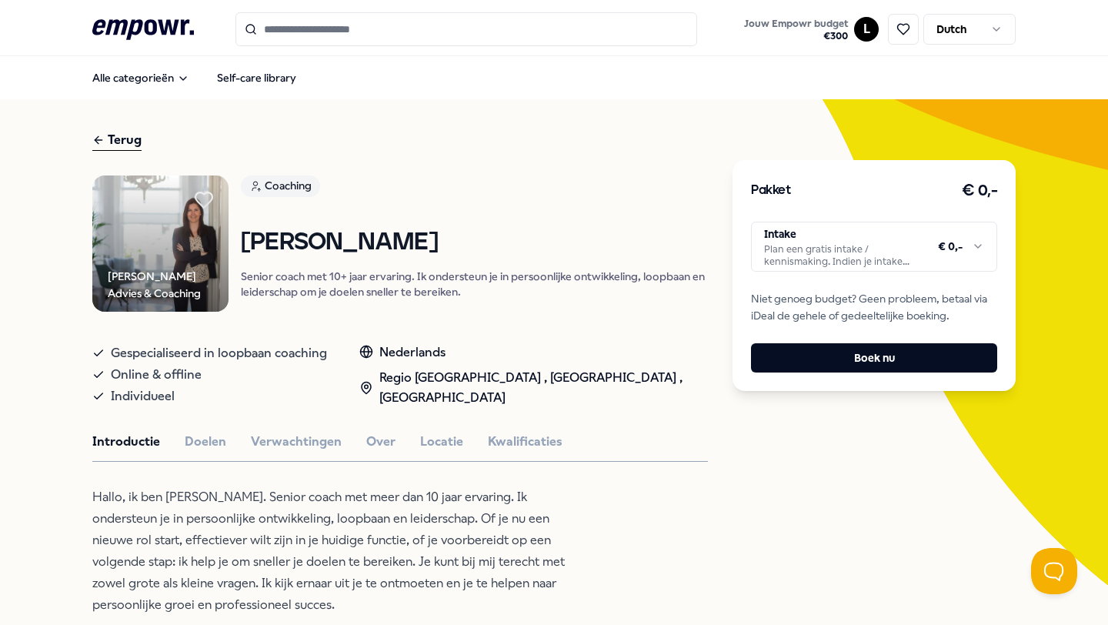
click at [204, 199] on icon at bounding box center [203, 199] width 17 height 15
click at [96, 139] on icon at bounding box center [98, 140] width 12 height 18
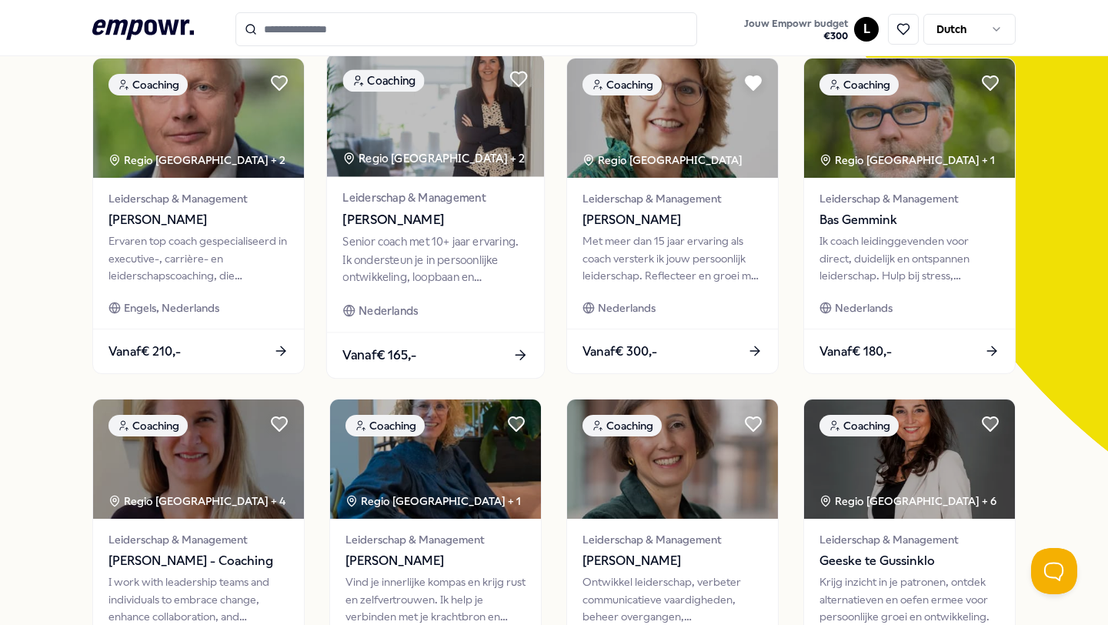
scroll to position [125, 0]
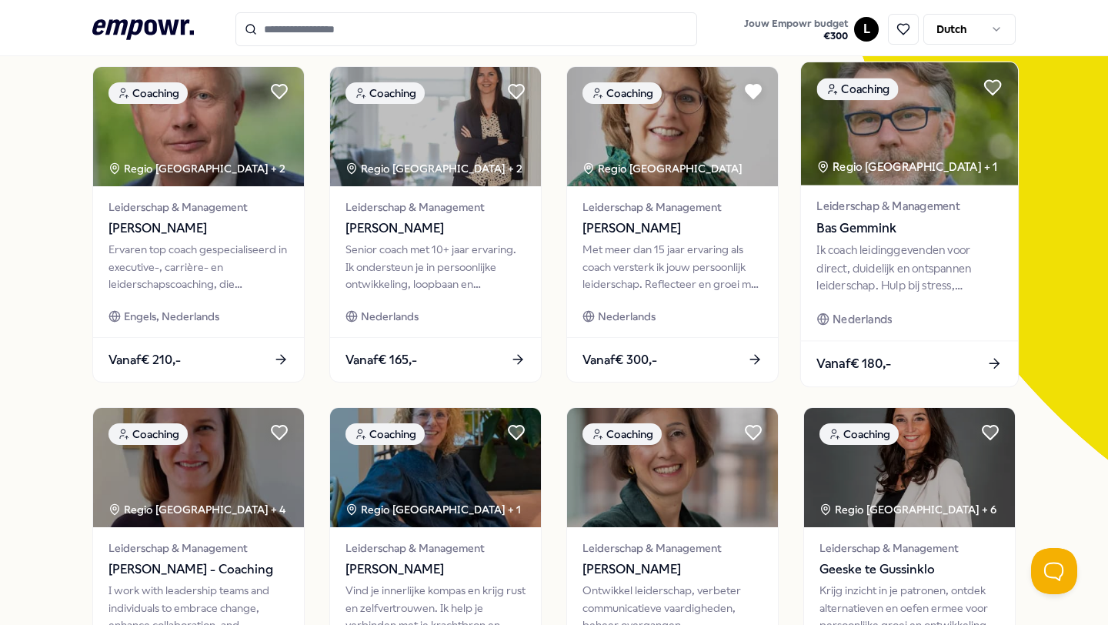
click at [880, 234] on span "Bas Gemmink" at bounding box center [909, 229] width 185 height 20
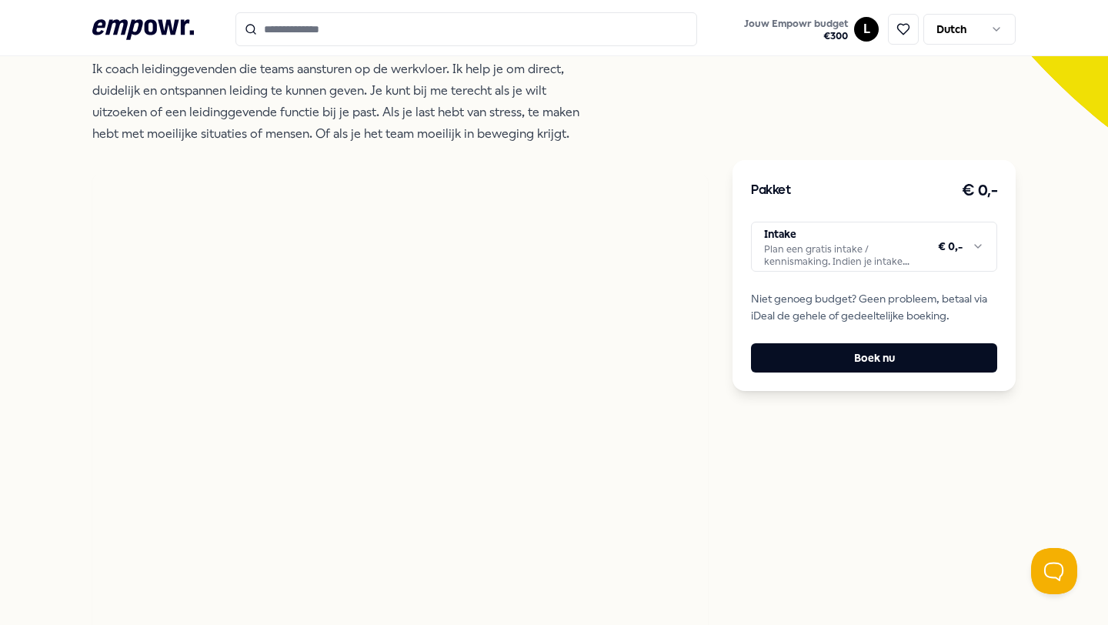
scroll to position [623, 0]
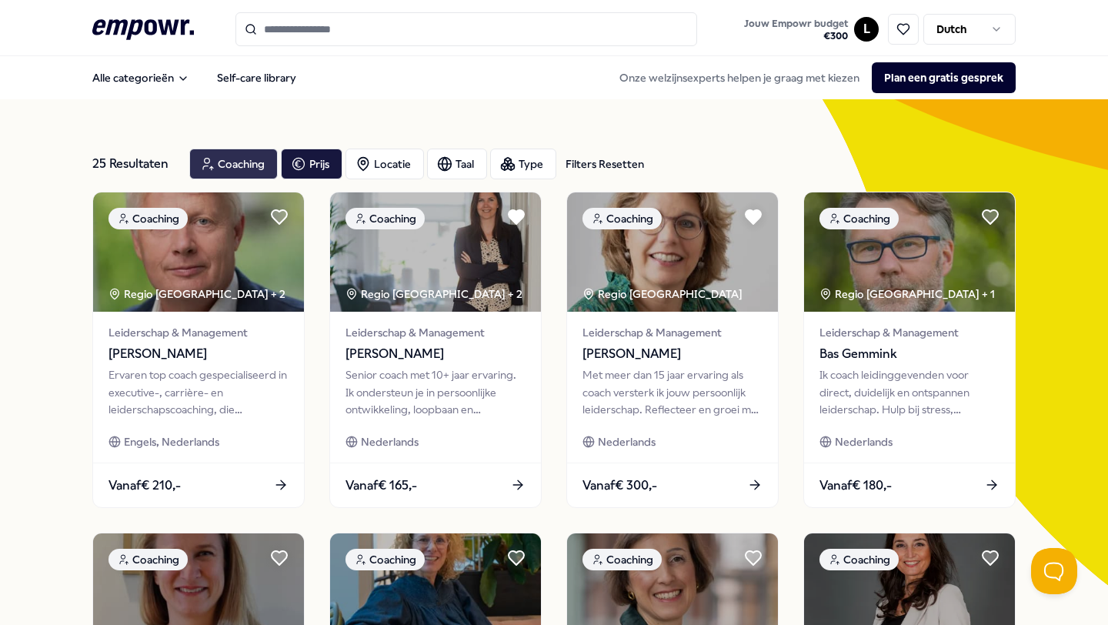
click at [209, 158] on icon "button" at bounding box center [206, 164] width 15 height 18
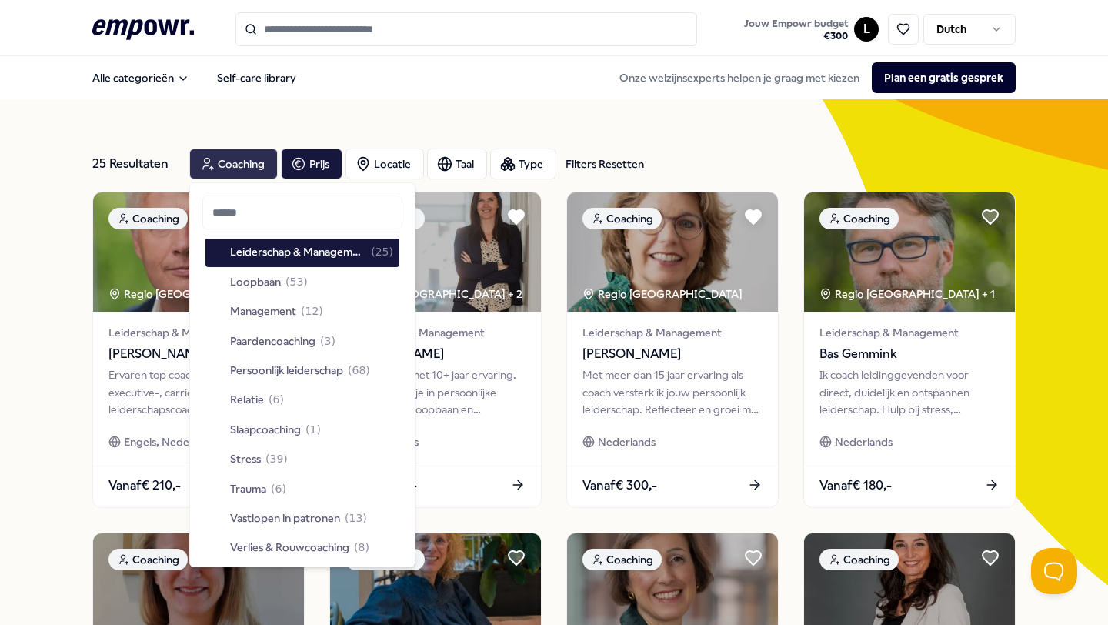
scroll to position [421, 0]
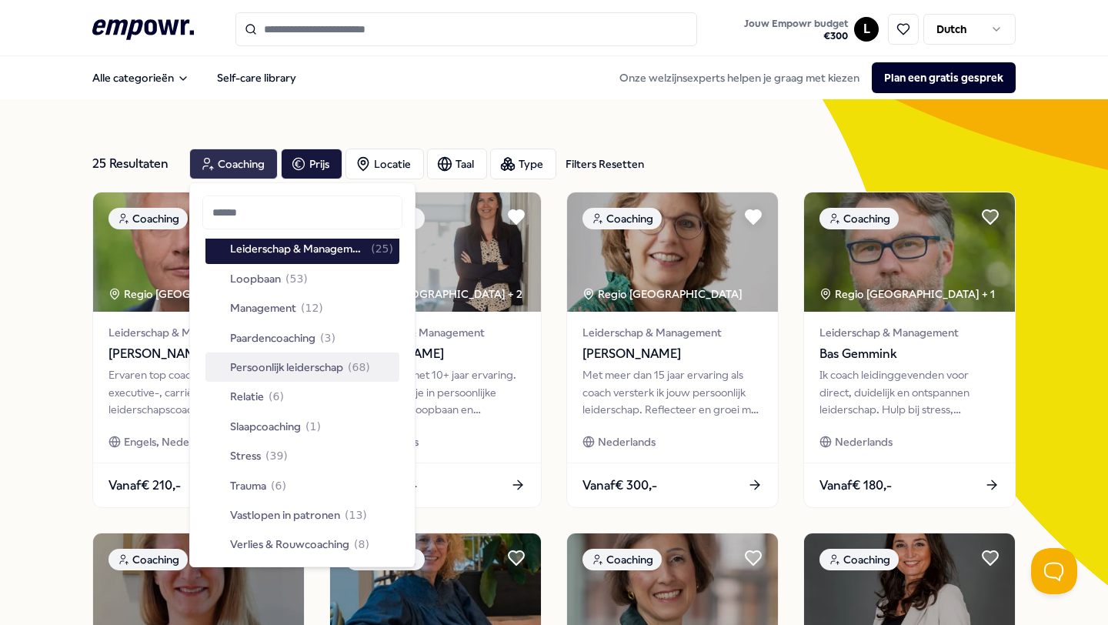
click at [335, 366] on span "Persoonlijk leiderschap" at bounding box center [286, 367] width 113 height 17
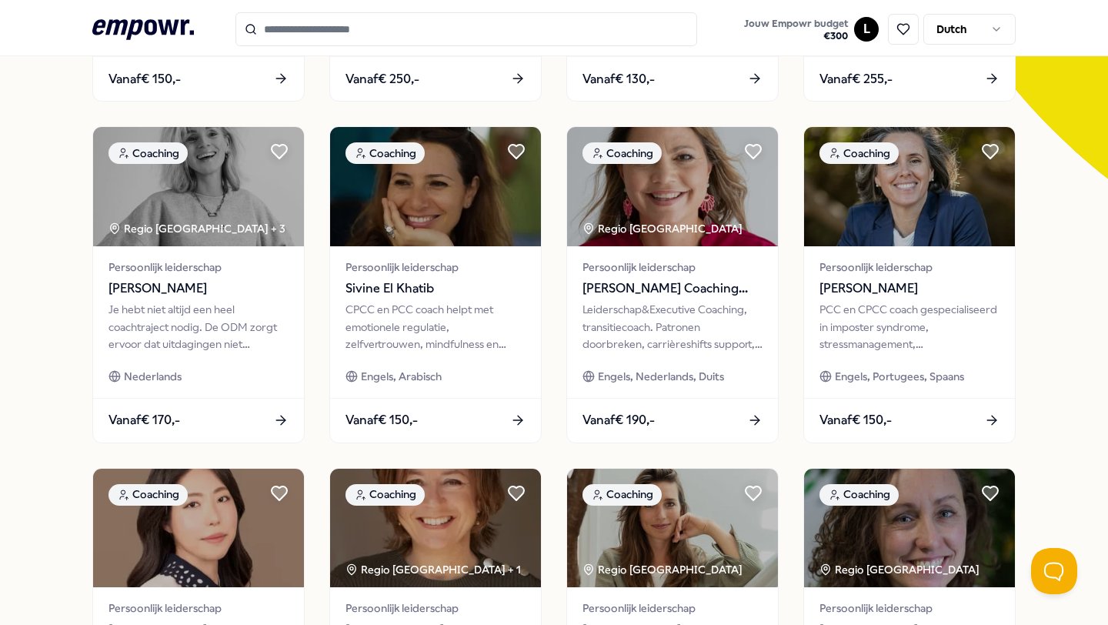
scroll to position [408, 0]
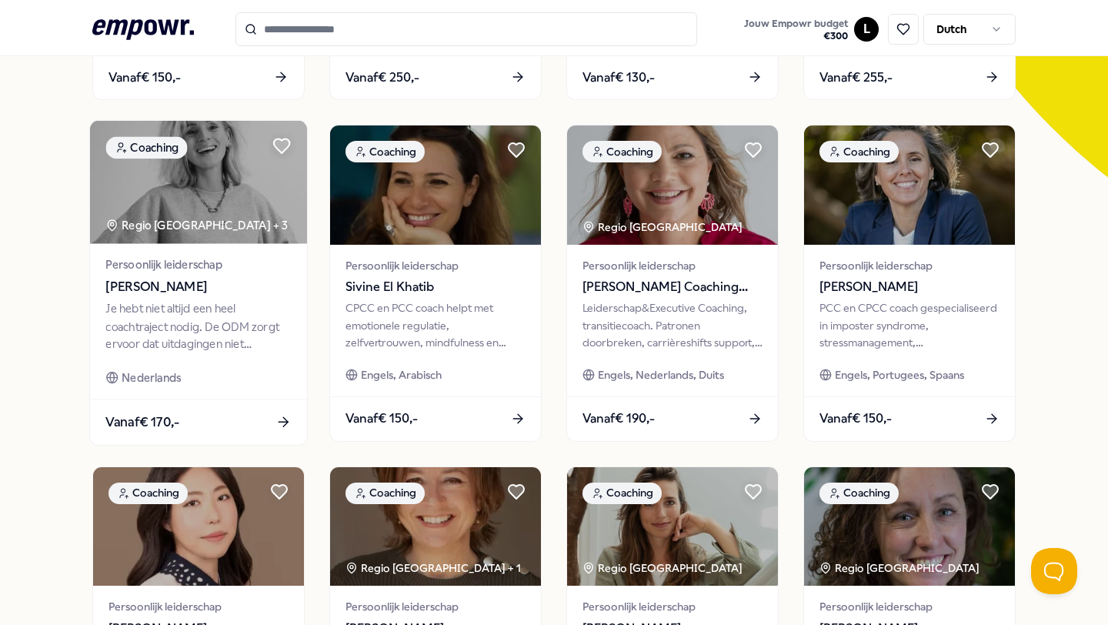
click at [266, 343] on div "Je hebt niet altijd een heel coachtraject nodig. De ODM zorgt ervoor dat uitdag…" at bounding box center [197, 326] width 185 height 53
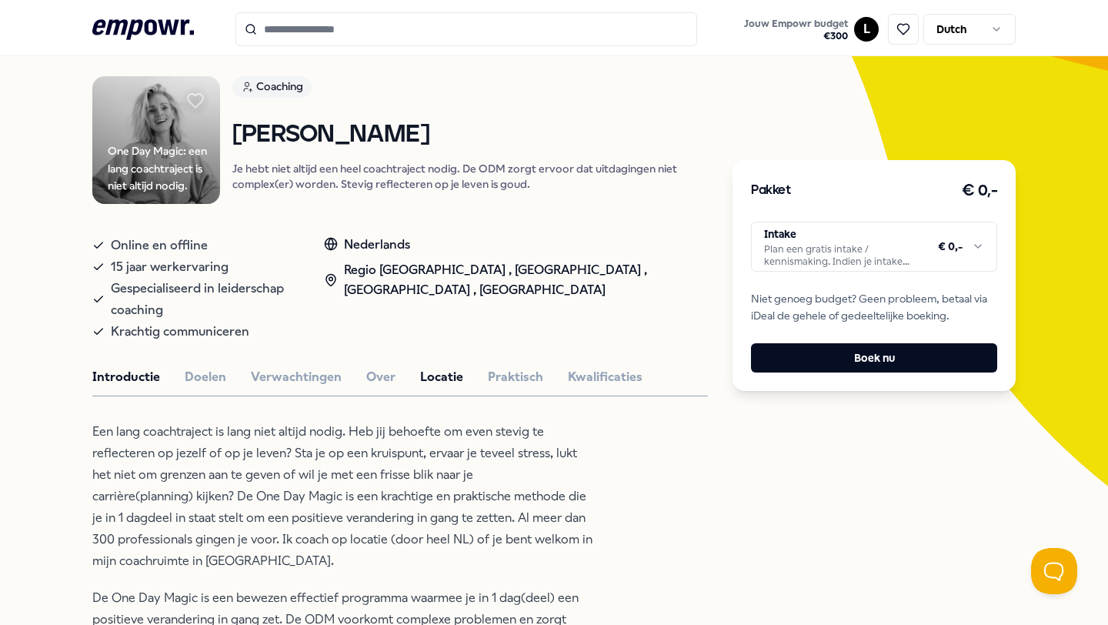
click at [426, 367] on button "Locatie" at bounding box center [441, 377] width 43 height 20
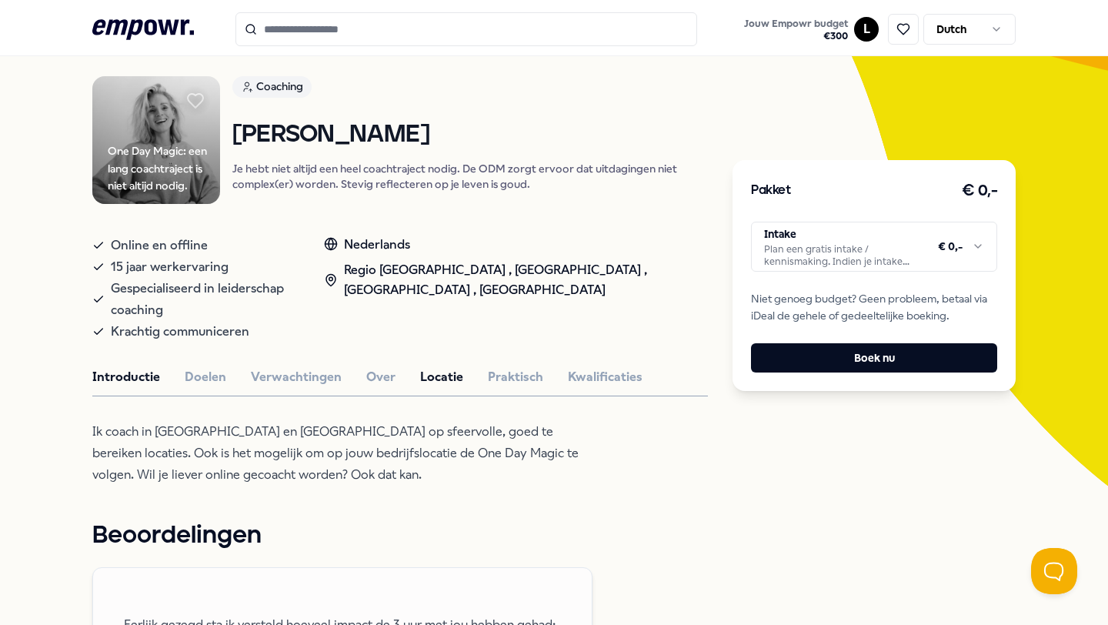
click at [125, 367] on button "Introductie" at bounding box center [126, 377] width 68 height 20
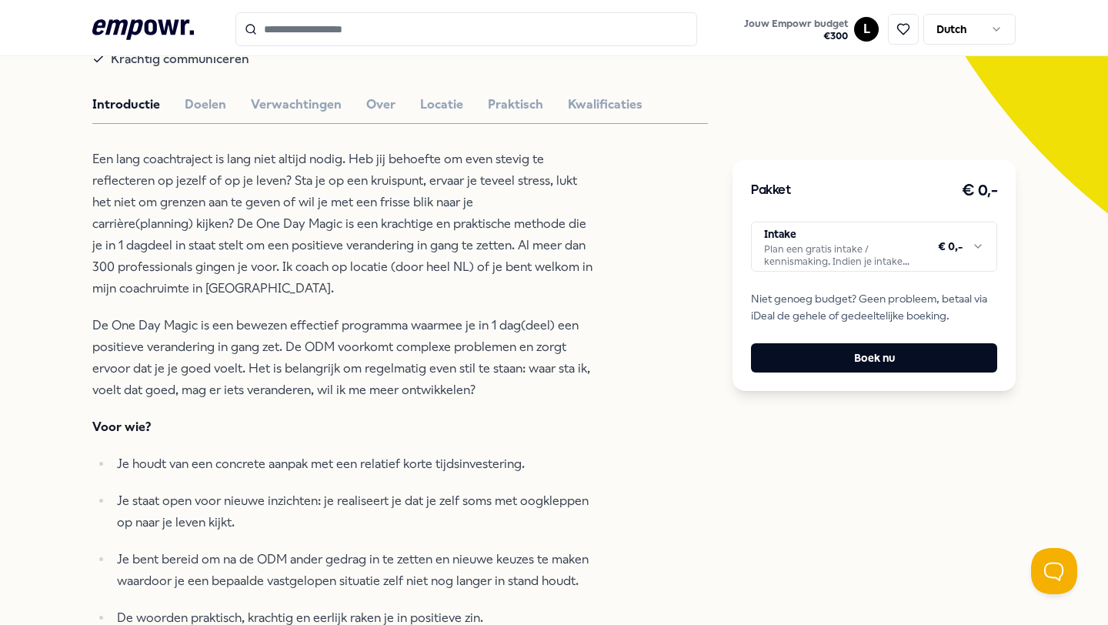
scroll to position [0, 0]
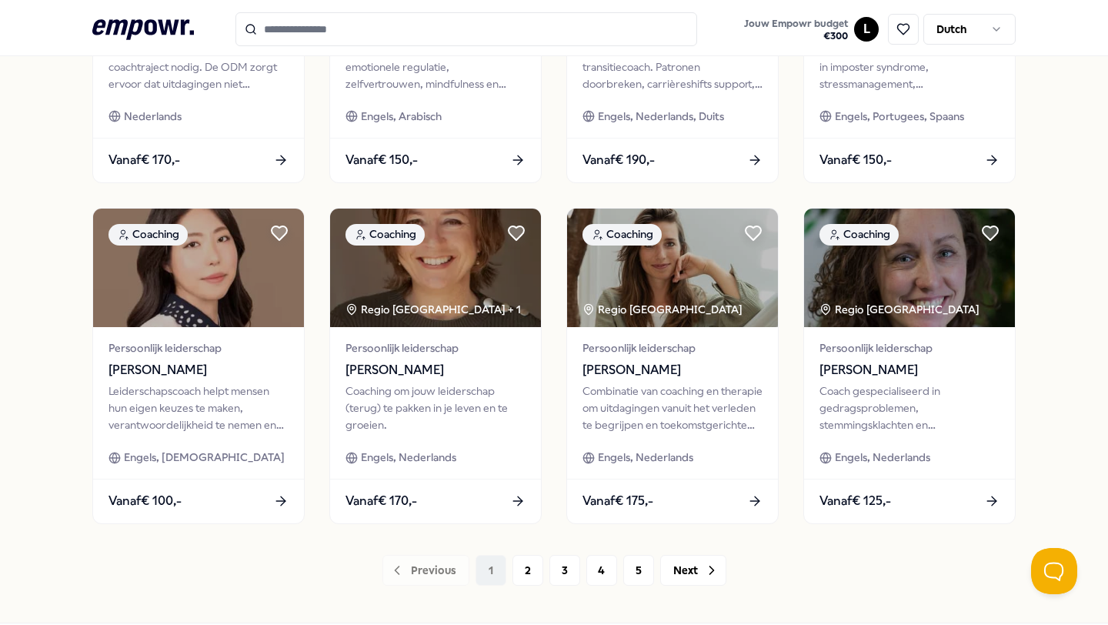
scroll to position [668, 0]
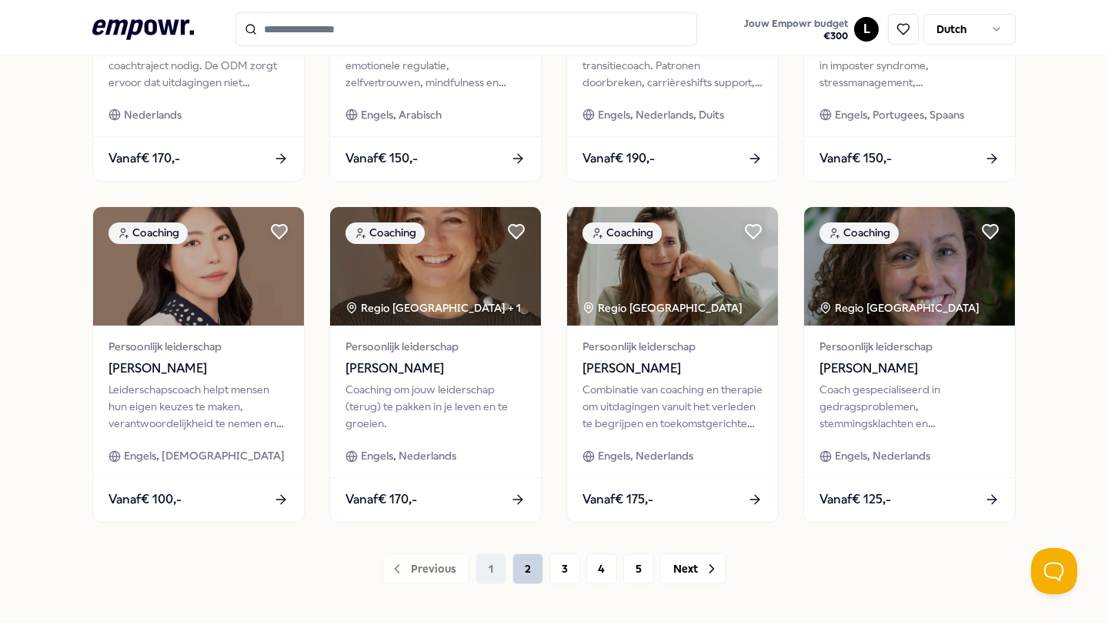
click at [524, 558] on button "2" at bounding box center [528, 568] width 31 height 31
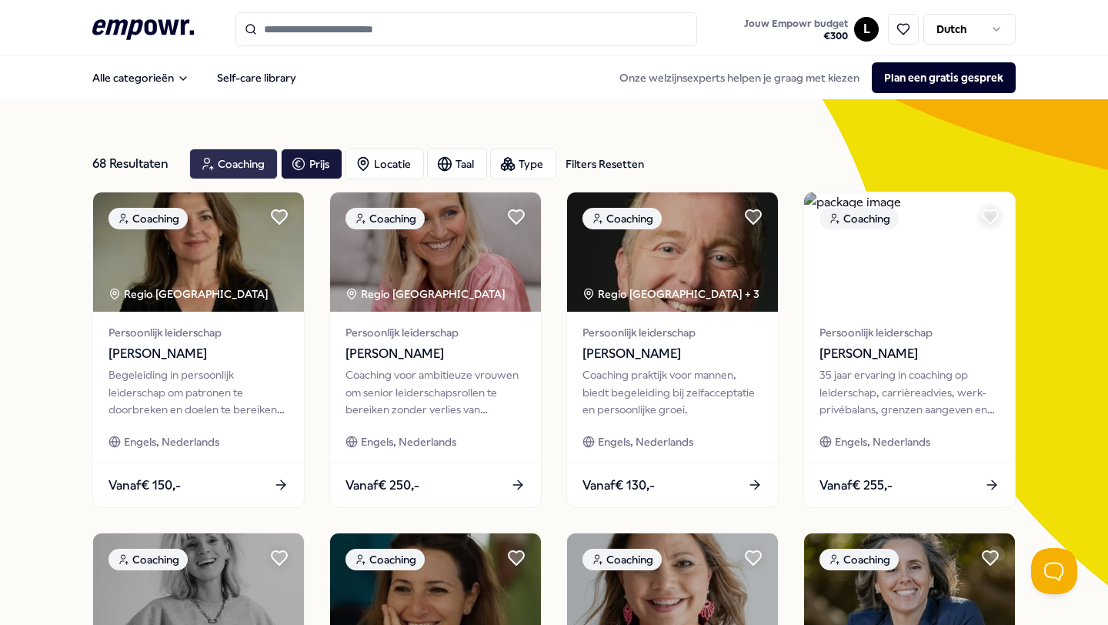
click at [235, 159] on div "Coaching" at bounding box center [233, 164] width 89 height 31
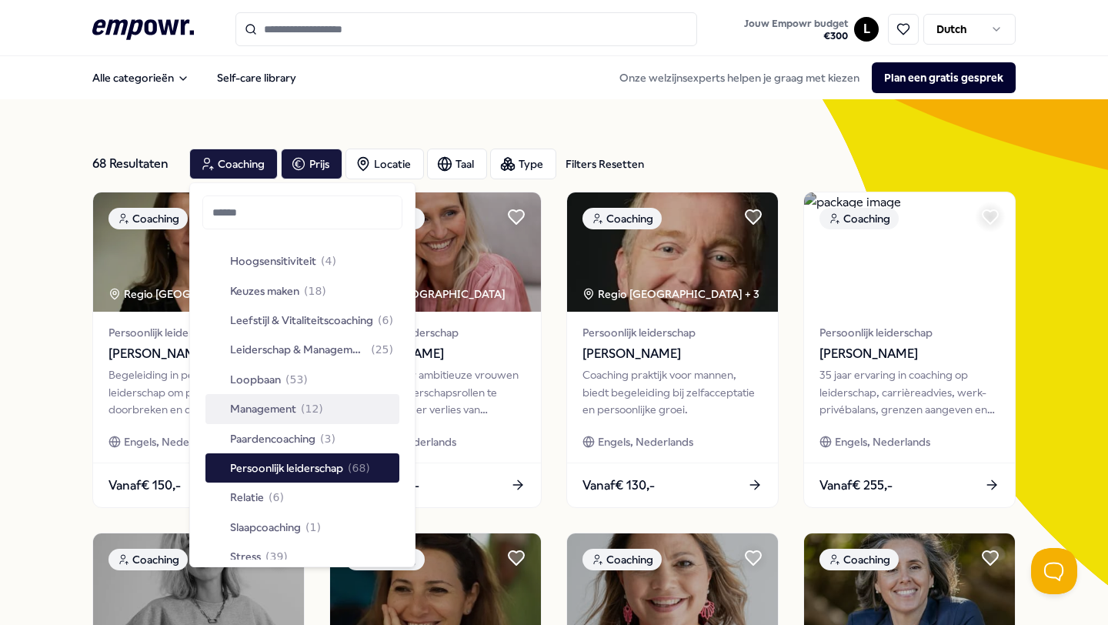
scroll to position [332, 0]
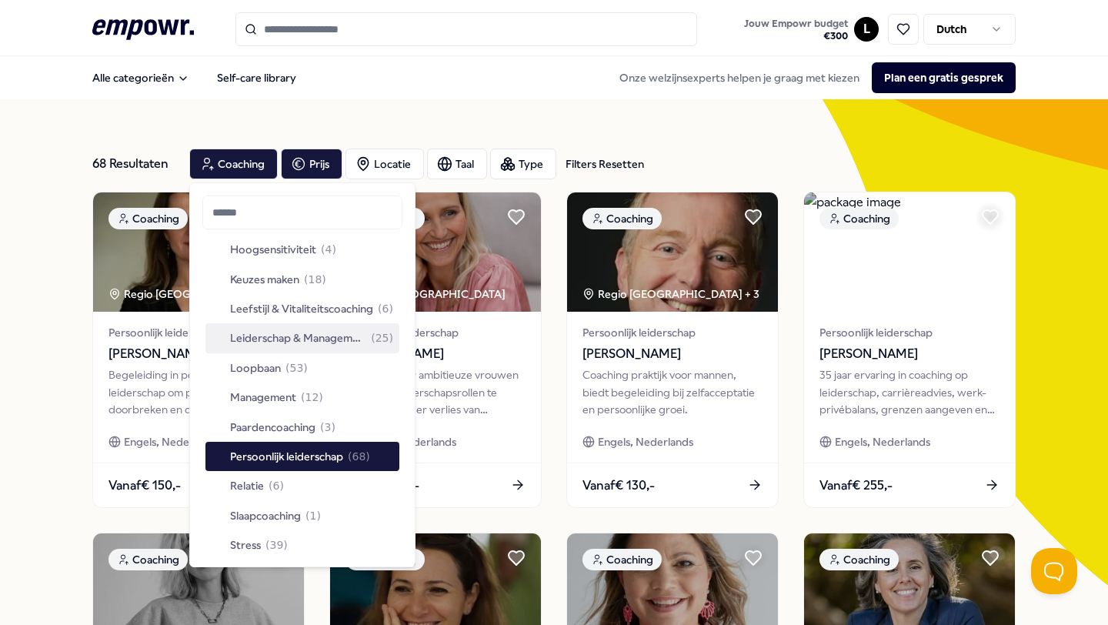
click at [866, 35] on html ".empowr-logo_svg__cls-1{fill:#03032f} Jouw Empowr budget € 300 L Dutch Alle cat…" at bounding box center [554, 312] width 1108 height 625
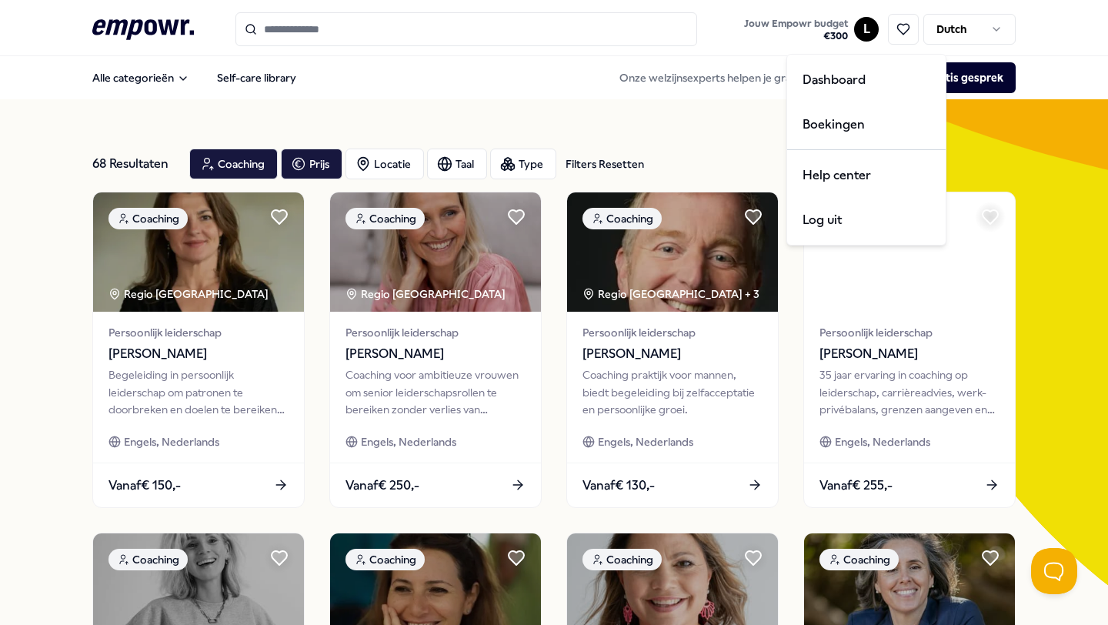
click at [860, 31] on html ".empowr-logo_svg__cls-1{fill:#03032f} Jouw Empowr budget € 300 L Dutch Alle cat…" at bounding box center [554, 312] width 1108 height 625
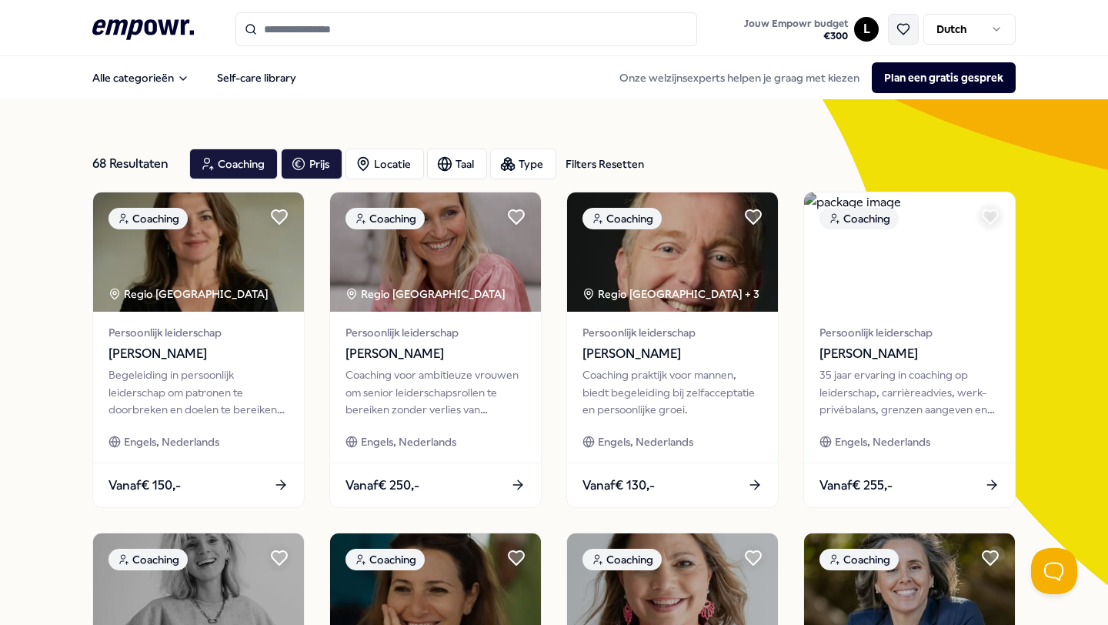
click at [900, 25] on icon at bounding box center [904, 29] width 14 height 14
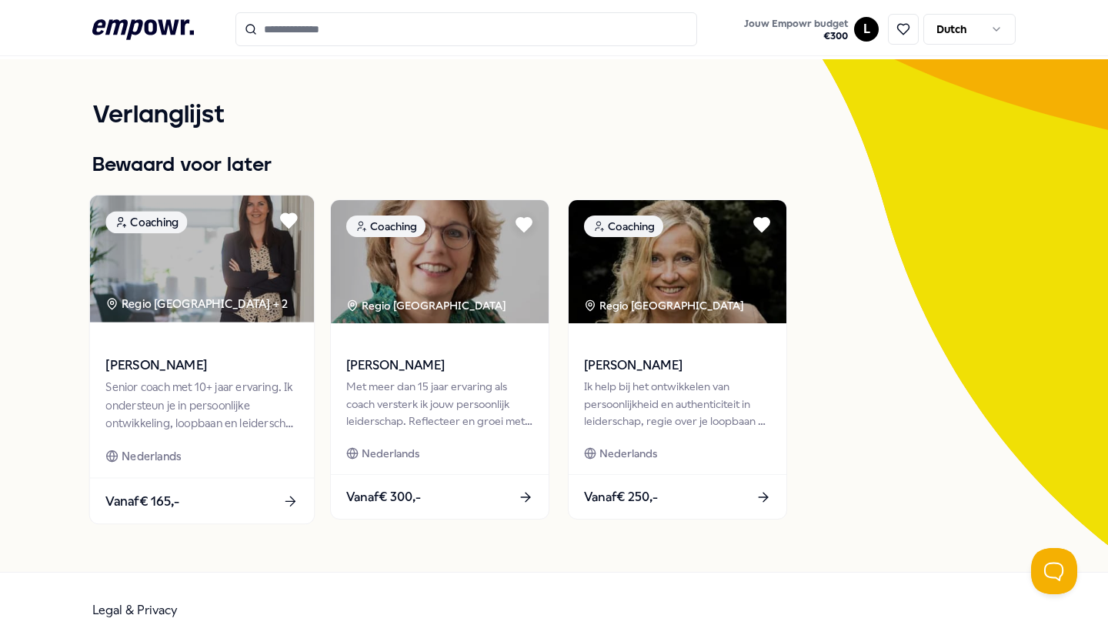
scroll to position [63, 0]
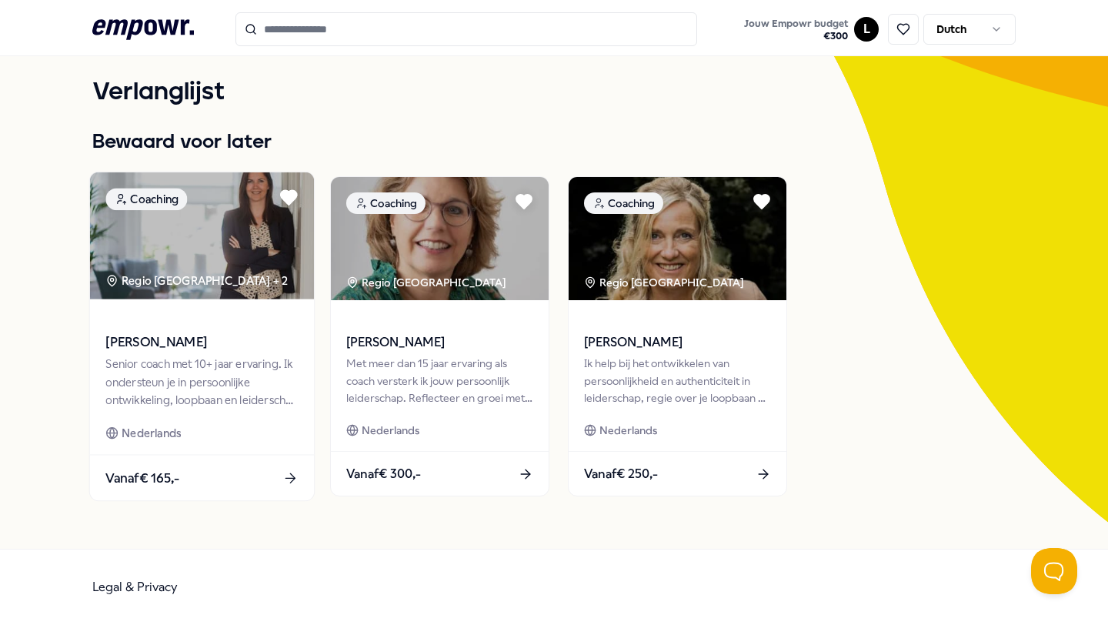
click at [208, 316] on span at bounding box center [201, 321] width 192 height 18
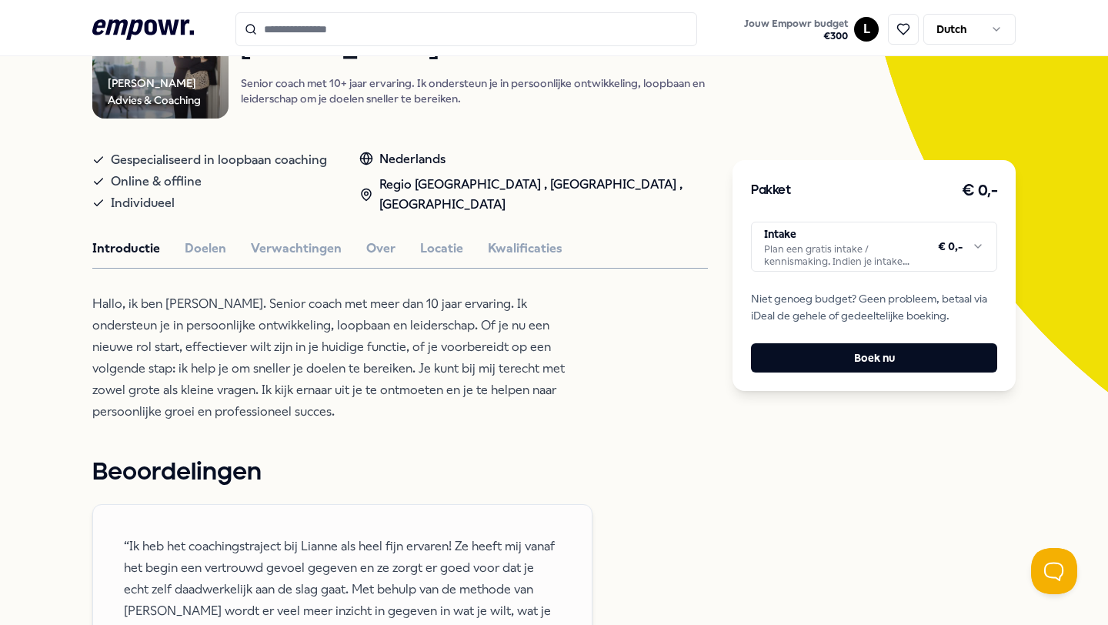
scroll to position [195, 0]
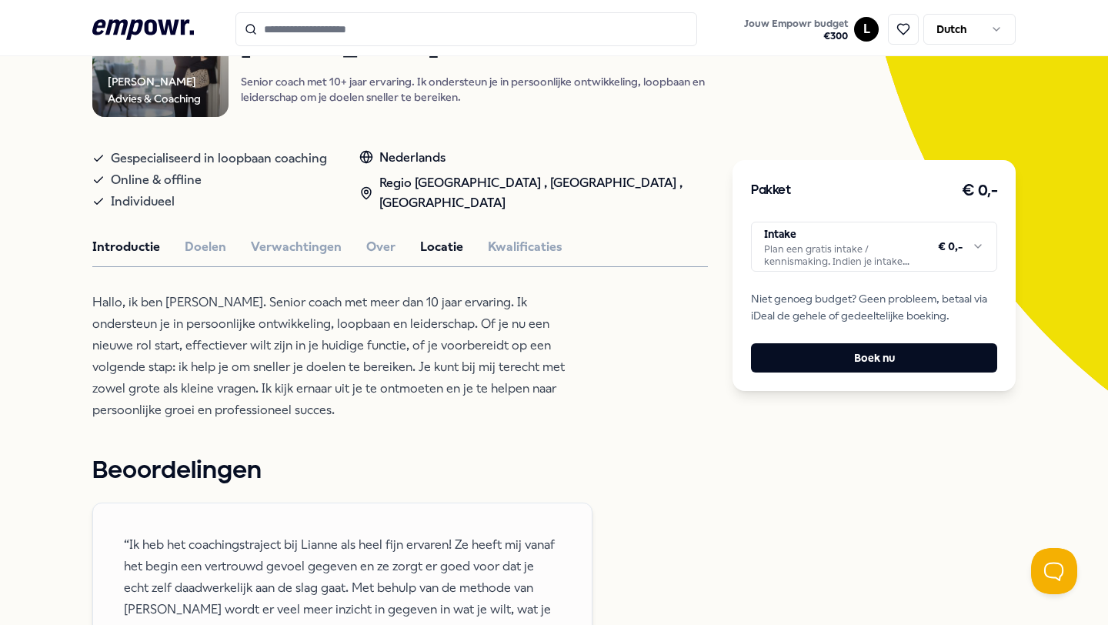
click at [434, 246] on button "Locatie" at bounding box center [441, 247] width 43 height 20
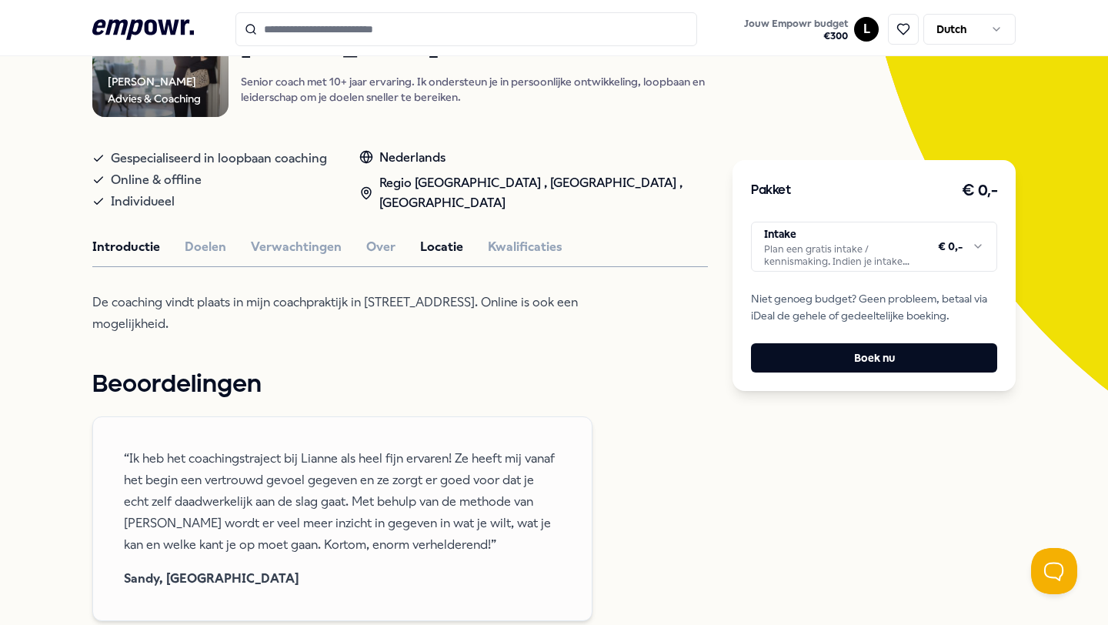
click at [105, 239] on button "Introductie" at bounding box center [126, 247] width 68 height 20
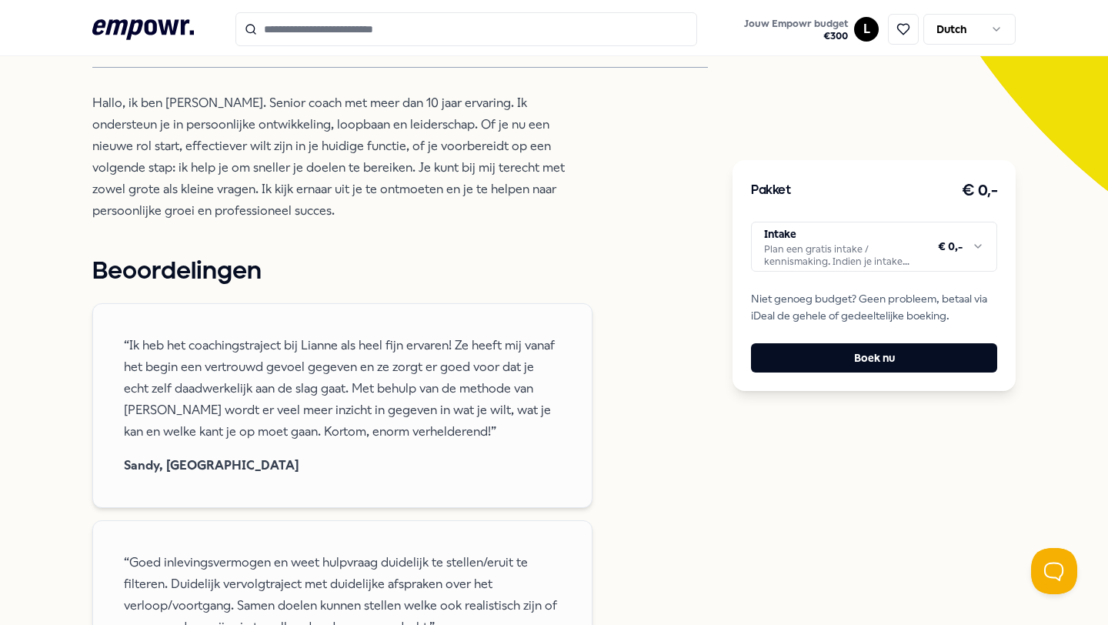
scroll to position [396, 0]
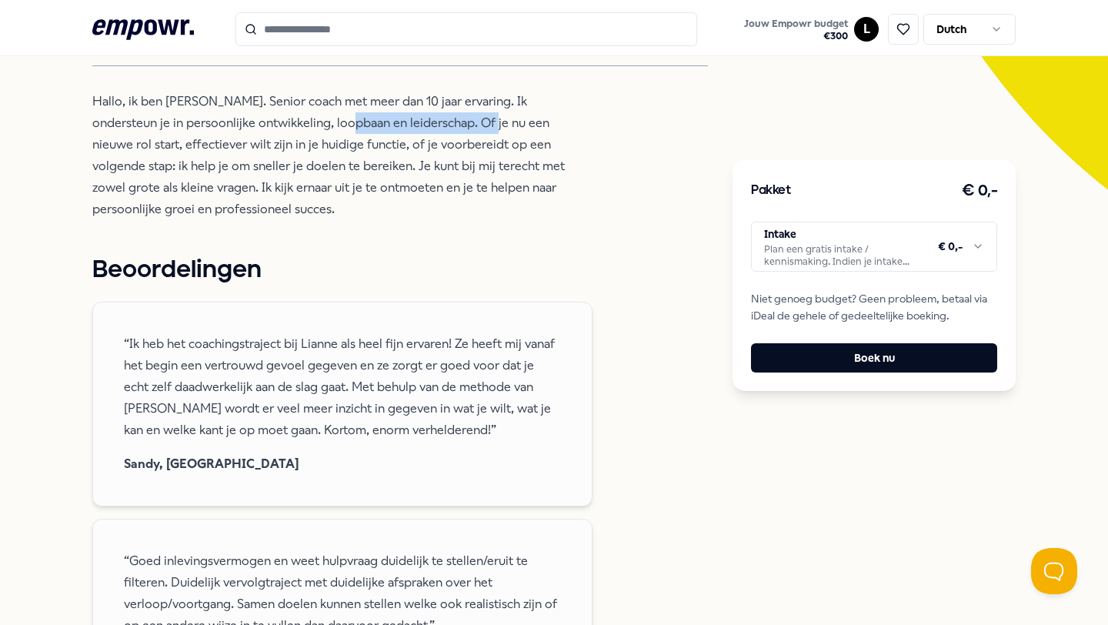
drag, startPoint x: 476, startPoint y: 125, endPoint x: 333, endPoint y: 124, distance: 142.4
click at [333, 125] on p "Hallo, ik ben [PERSON_NAME]. Senior coach met meer dan 10 jaar ervaring. Ik ond…" at bounding box center [342, 155] width 500 height 129
click at [391, 201] on p "Hallo, ik ben [PERSON_NAME]. Senior coach met meer dan 10 jaar ervaring. Ik ond…" at bounding box center [342, 155] width 500 height 129
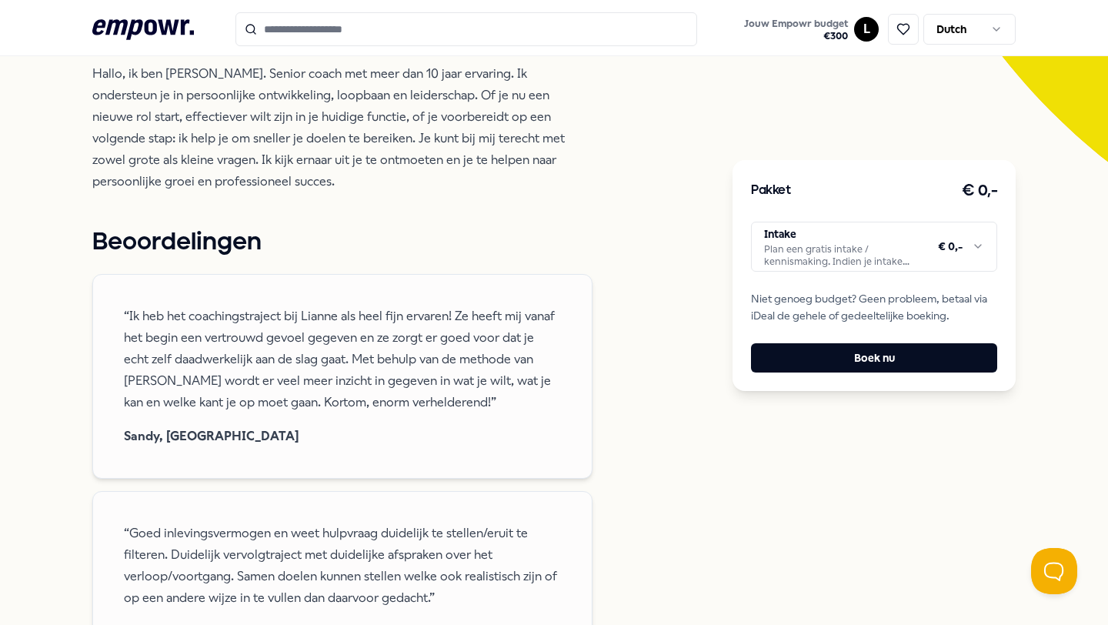
scroll to position [429, 0]
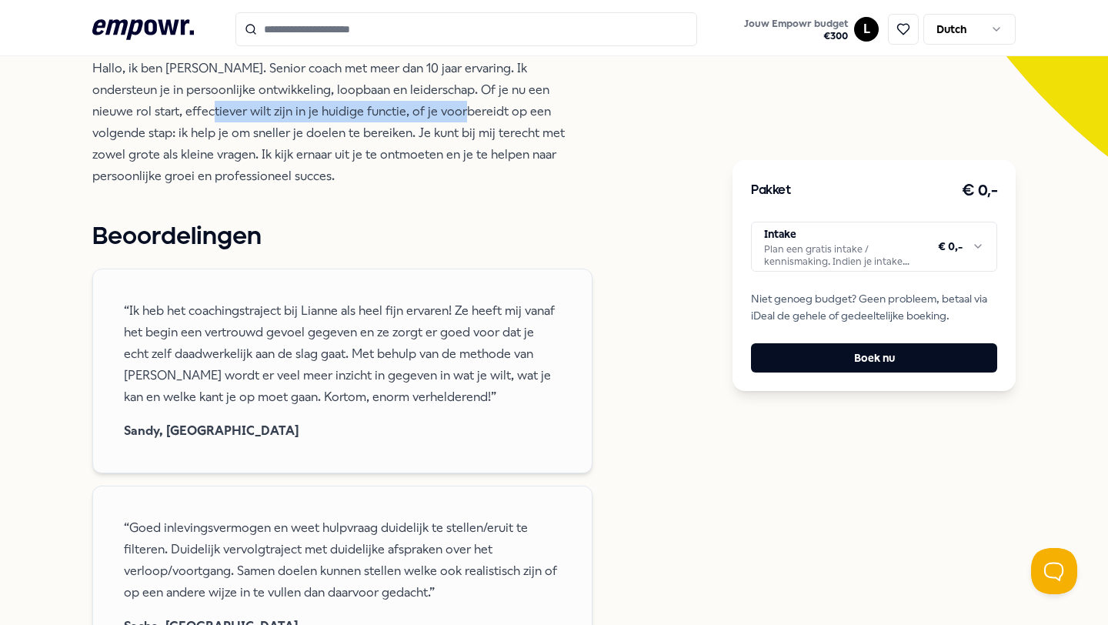
drag, startPoint x: 147, startPoint y: 112, endPoint x: 405, endPoint y: 115, distance: 257.8
click at [405, 115] on p "Hallo, ik ben [PERSON_NAME]. Senior coach met meer dan 10 jaar ervaring. Ik ond…" at bounding box center [342, 122] width 500 height 129
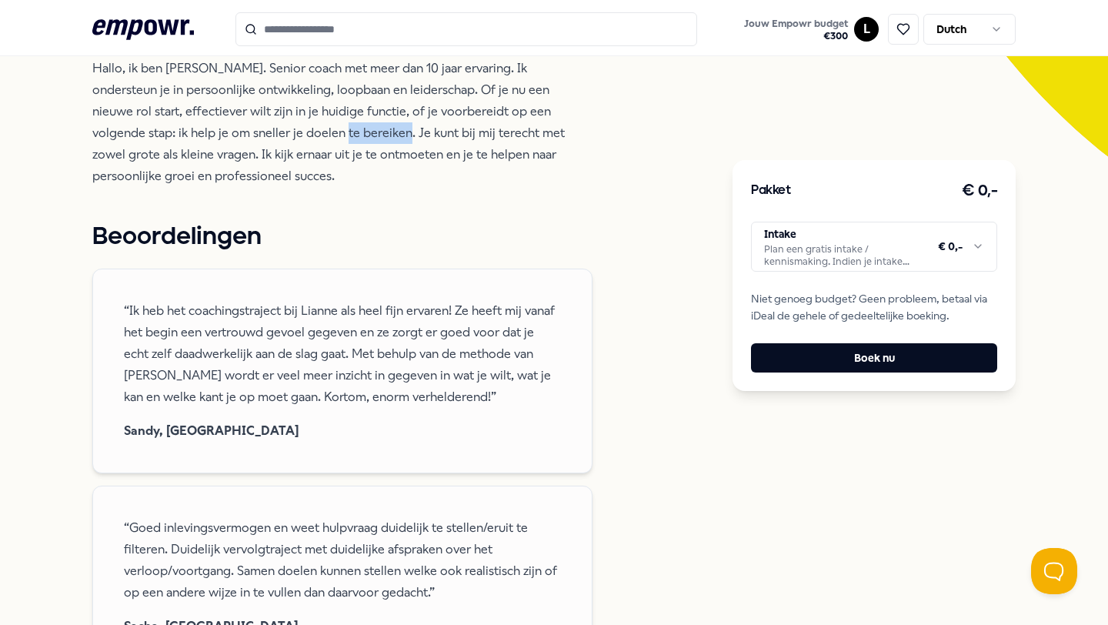
drag, startPoint x: 237, startPoint y: 124, endPoint x: 300, endPoint y: 125, distance: 63.1
click at [300, 125] on p "Hallo, ik ben [PERSON_NAME]. Senior coach met meer dan 10 jaar ervaring. Ik ond…" at bounding box center [342, 122] width 500 height 129
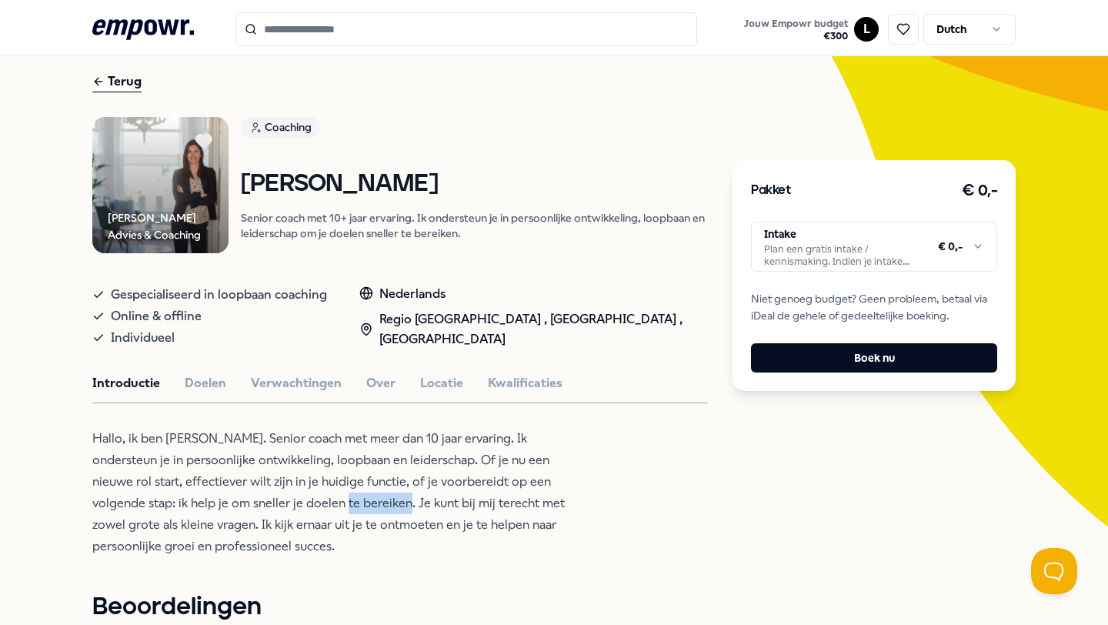
scroll to position [0, 0]
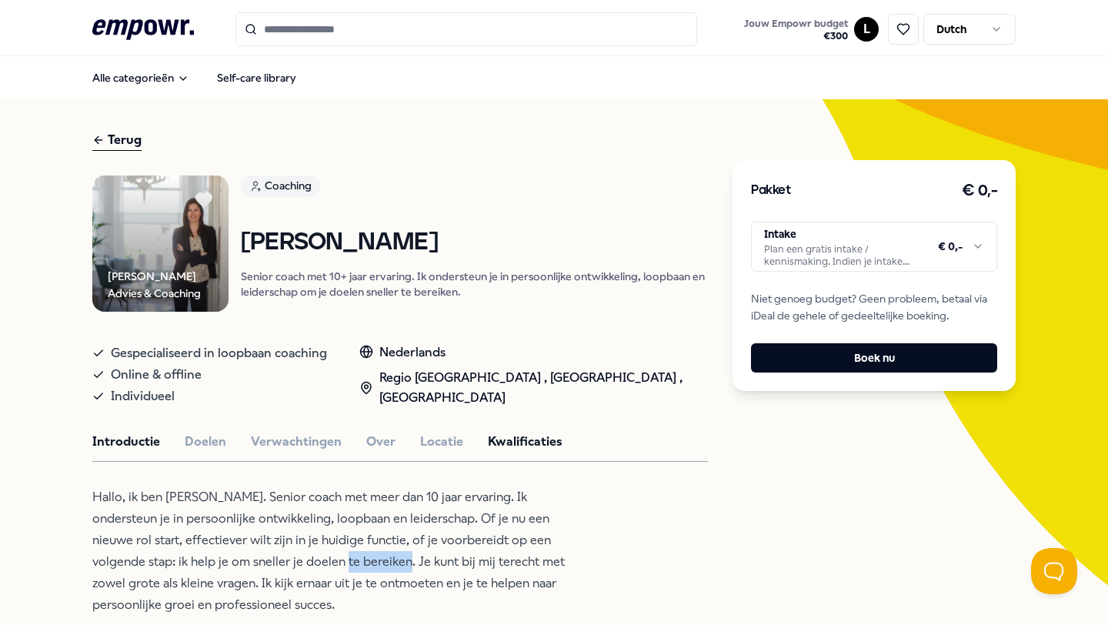
click at [511, 445] on button "Kwalificaties" at bounding box center [525, 442] width 75 height 20
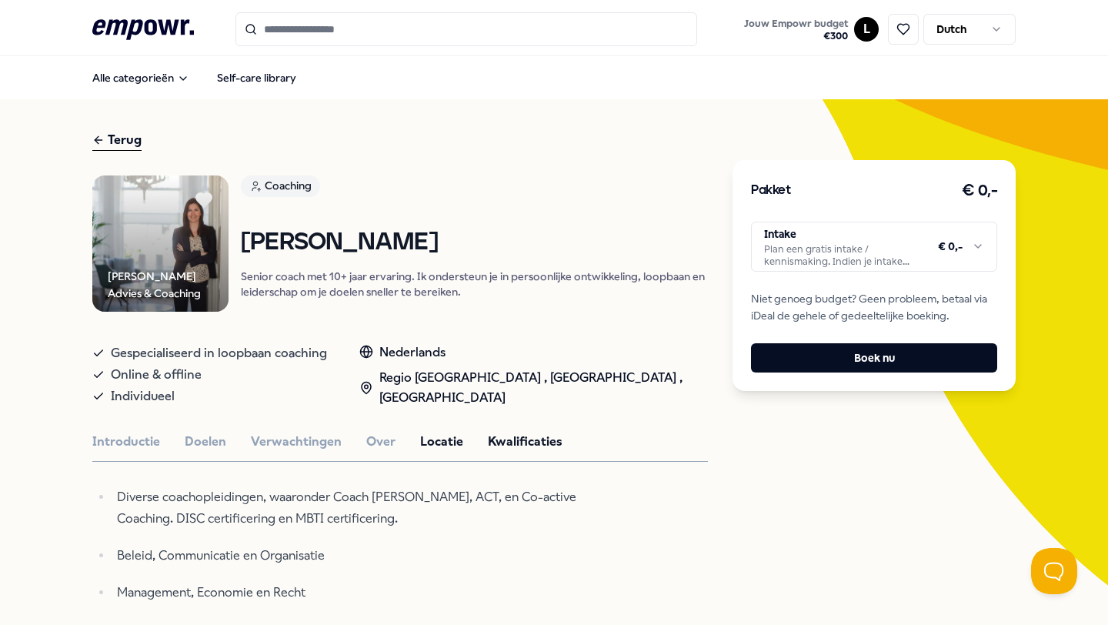
scroll to position [90, 0]
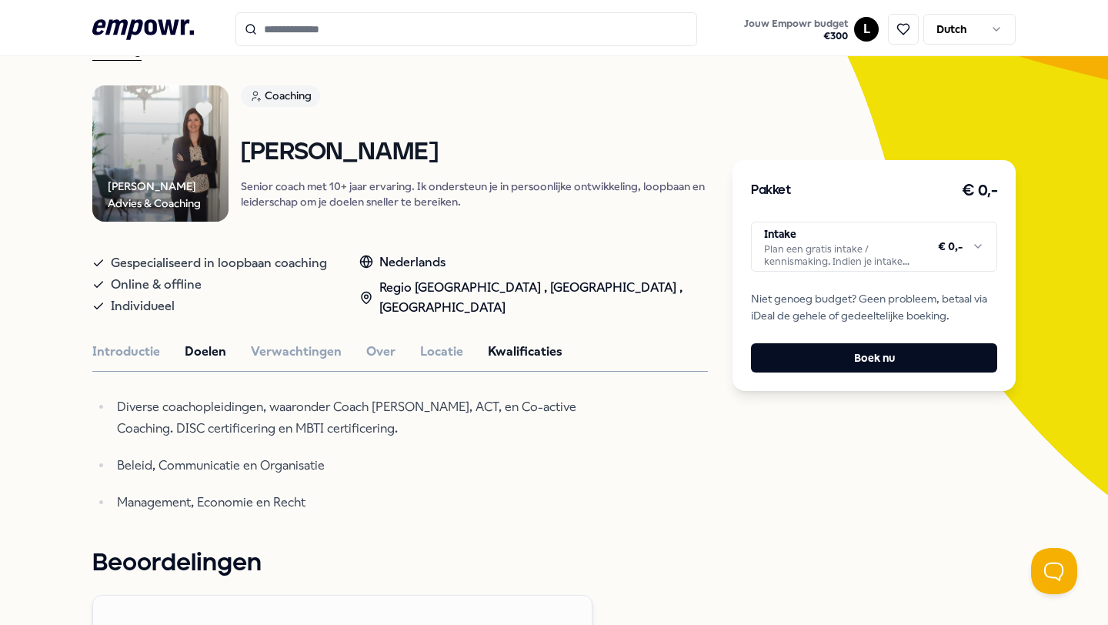
click at [210, 349] on button "Doelen" at bounding box center [206, 352] width 42 height 20
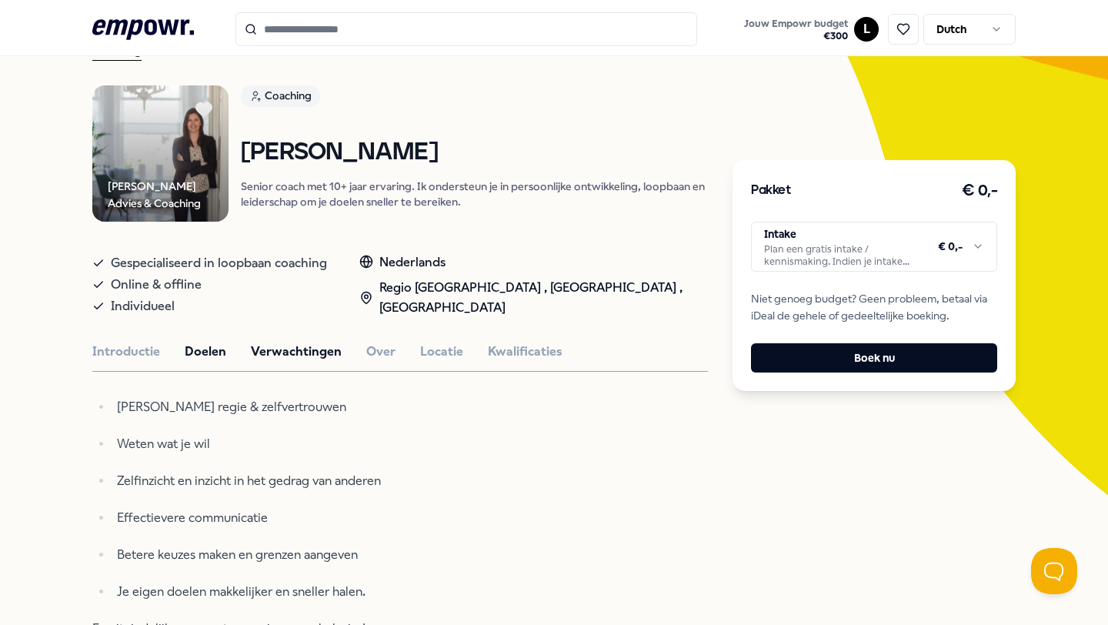
click at [276, 348] on button "Verwachtingen" at bounding box center [296, 352] width 91 height 20
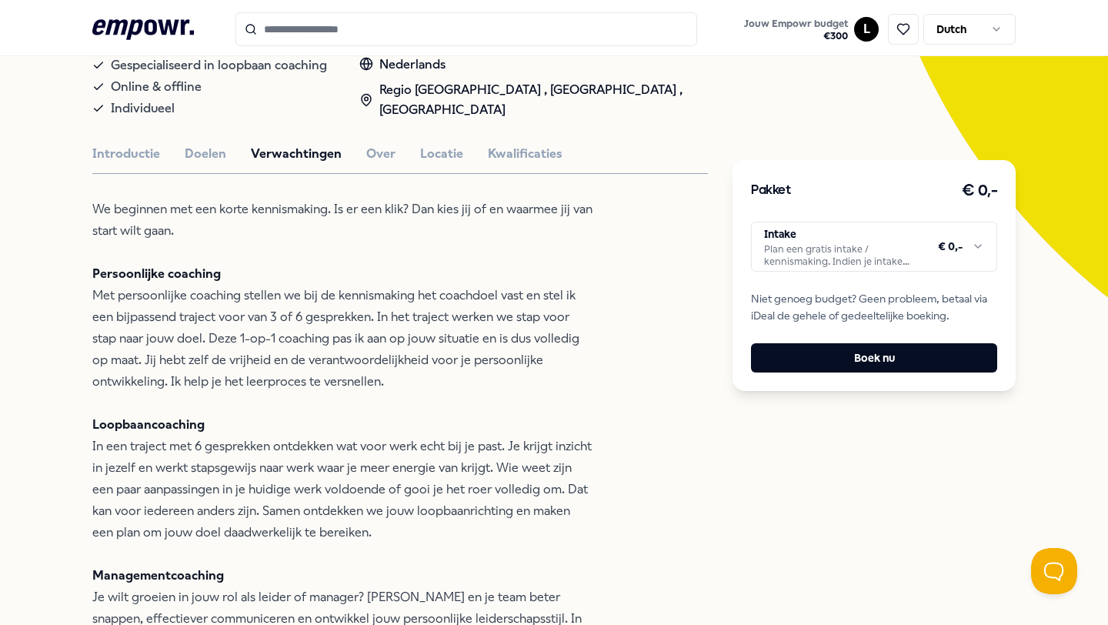
scroll to position [289, 0]
drag, startPoint x: 267, startPoint y: 312, endPoint x: 329, endPoint y: 321, distance: 63.0
click at [329, 321] on p "We beginnen met een korte kennismaking. Is er een klik? Dan kies jij of en waar…" at bounding box center [342, 510] width 500 height 625
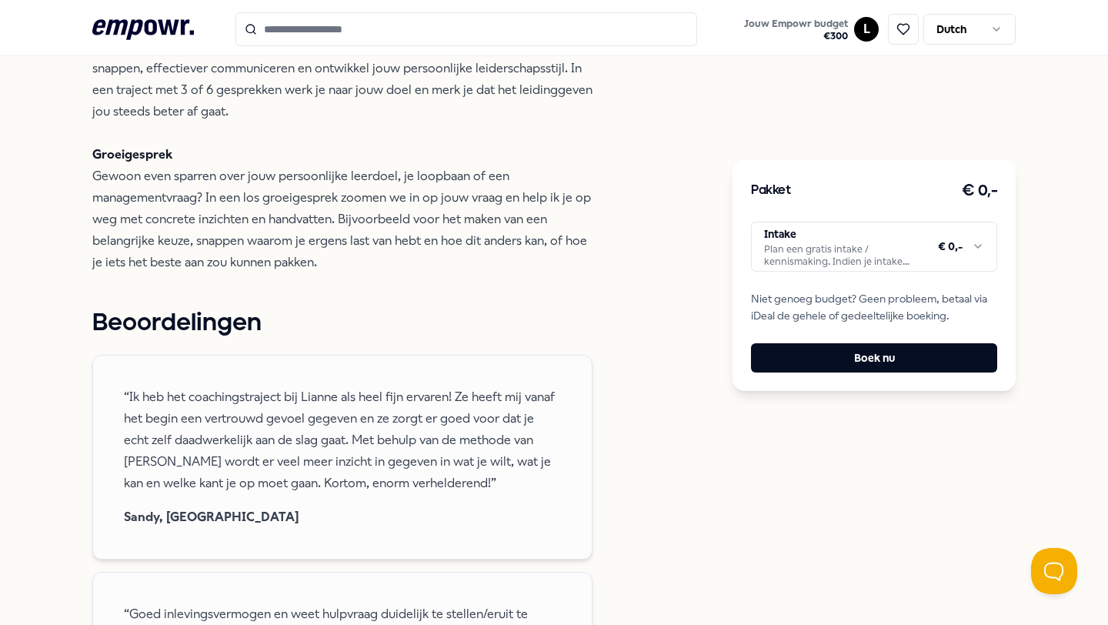
scroll to position [0, 0]
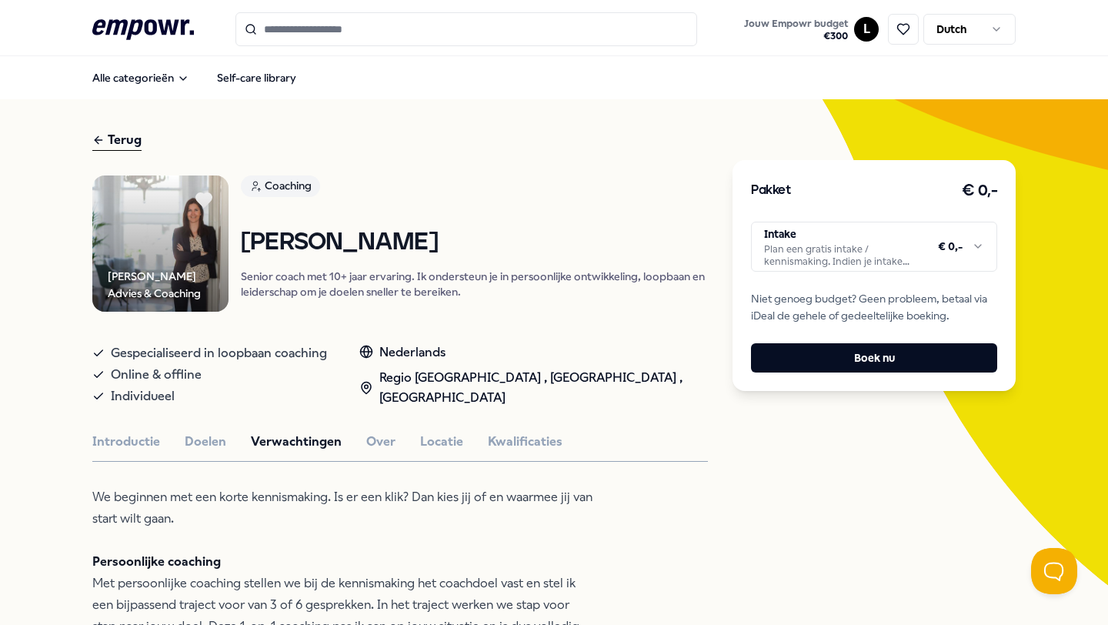
click at [128, 18] on icon ".empowr-logo_svg__cls-1{fill:#03032f}" at bounding box center [143, 29] width 102 height 28
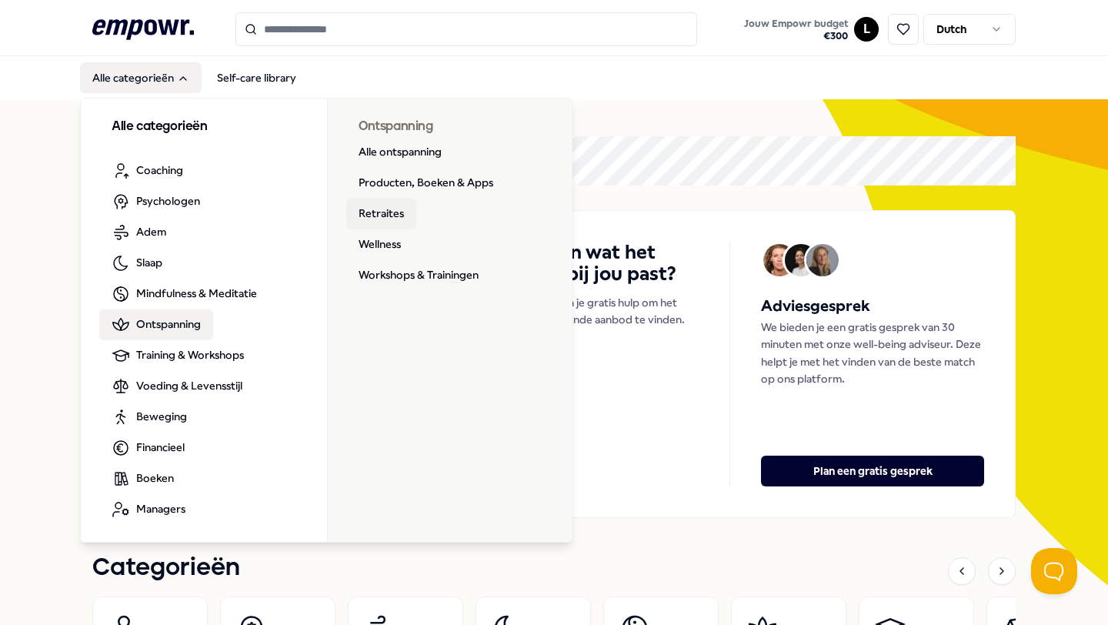
click at [382, 211] on link "Retraites" at bounding box center [381, 214] width 70 height 31
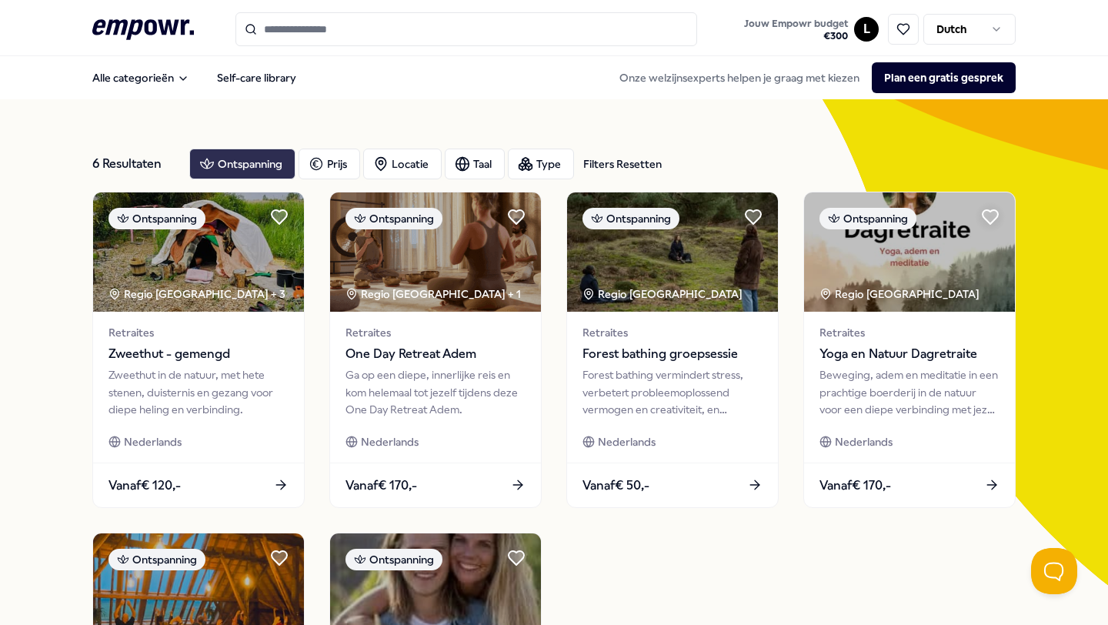
click at [213, 160] on icon "button" at bounding box center [206, 164] width 15 height 18
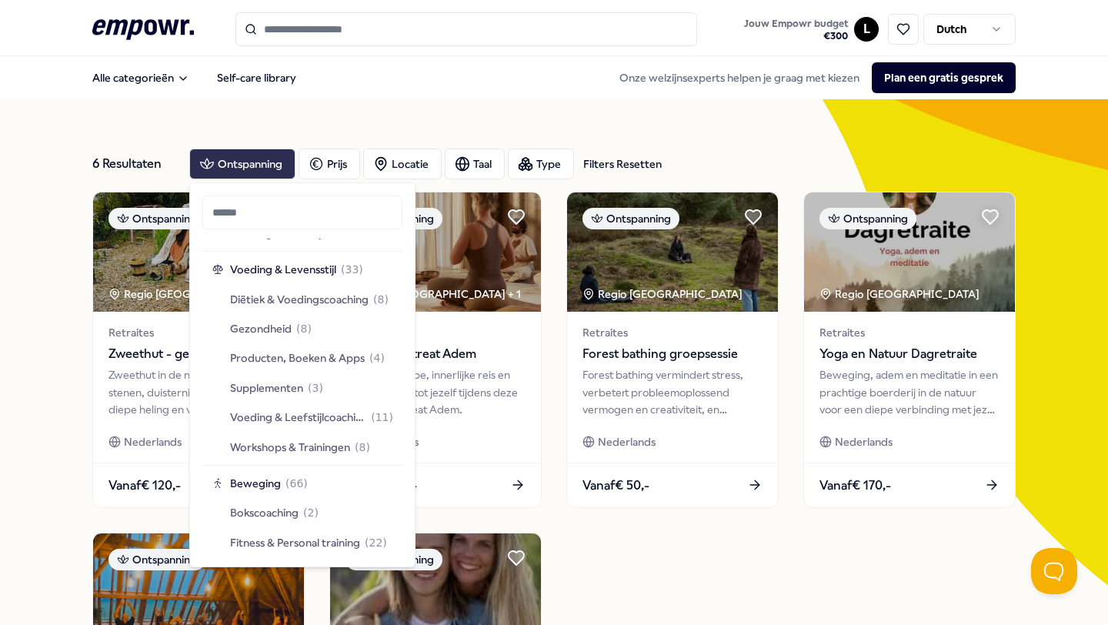
scroll to position [2129, 0]
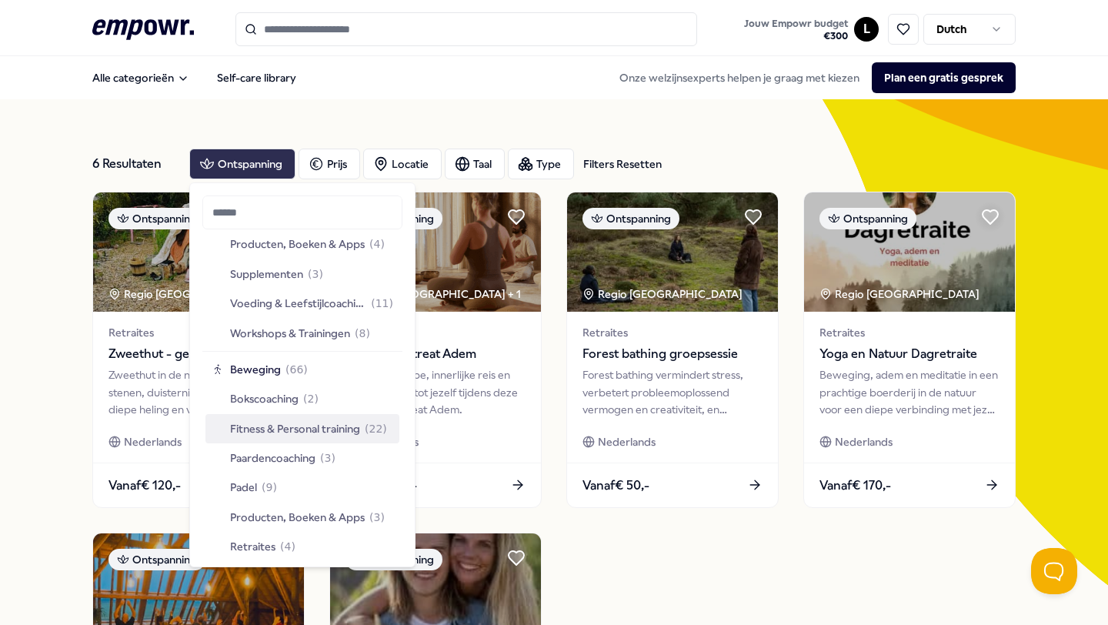
click at [317, 423] on span "Fitness & Personal training" at bounding box center [295, 428] width 130 height 17
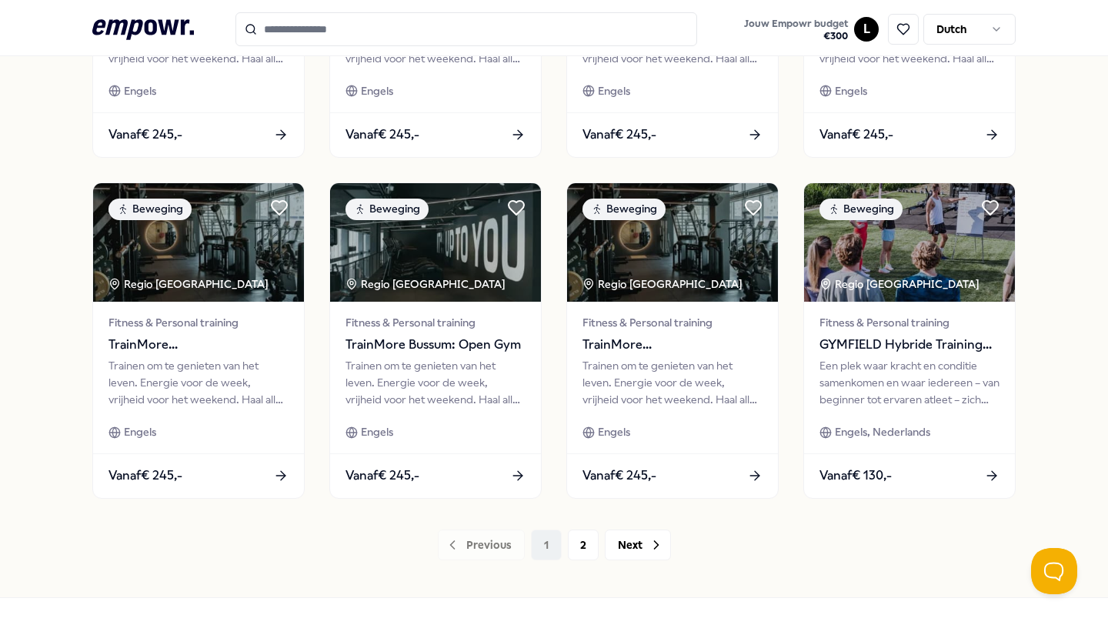
scroll to position [740, 0]
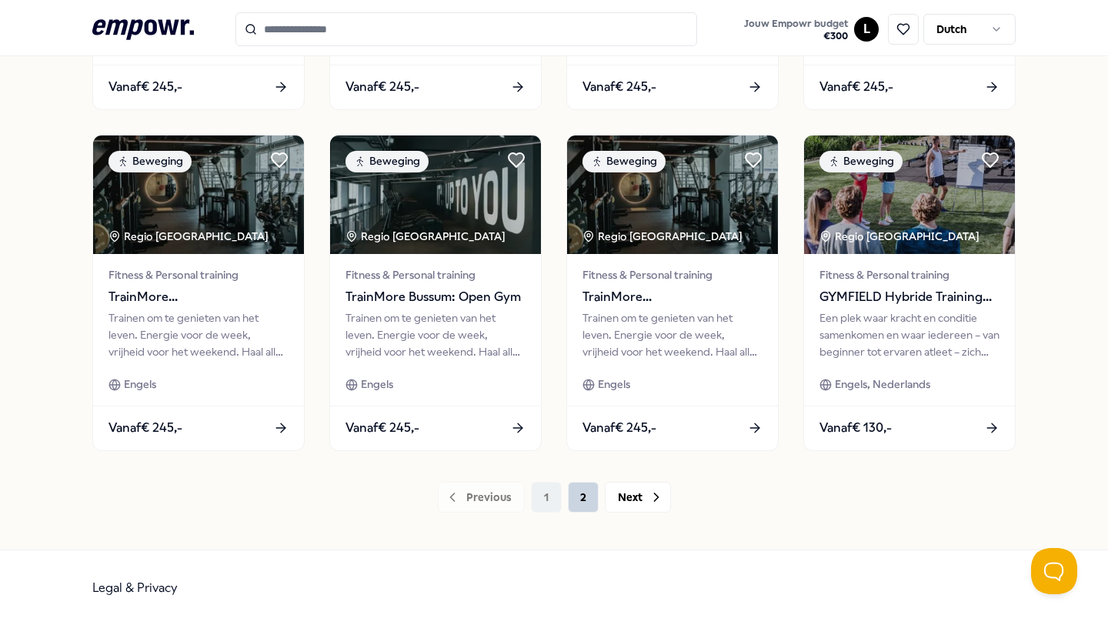
click at [580, 495] on button "2" at bounding box center [583, 497] width 31 height 31
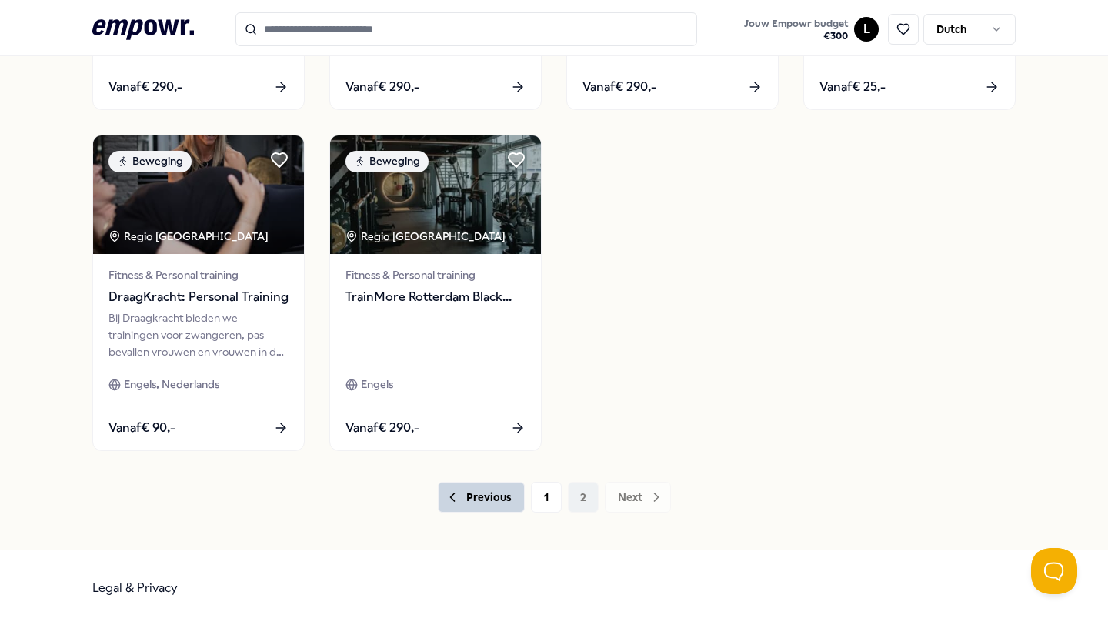
click at [492, 499] on button "Previous" at bounding box center [481, 497] width 87 height 31
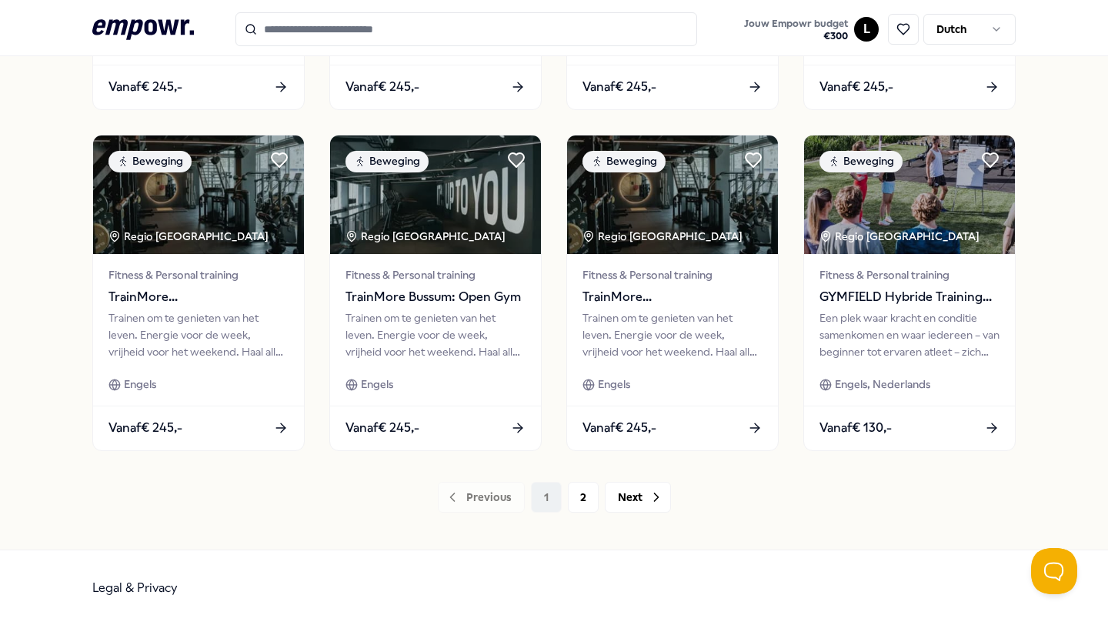
click at [497, 499] on div "Previous 1 2 Next" at bounding box center [554, 497] width 924 height 31
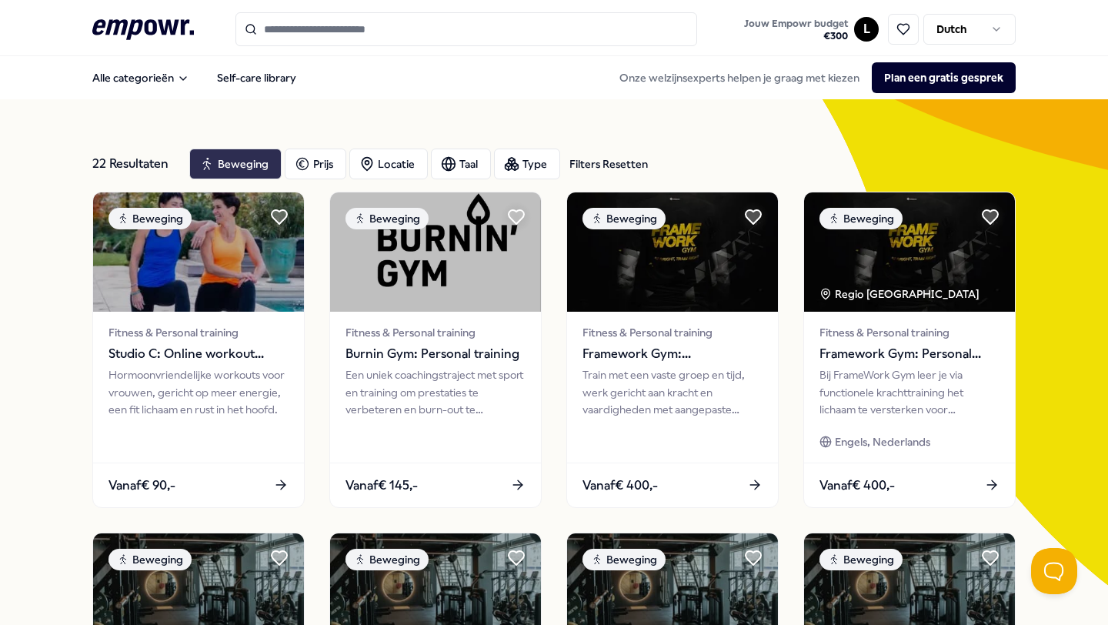
click at [229, 172] on div "Beweging" at bounding box center [235, 164] width 92 height 31
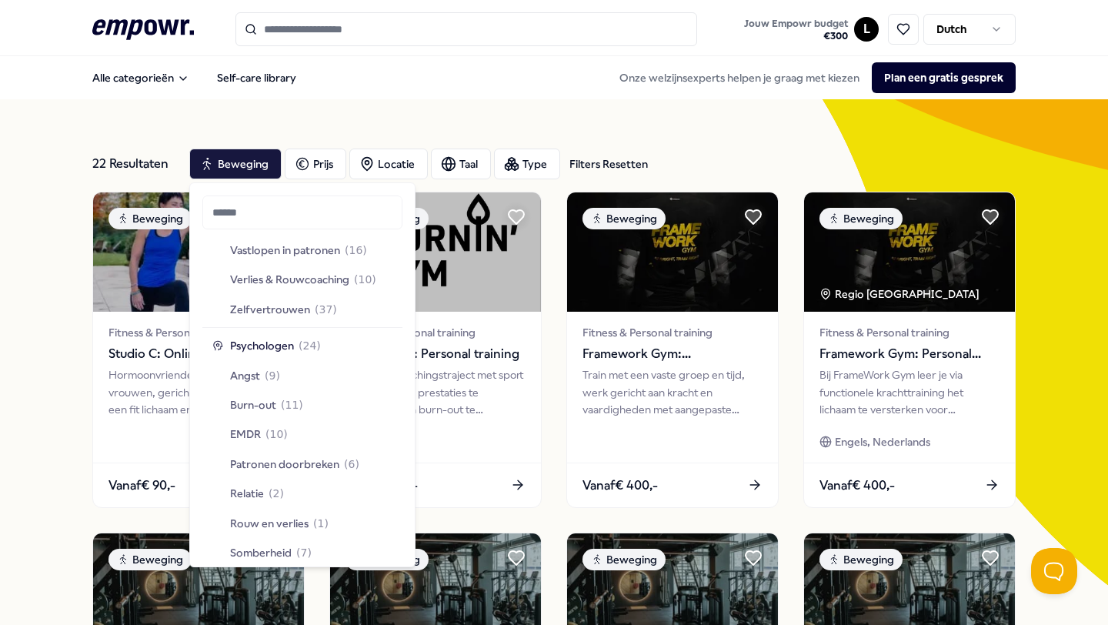
scroll to position [684, 0]
